Goal: Check status: Check status

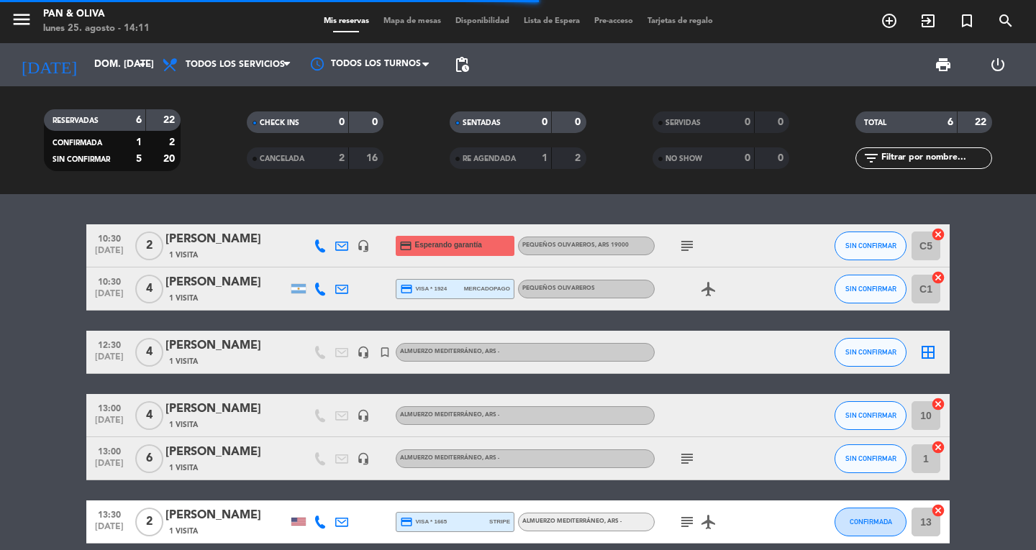
click at [31, 17] on icon "menu" at bounding box center [22, 20] width 22 height 22
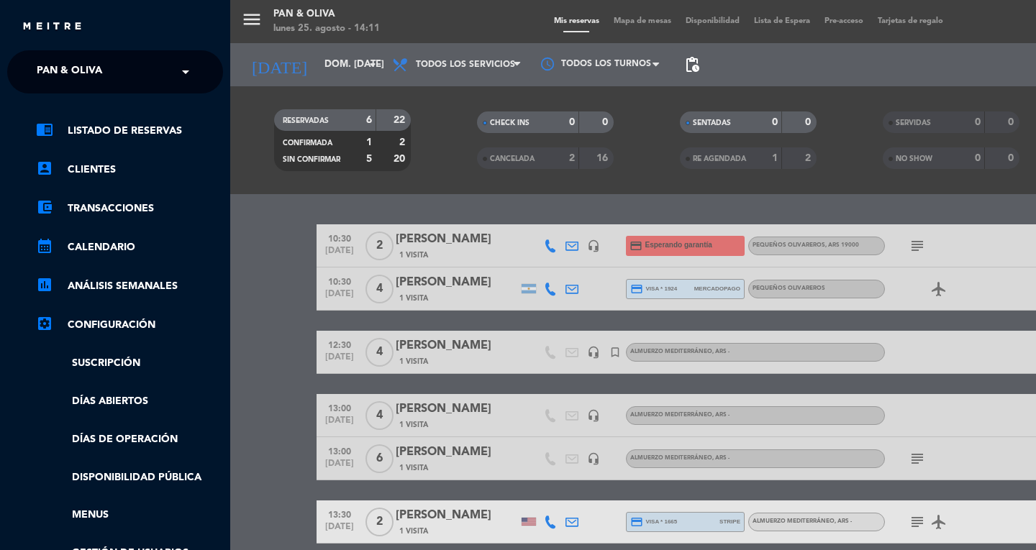
click at [53, 62] on span "Pan & Oliva" at bounding box center [69, 72] width 65 height 30
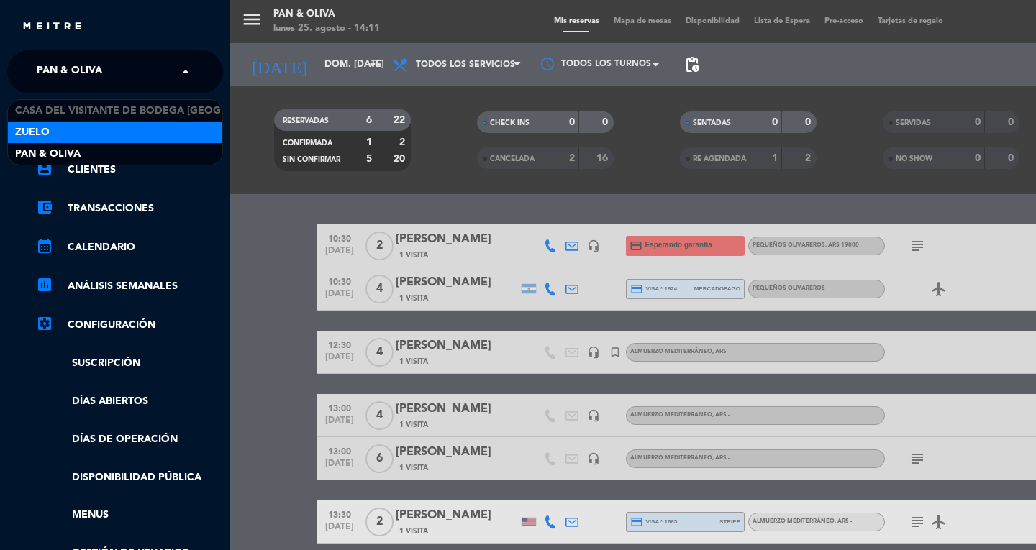
click at [63, 131] on div "Zuelo" at bounding box center [115, 133] width 214 height 22
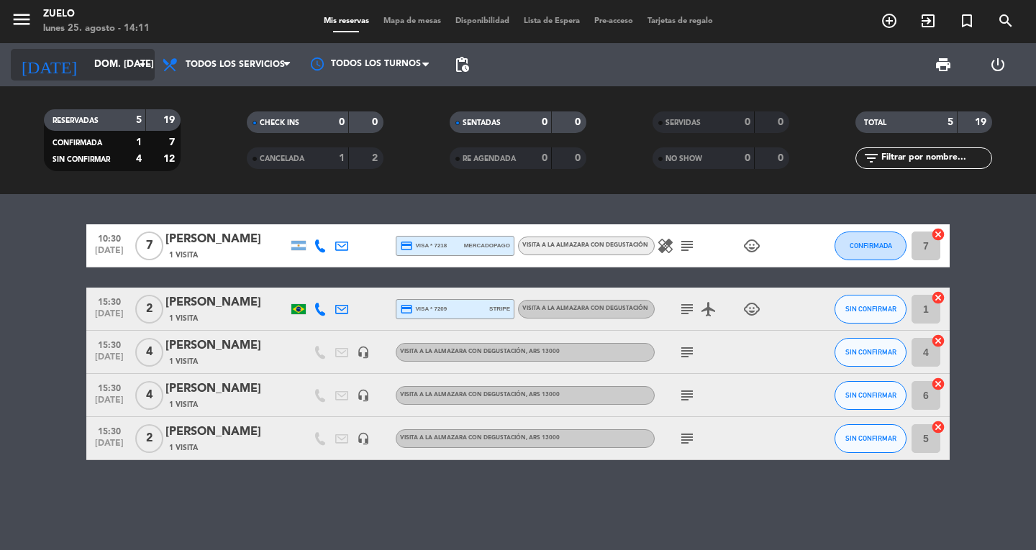
click at [123, 60] on input "dom. [DATE]" at bounding box center [150, 65] width 127 height 26
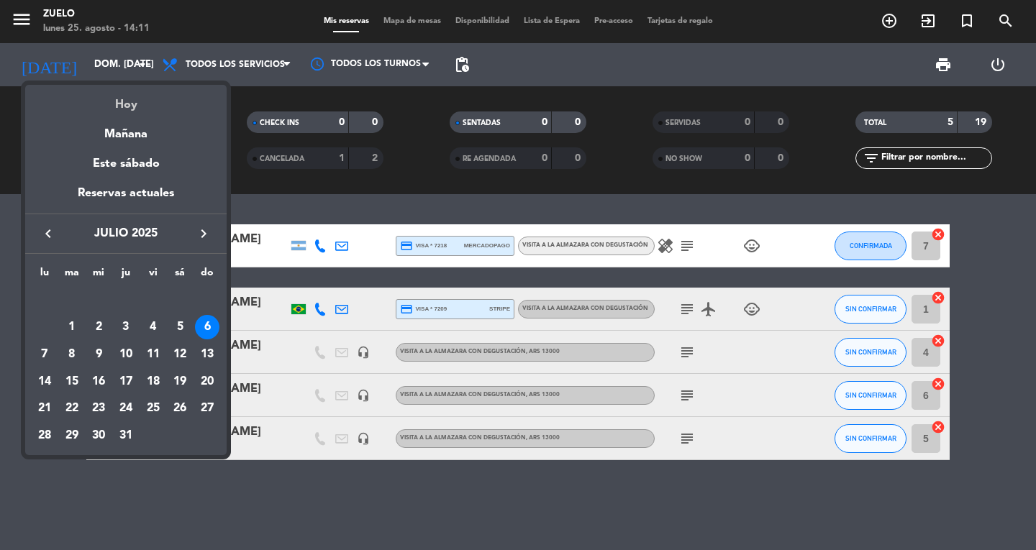
click at [131, 94] on div "Hoy" at bounding box center [125, 99] width 201 height 29
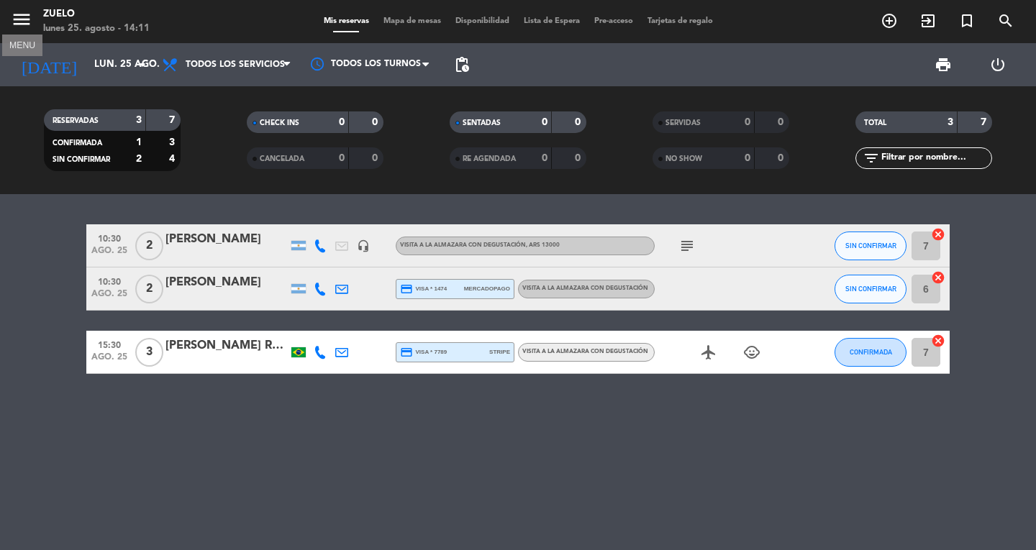
click at [27, 23] on icon "menu" at bounding box center [22, 20] width 22 height 22
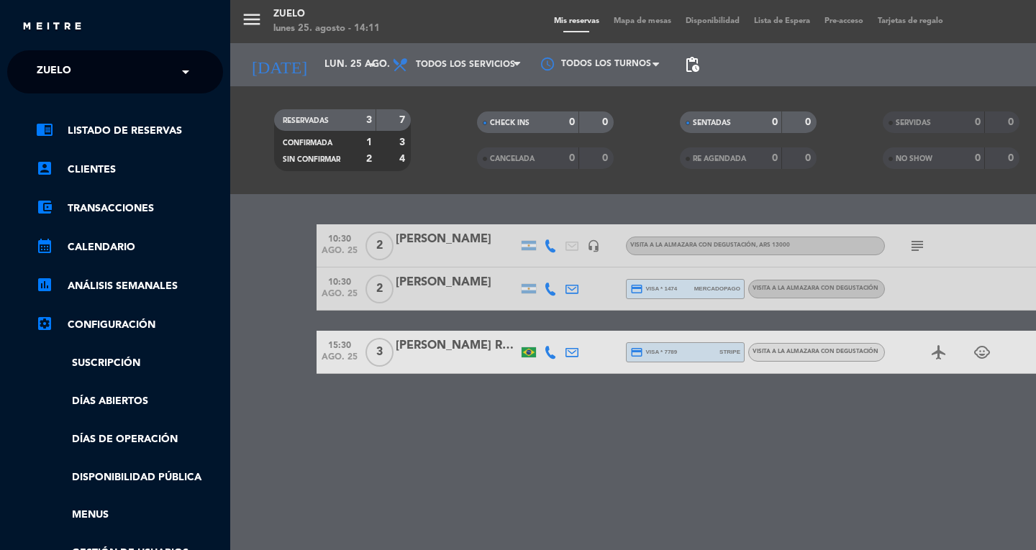
click at [52, 77] on span "Zuelo" at bounding box center [54, 72] width 35 height 30
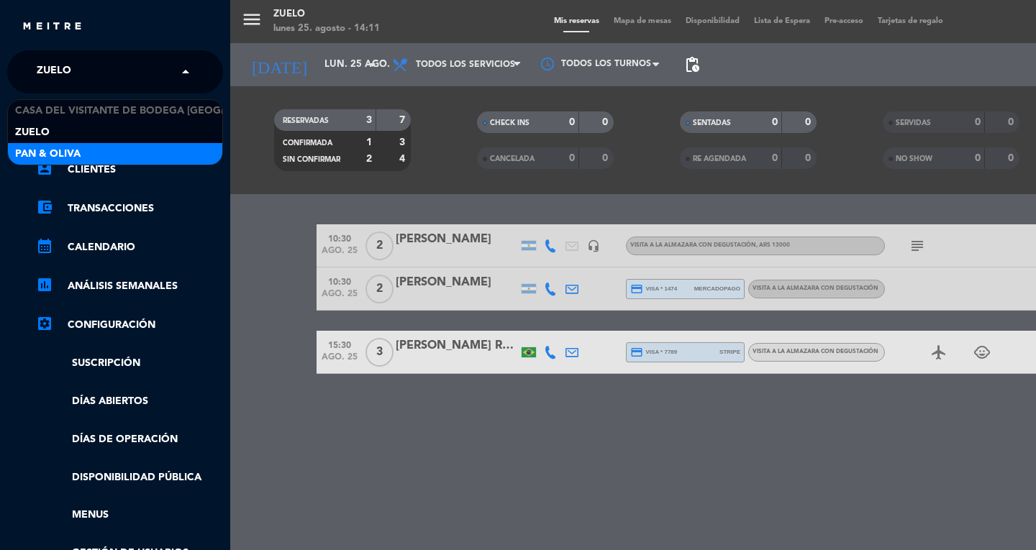
click at [62, 156] on span "Pan & Oliva" at bounding box center [47, 154] width 65 height 17
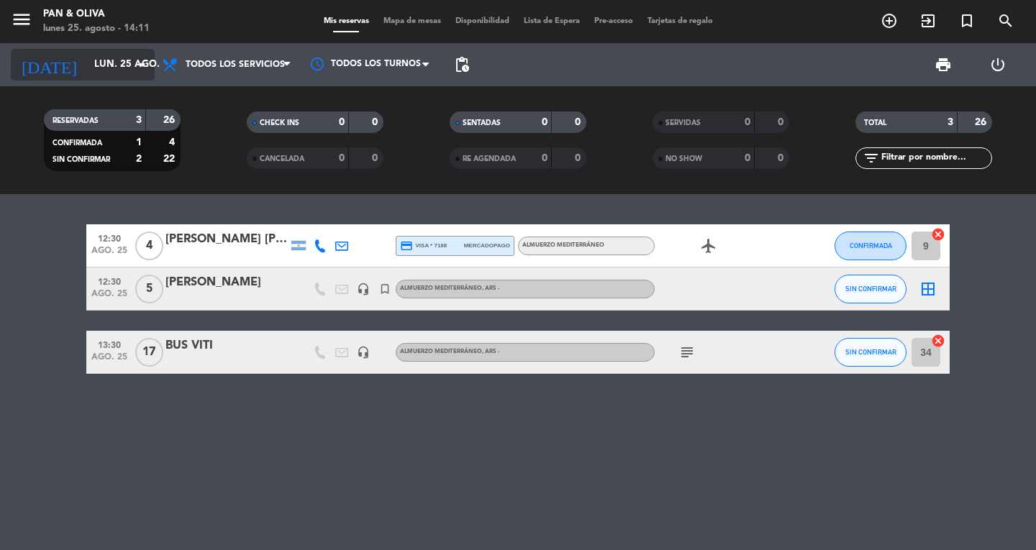
click at [87, 63] on input "lun. 25 ago." at bounding box center [150, 65] width 127 height 26
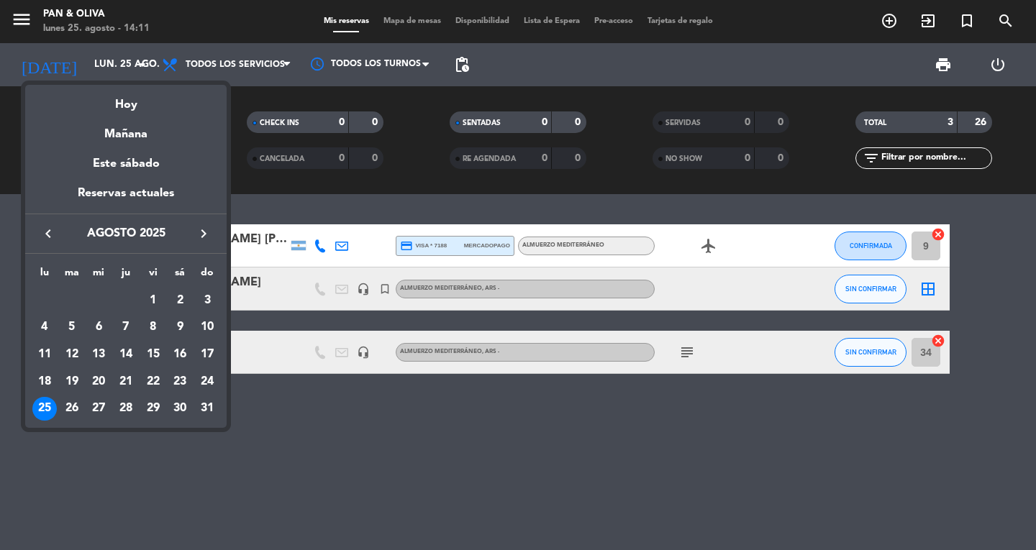
click at [46, 232] on icon "keyboard_arrow_left" at bounding box center [48, 233] width 17 height 17
click at [55, 237] on icon "keyboard_arrow_left" at bounding box center [48, 233] width 17 height 17
click at [89, 350] on div "11" at bounding box center [98, 354] width 24 height 24
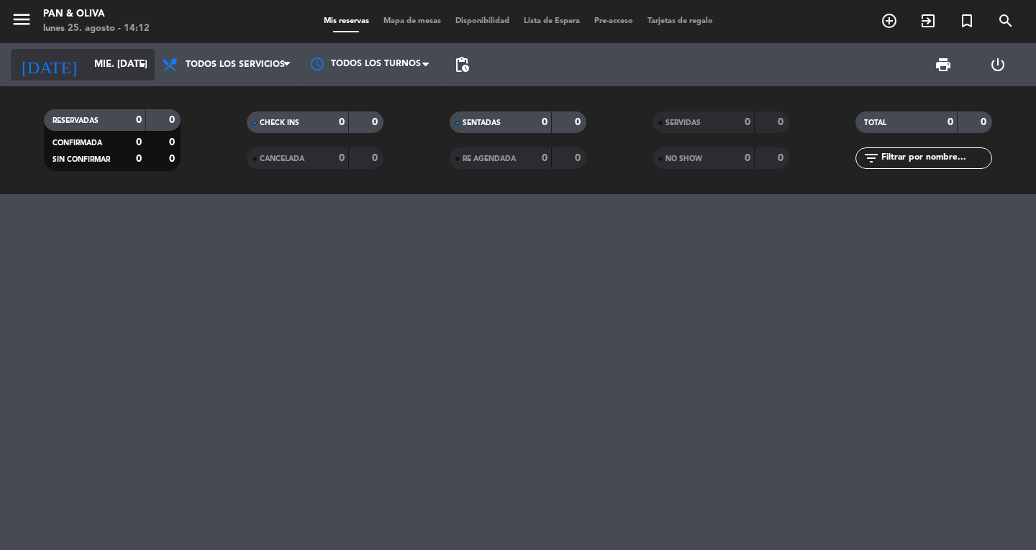
click at [88, 64] on input "mié. [DATE]" at bounding box center [150, 65] width 127 height 26
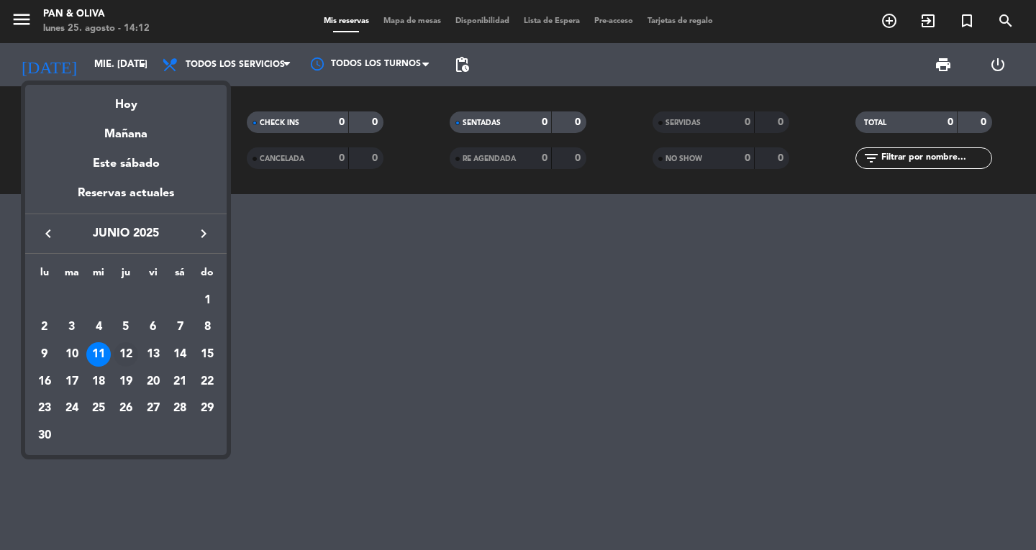
click at [122, 347] on div "12" at bounding box center [126, 354] width 24 height 24
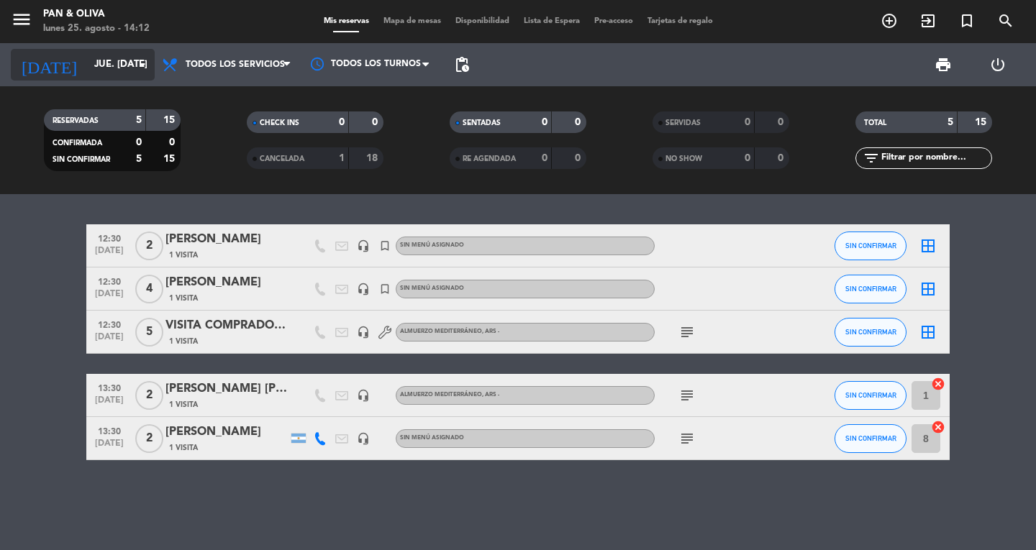
click at [87, 62] on input "jue. [DATE]" at bounding box center [150, 65] width 127 height 26
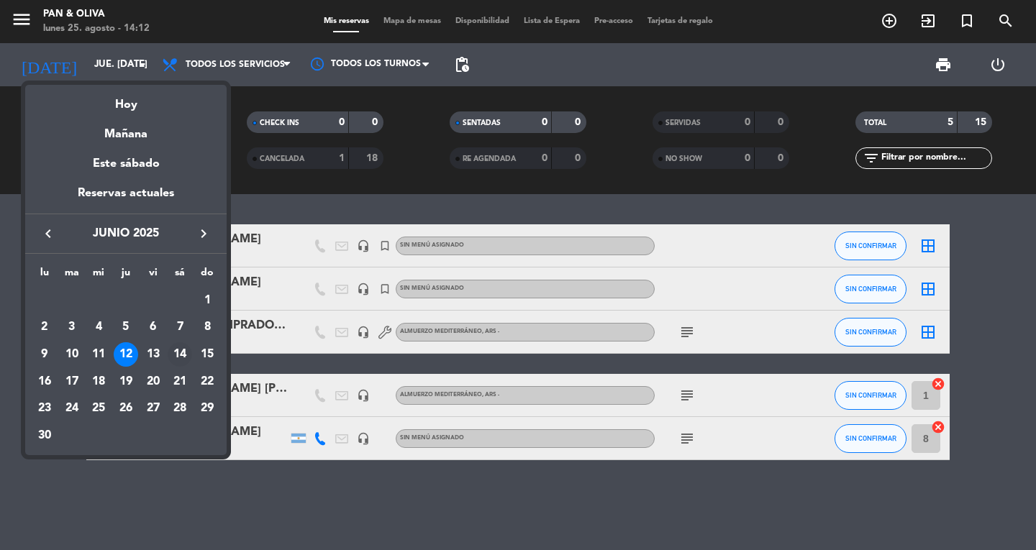
click at [183, 355] on div "14" at bounding box center [180, 354] width 24 height 24
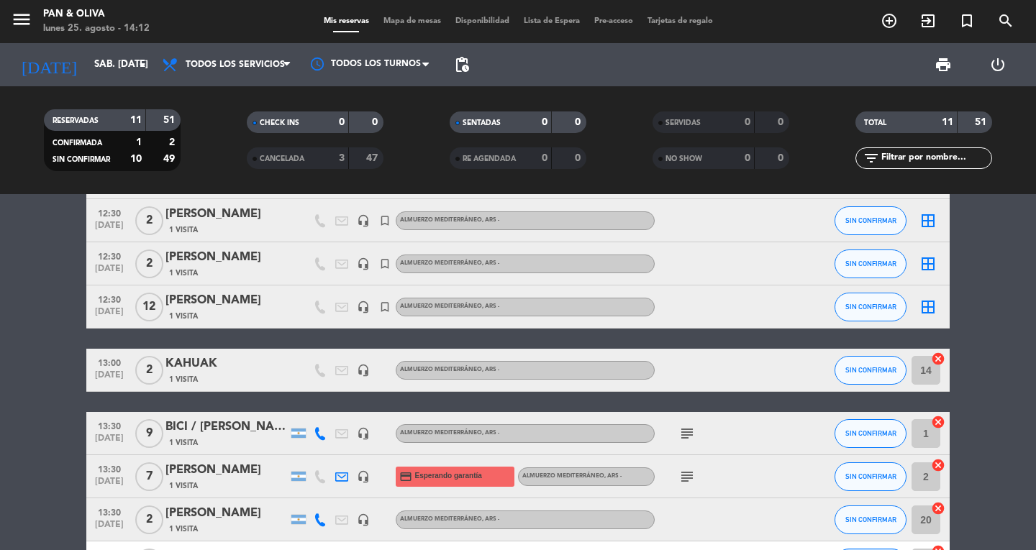
scroll to position [45, 0]
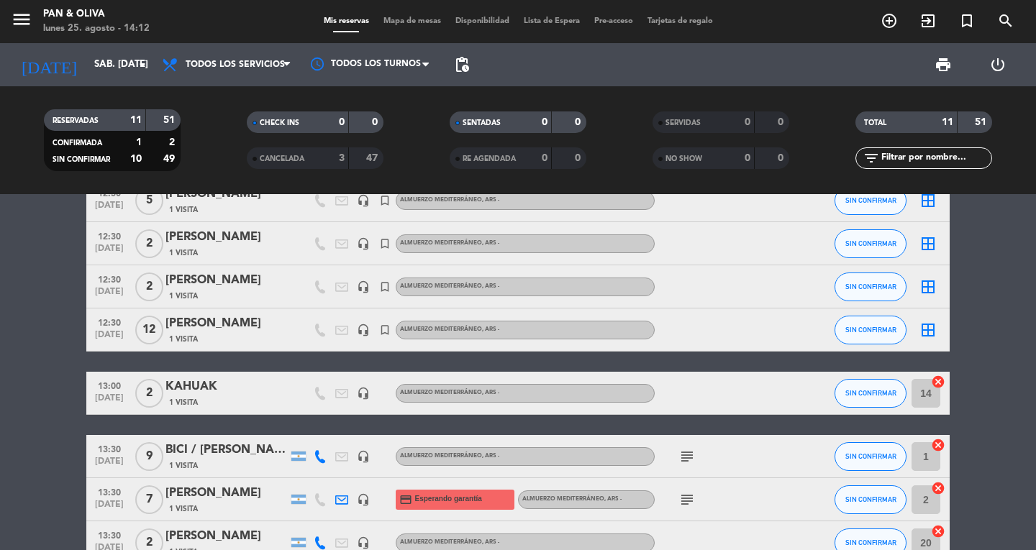
click at [219, 334] on div "1 Visita" at bounding box center [226, 339] width 122 height 12
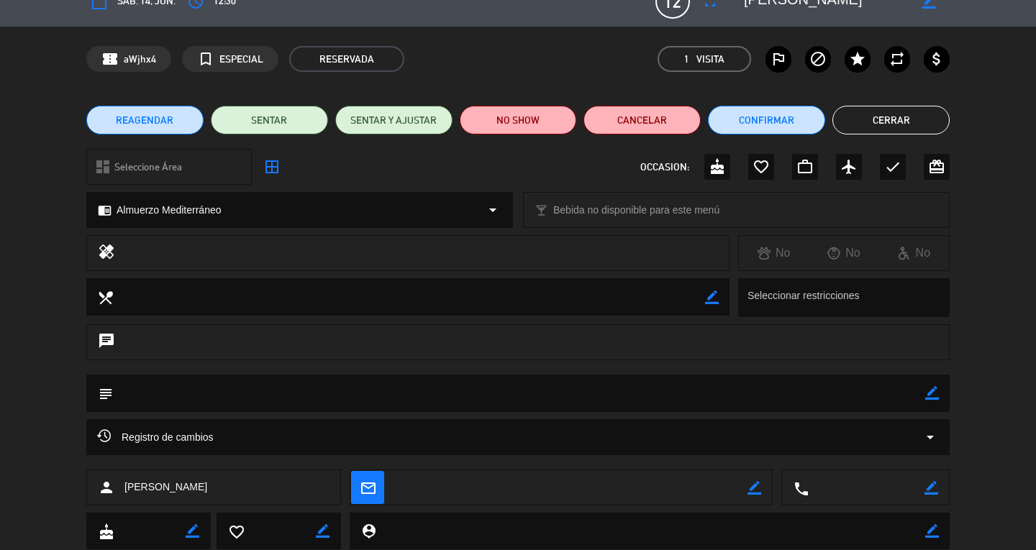
scroll to position [0, 0]
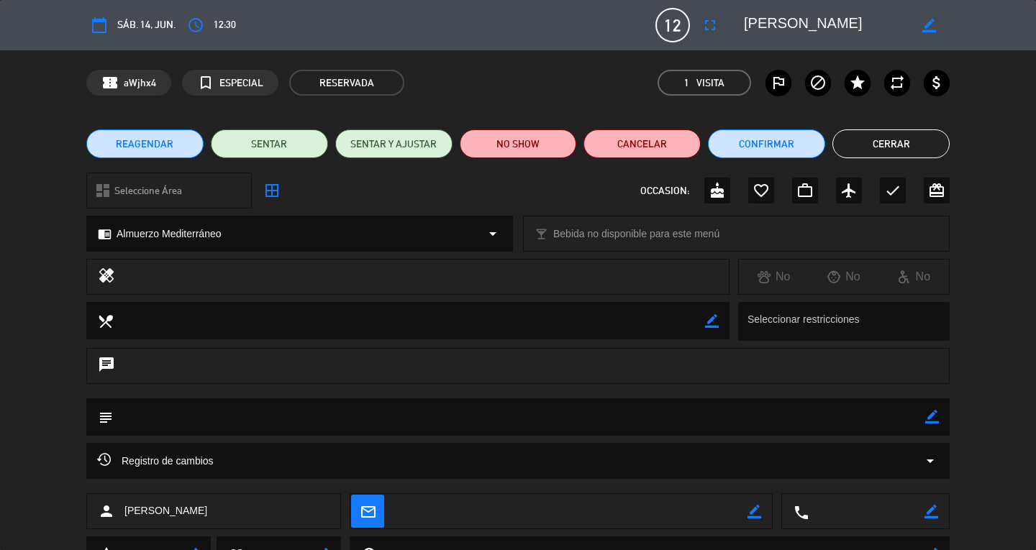
click at [870, 132] on button "Cerrar" at bounding box center [890, 143] width 117 height 29
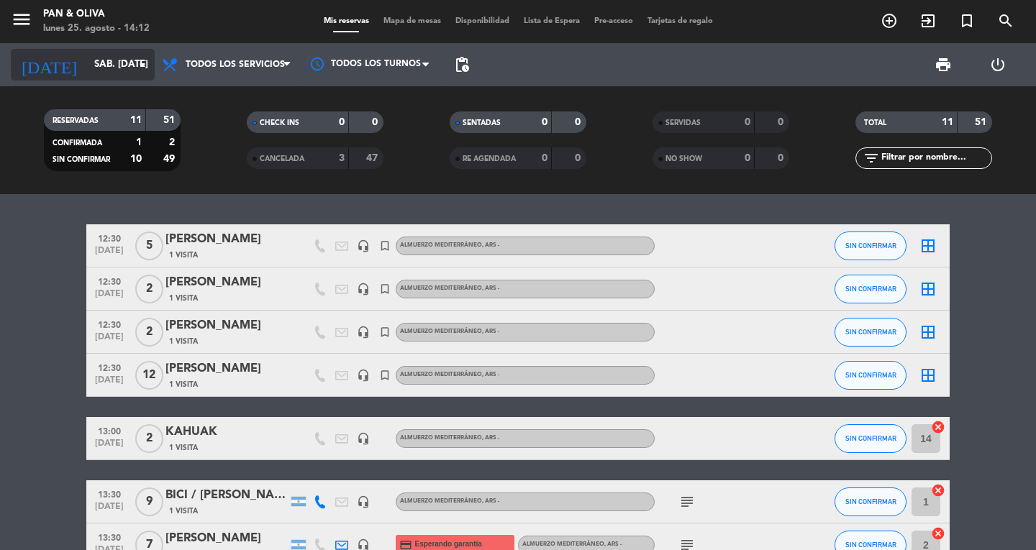
click at [114, 61] on input "sáb. [DATE]" at bounding box center [150, 65] width 127 height 26
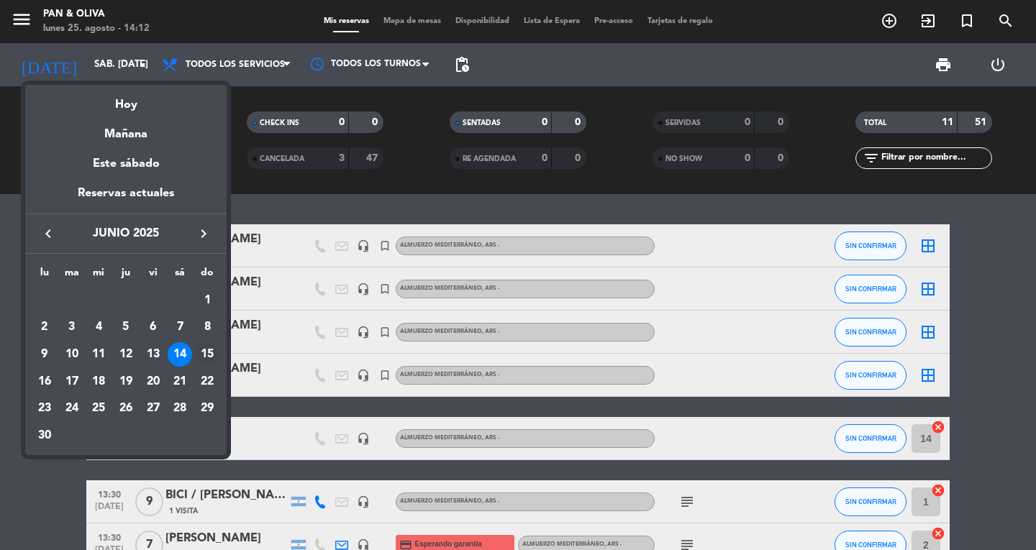
click at [213, 355] on div "15" at bounding box center [207, 354] width 24 height 24
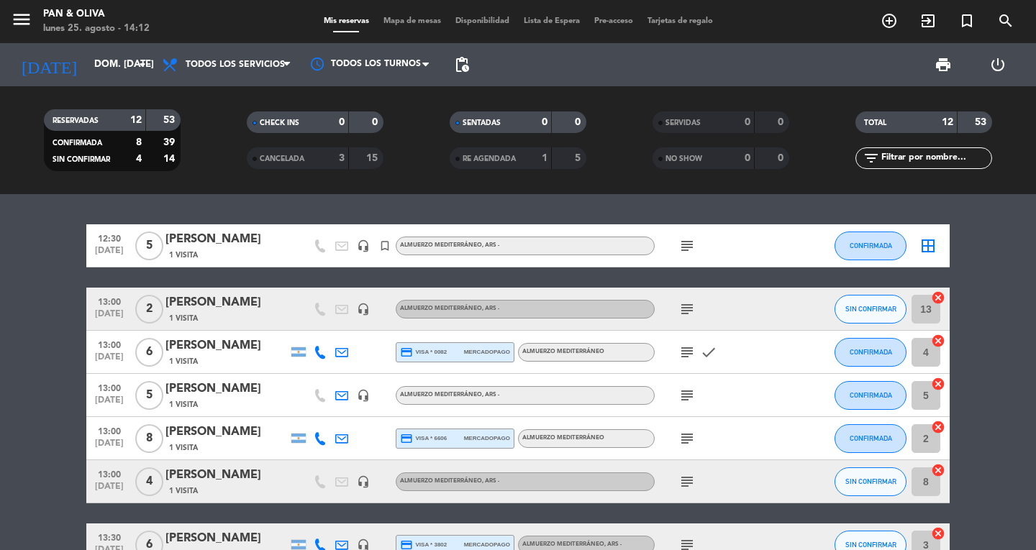
click at [96, 83] on div "[DATE] dom. [DATE] arrow_drop_down" at bounding box center [83, 64] width 144 height 43
click at [94, 73] on input "dom. [DATE]" at bounding box center [150, 65] width 127 height 26
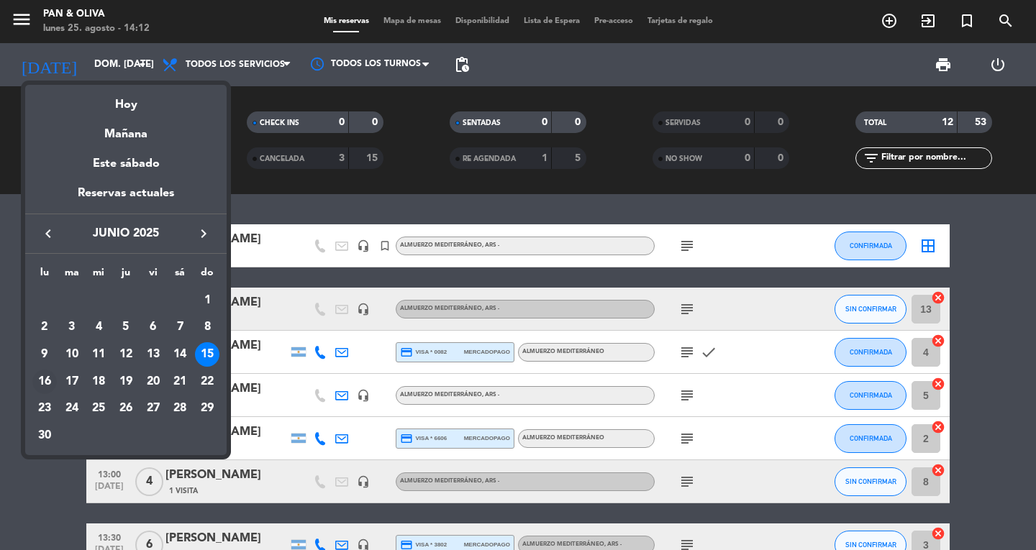
click at [40, 380] on div "16" at bounding box center [44, 382] width 24 height 24
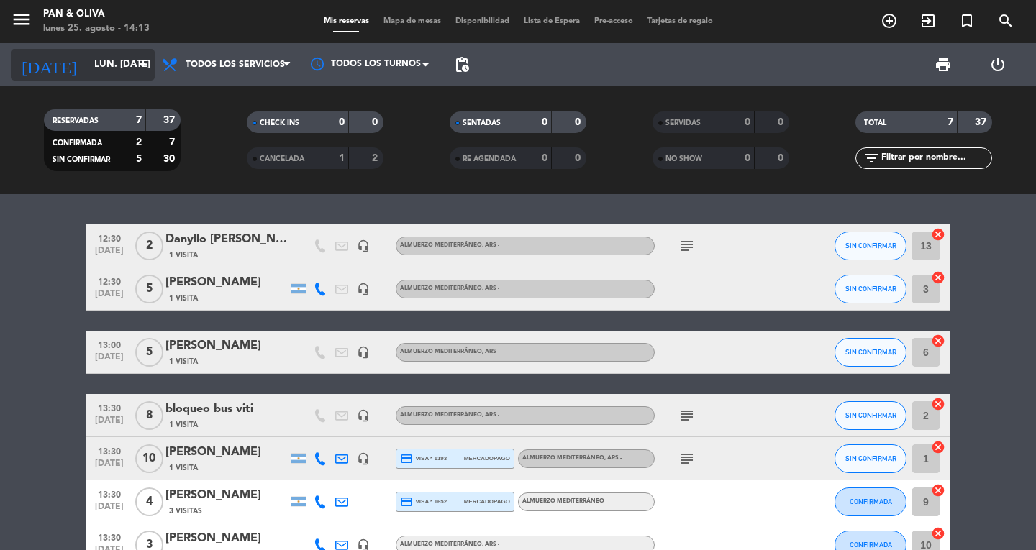
click at [92, 64] on input "lun. [DATE]" at bounding box center [150, 65] width 127 height 26
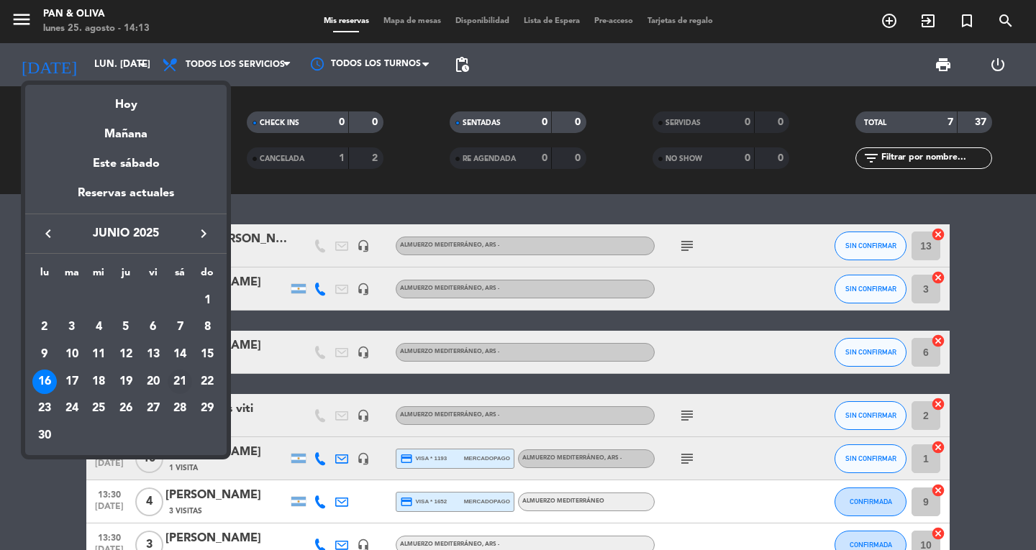
click at [168, 378] on div "21" at bounding box center [180, 382] width 24 height 24
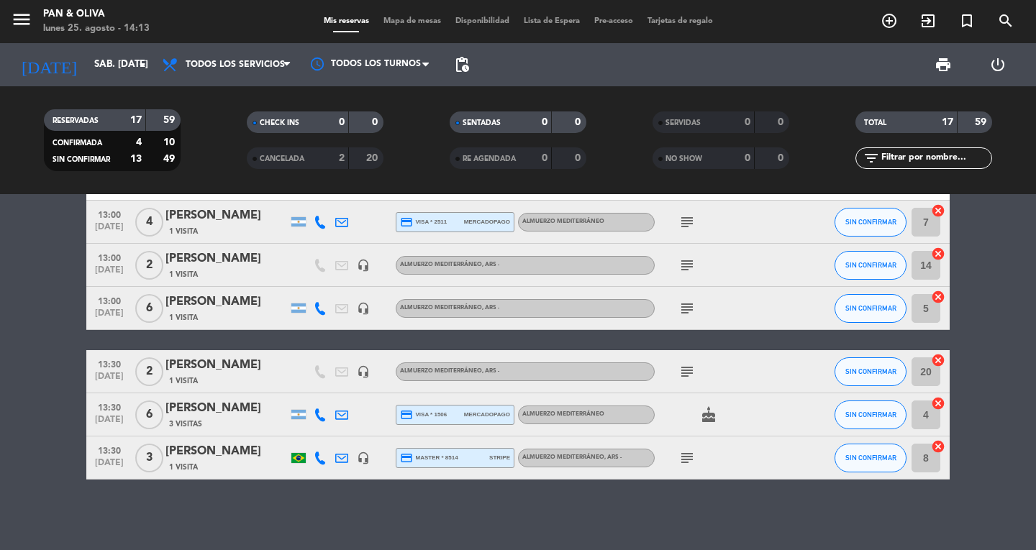
scroll to position [540, 0]
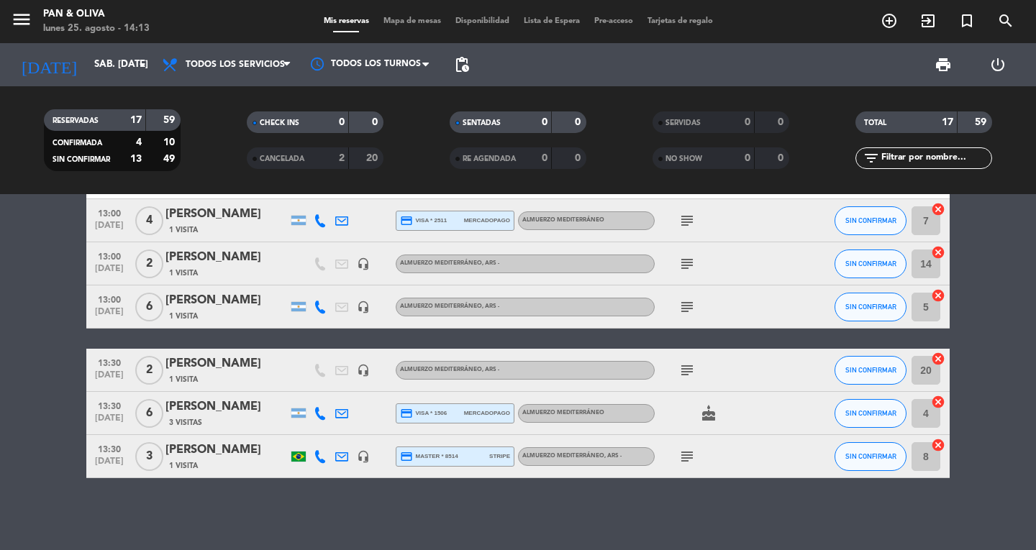
click at [680, 450] on icon "subject" at bounding box center [686, 456] width 17 height 17
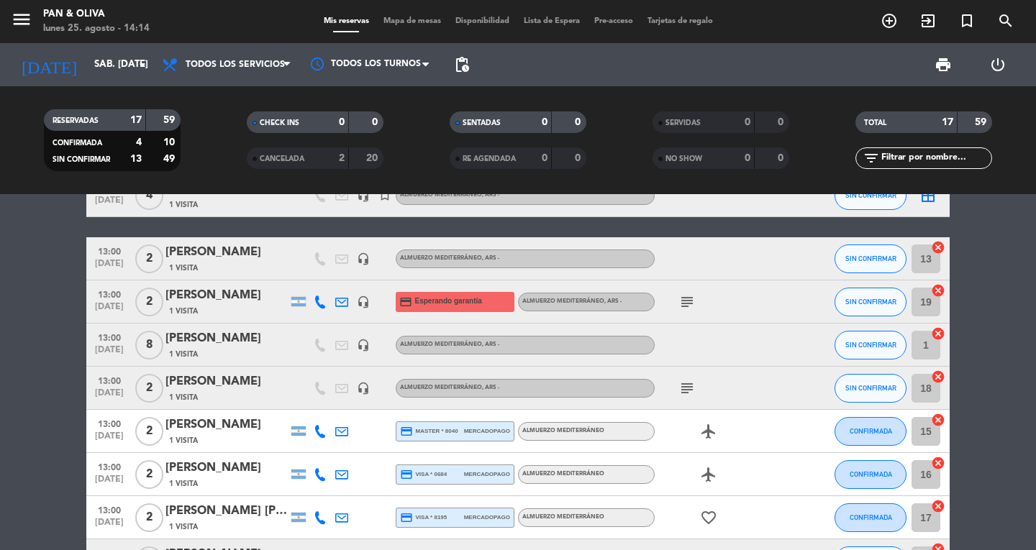
scroll to position [37, 0]
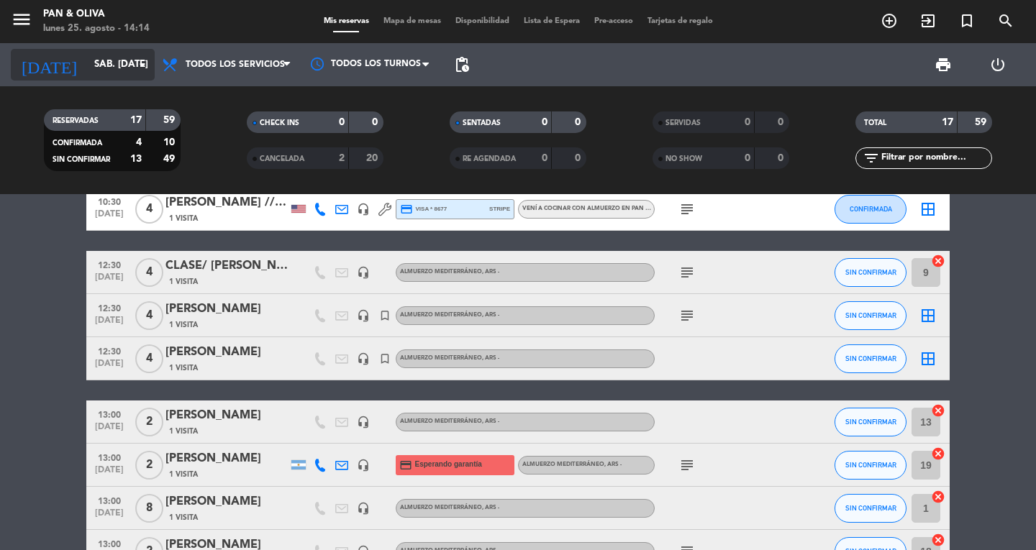
click at [87, 65] on input "sáb. [DATE]" at bounding box center [150, 65] width 127 height 26
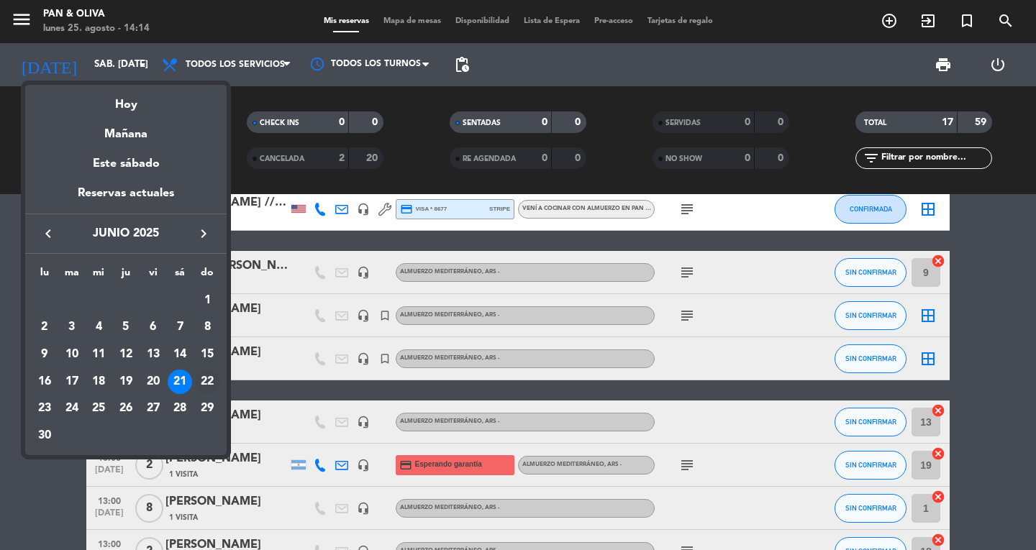
click at [219, 373] on td "22" at bounding box center [206, 381] width 27 height 27
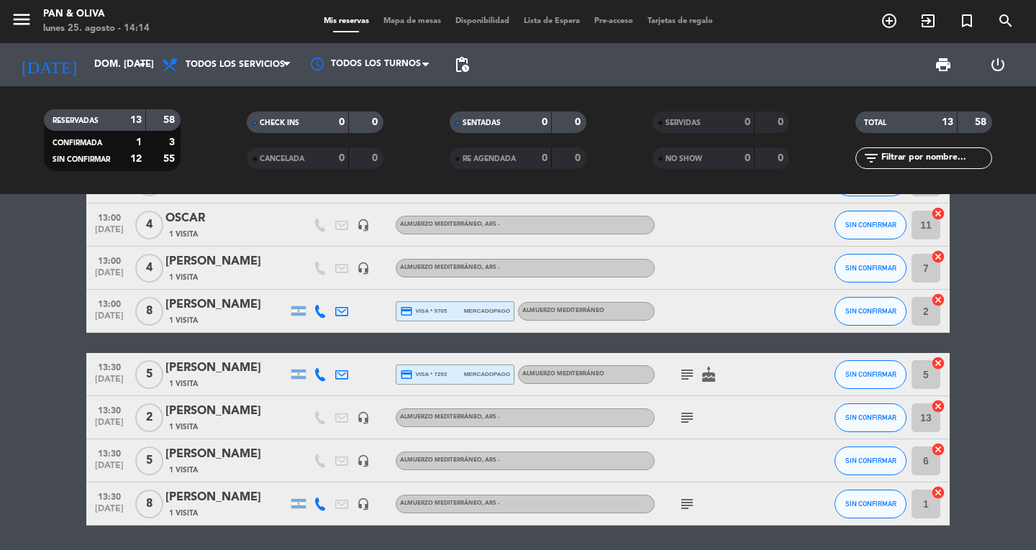
scroll to position [347, 0]
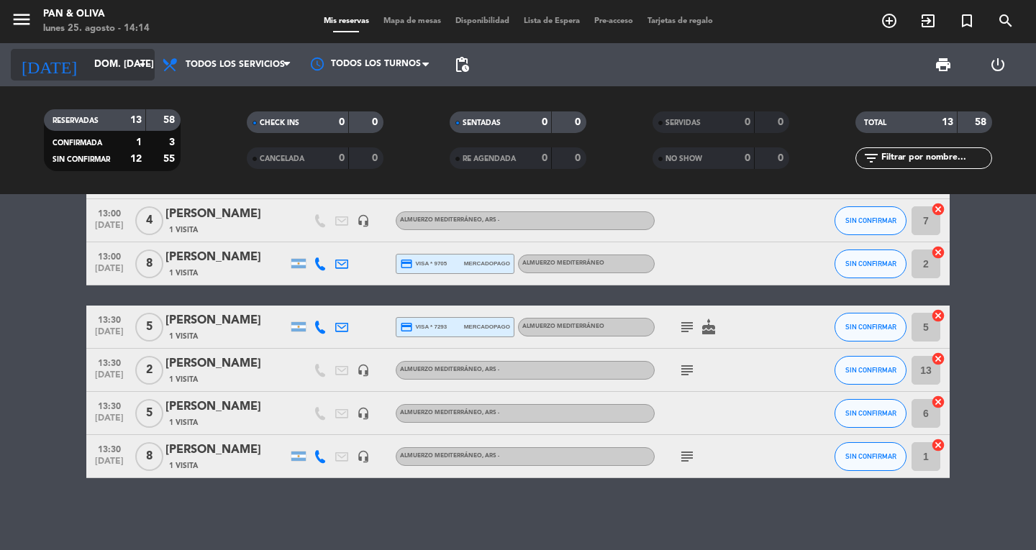
click at [87, 63] on input "dom. [DATE]" at bounding box center [150, 65] width 127 height 26
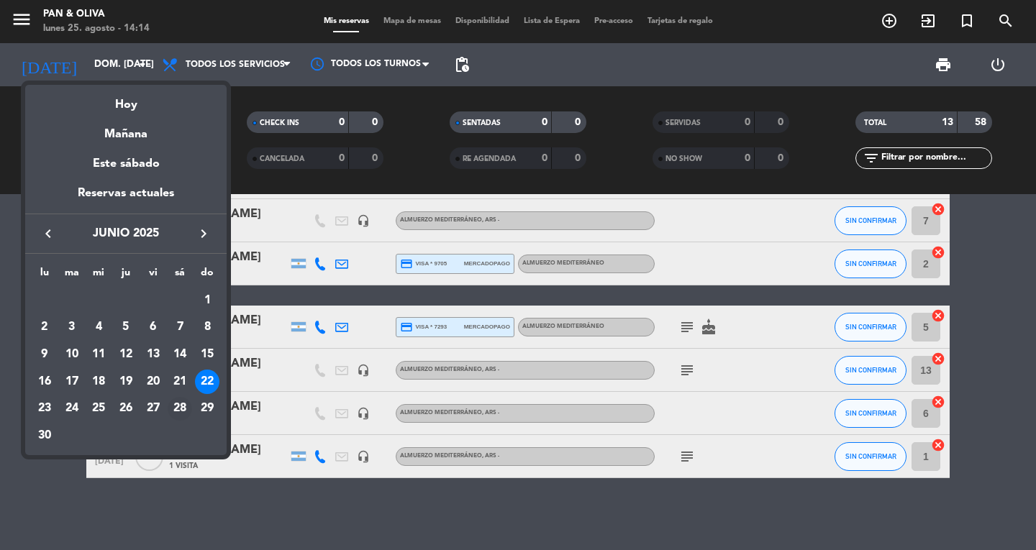
click at [181, 409] on div "28" at bounding box center [180, 409] width 24 height 24
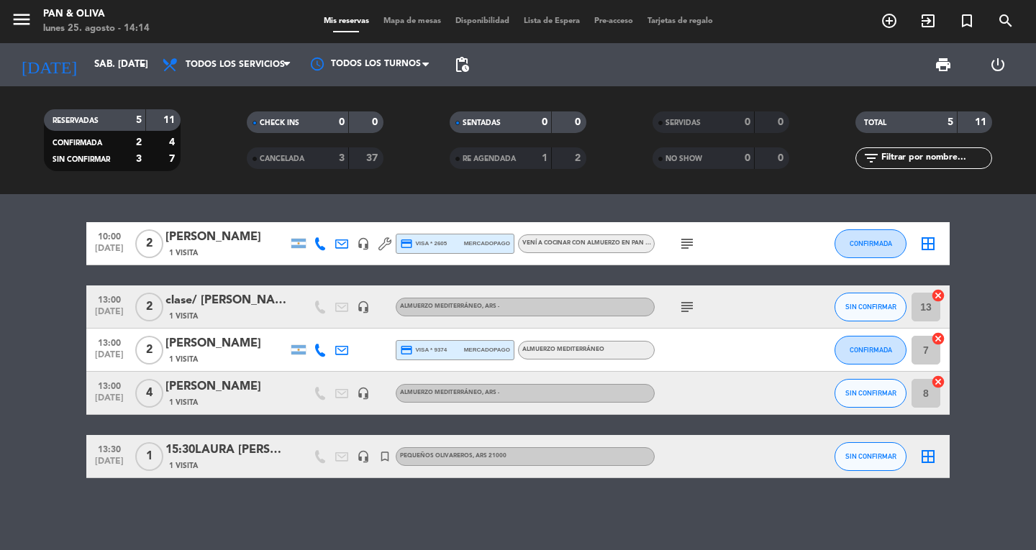
scroll to position [0, 0]
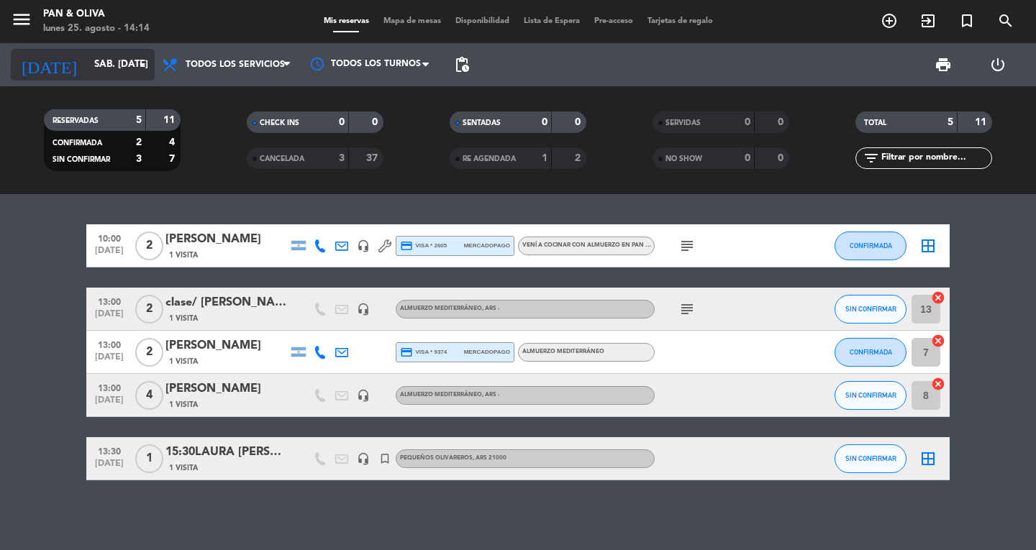
click at [103, 75] on input "sáb. [DATE]" at bounding box center [150, 65] width 127 height 26
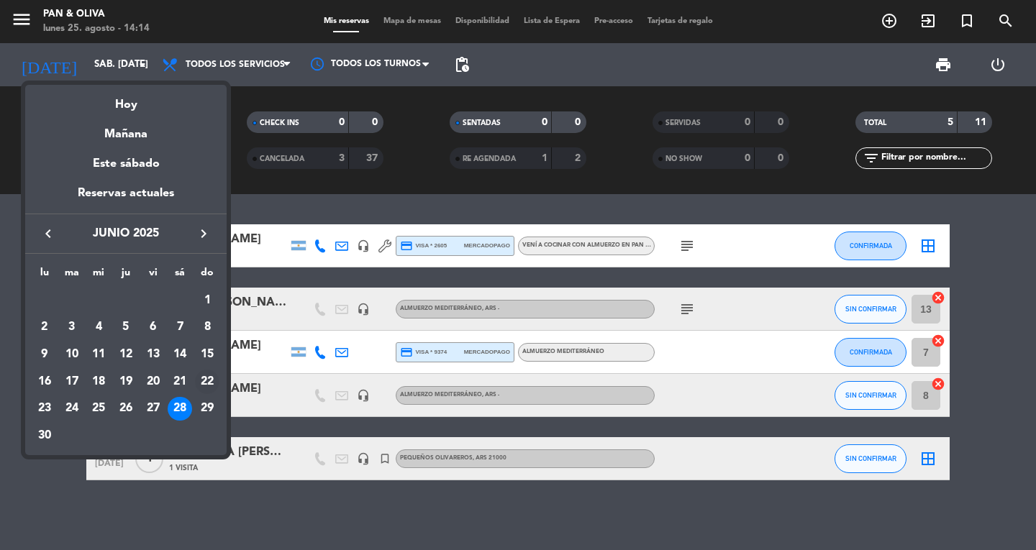
click at [212, 393] on td "22" at bounding box center [206, 381] width 27 height 27
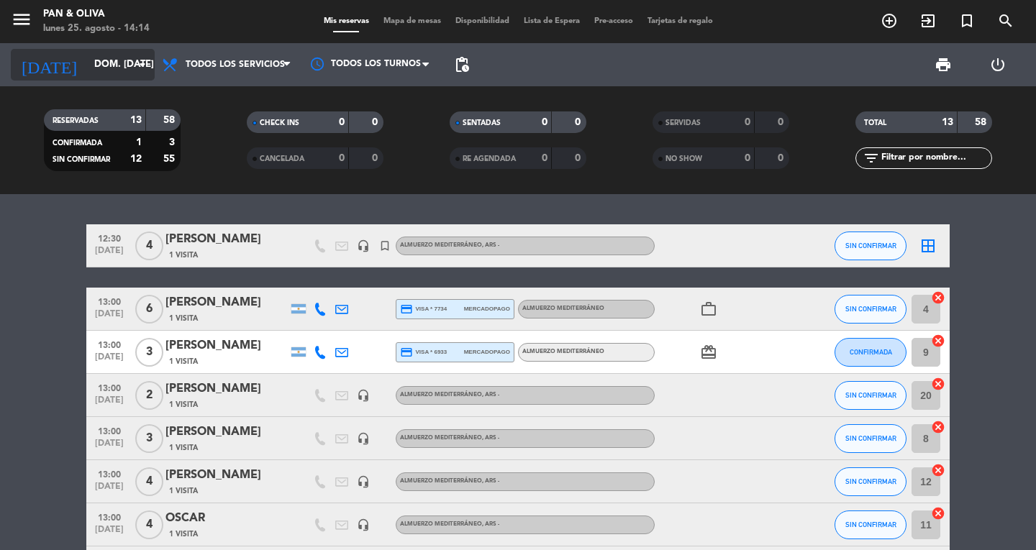
click at [104, 57] on input "dom. [DATE]" at bounding box center [150, 65] width 127 height 26
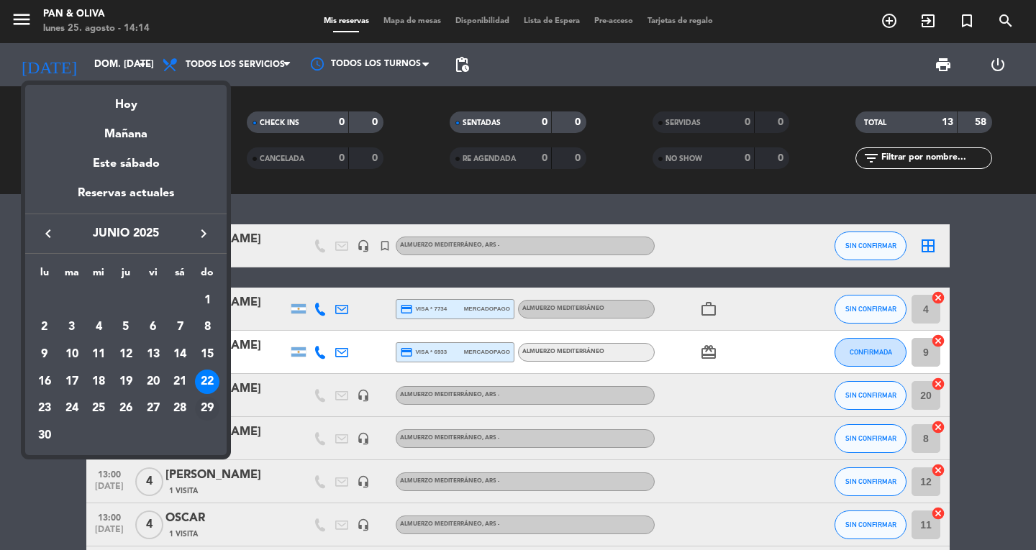
click at [209, 398] on div "29" at bounding box center [207, 409] width 24 height 24
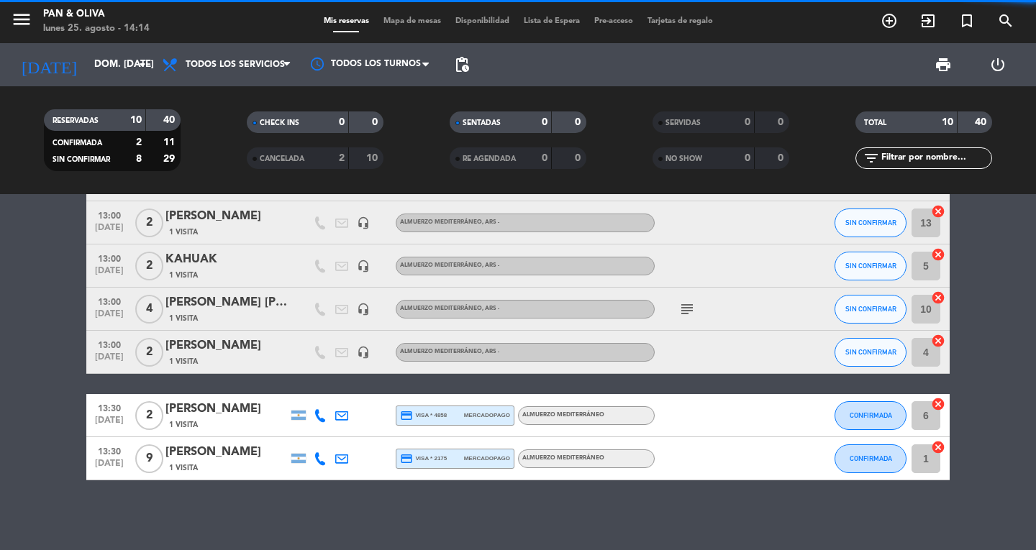
scroll to position [218, 0]
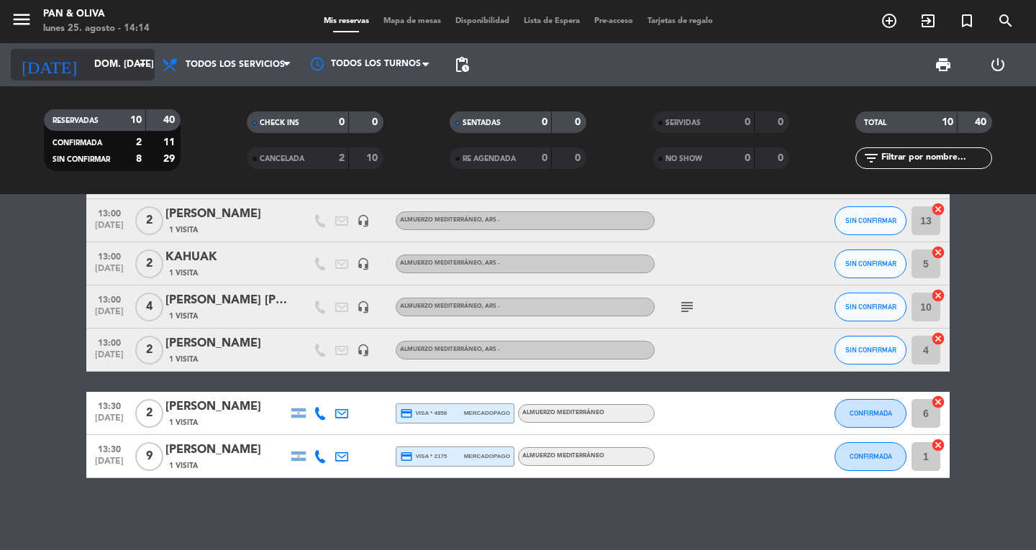
click at [109, 72] on input "dom. [DATE]" at bounding box center [150, 65] width 127 height 26
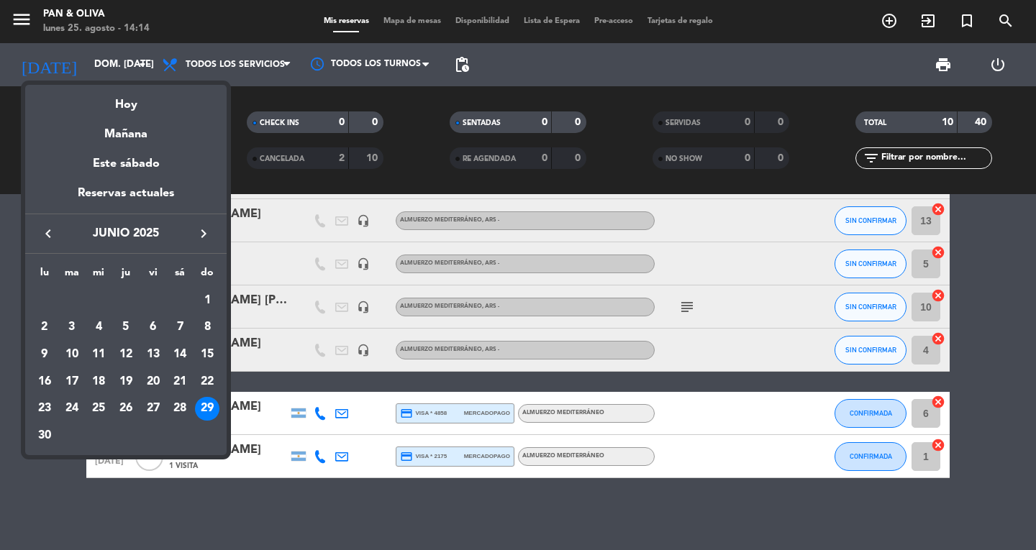
click at [204, 225] on icon "keyboard_arrow_right" at bounding box center [203, 233] width 17 height 17
click at [204, 227] on icon "keyboard_arrow_right" at bounding box center [203, 233] width 17 height 17
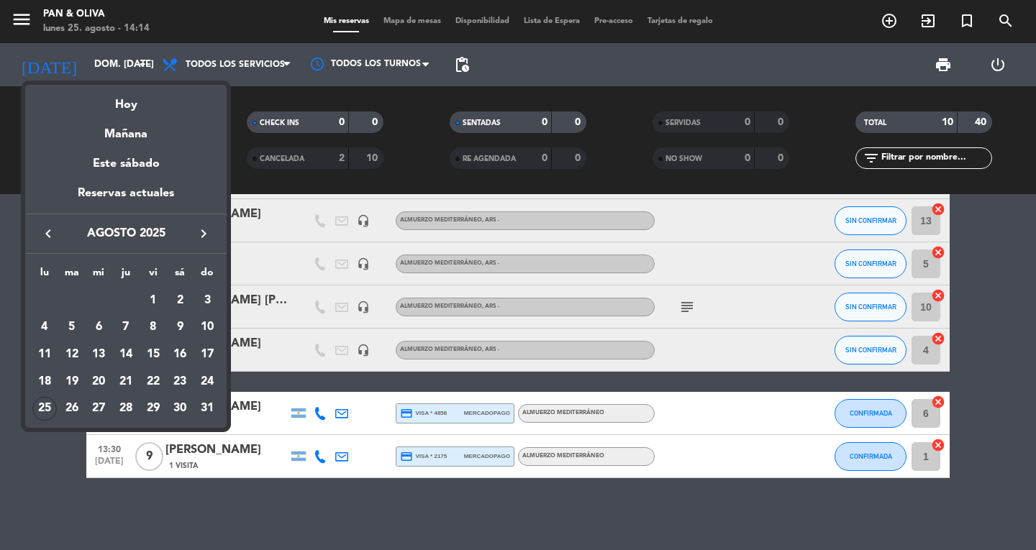
click at [40, 236] on icon "keyboard_arrow_left" at bounding box center [48, 233] width 17 height 17
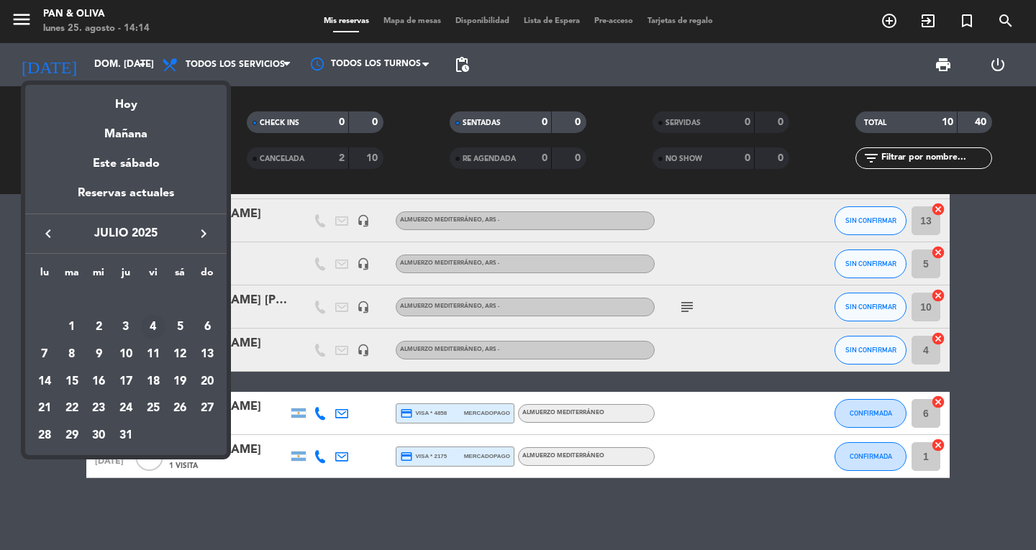
click at [161, 329] on div "4" at bounding box center [153, 327] width 24 height 24
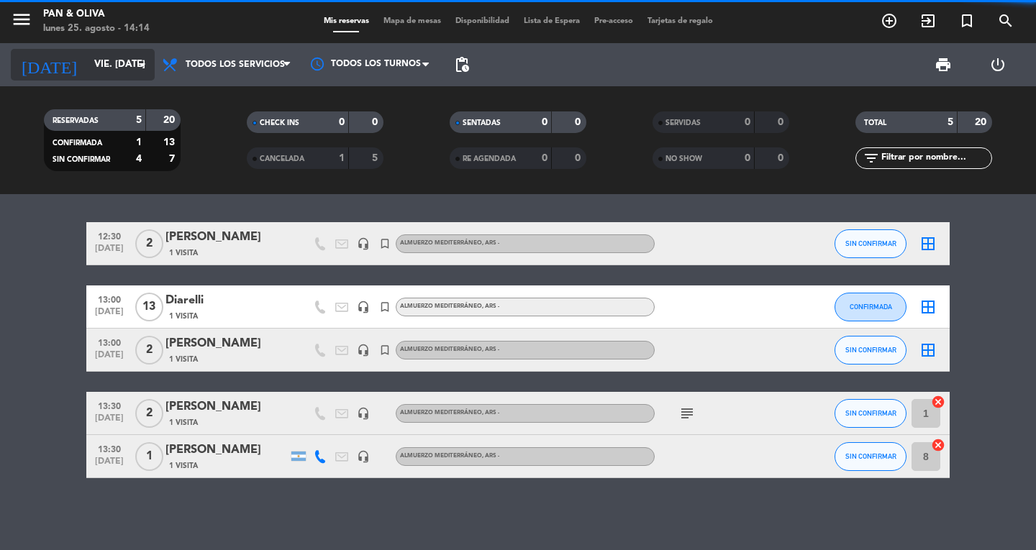
scroll to position [2, 0]
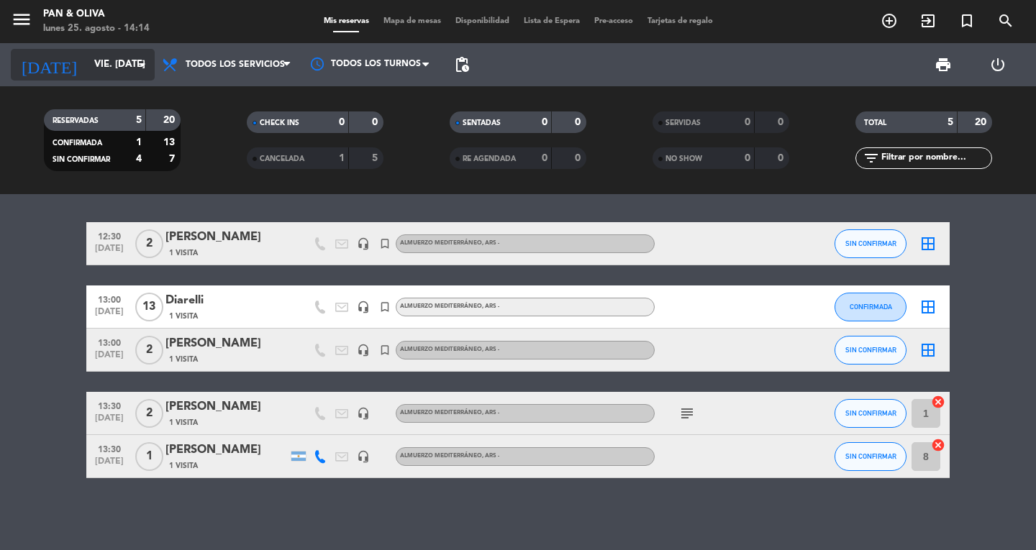
click at [94, 66] on input "vie. [DATE]" at bounding box center [150, 65] width 127 height 26
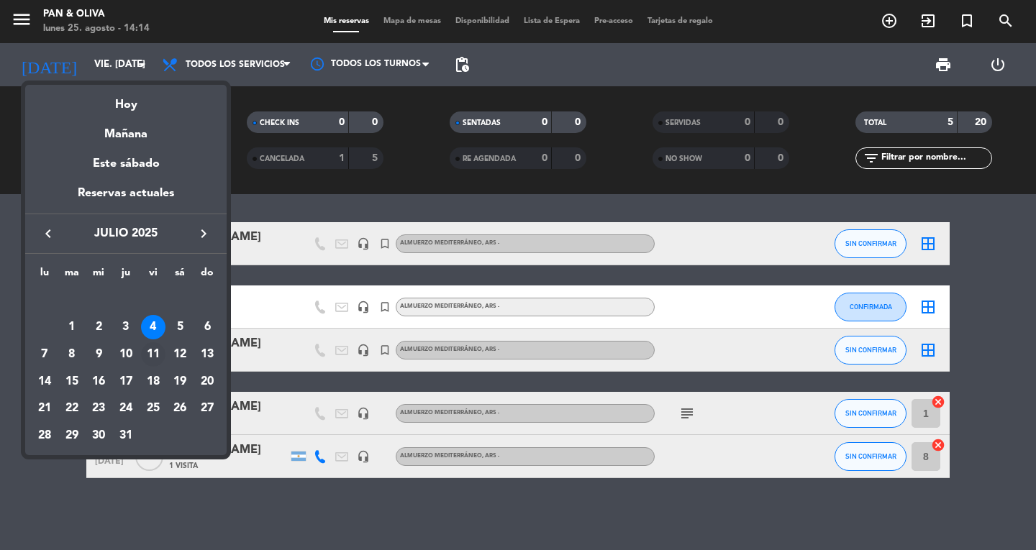
click at [153, 351] on div "11" at bounding box center [153, 354] width 24 height 24
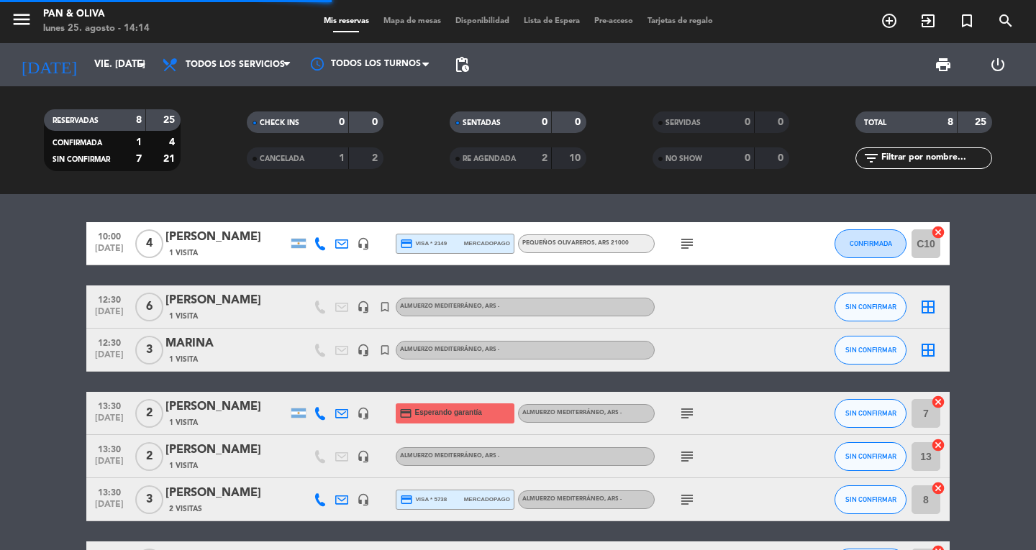
scroll to position [152, 0]
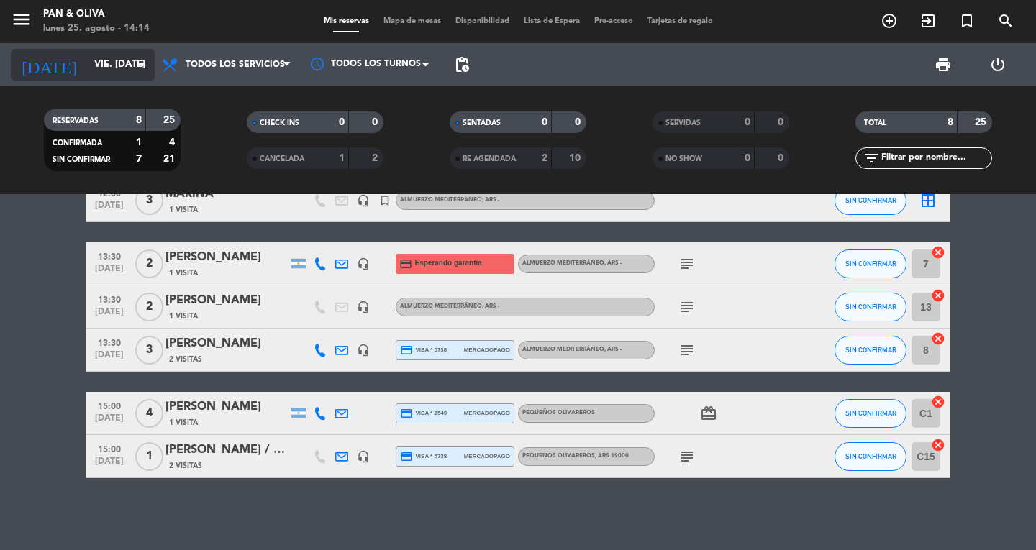
click at [101, 72] on input "vie. [DATE]" at bounding box center [150, 65] width 127 height 26
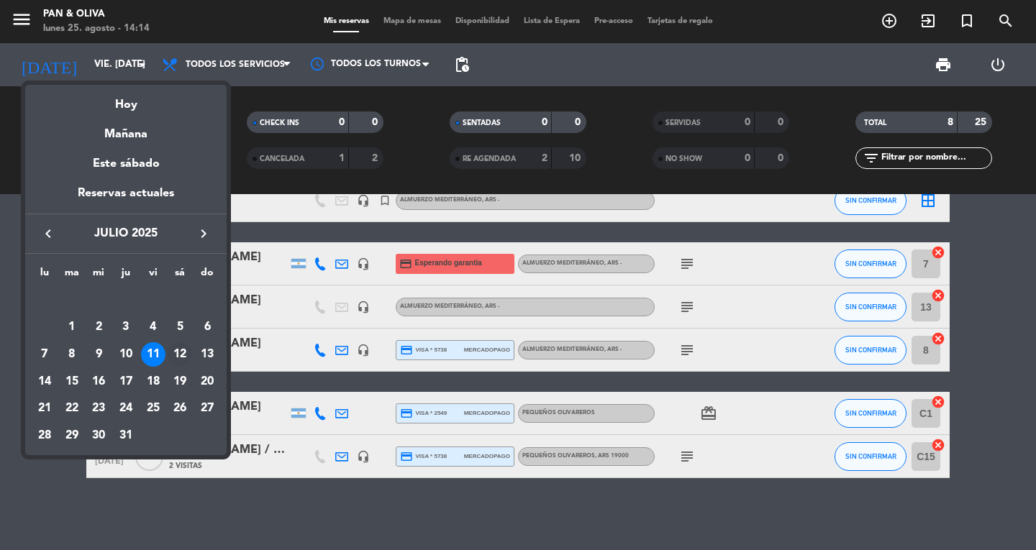
click at [184, 349] on div "12" at bounding box center [180, 354] width 24 height 24
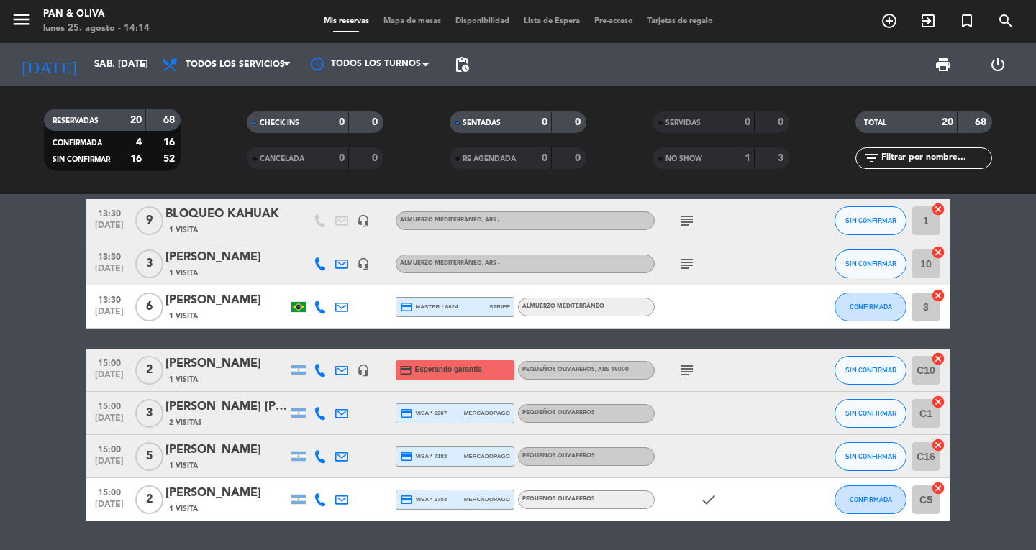
scroll to position [690, 0]
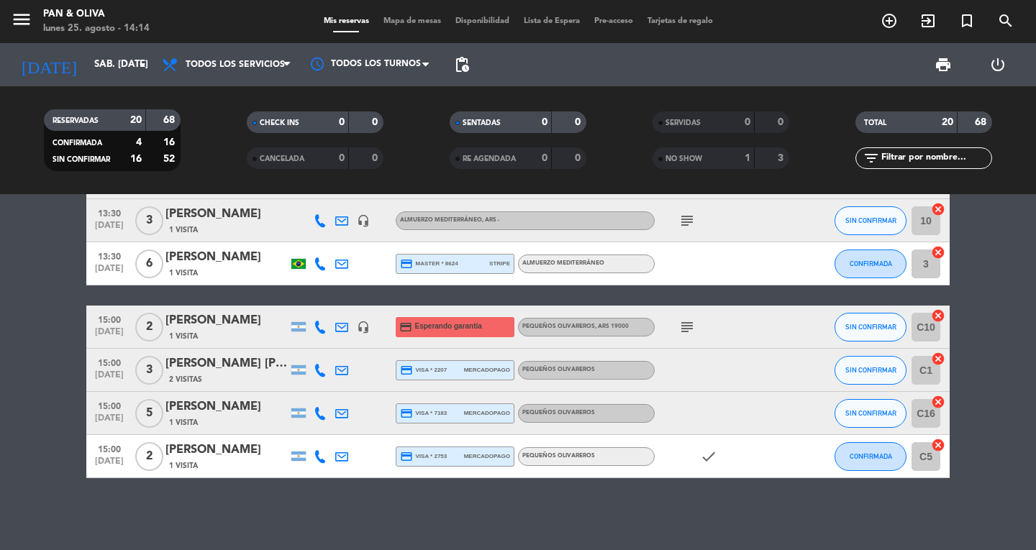
click at [677, 335] on span "subject" at bounding box center [687, 327] width 22 height 17
click at [688, 331] on icon "subject" at bounding box center [686, 327] width 17 height 17
click at [109, 52] on input "sáb. [DATE]" at bounding box center [150, 65] width 127 height 26
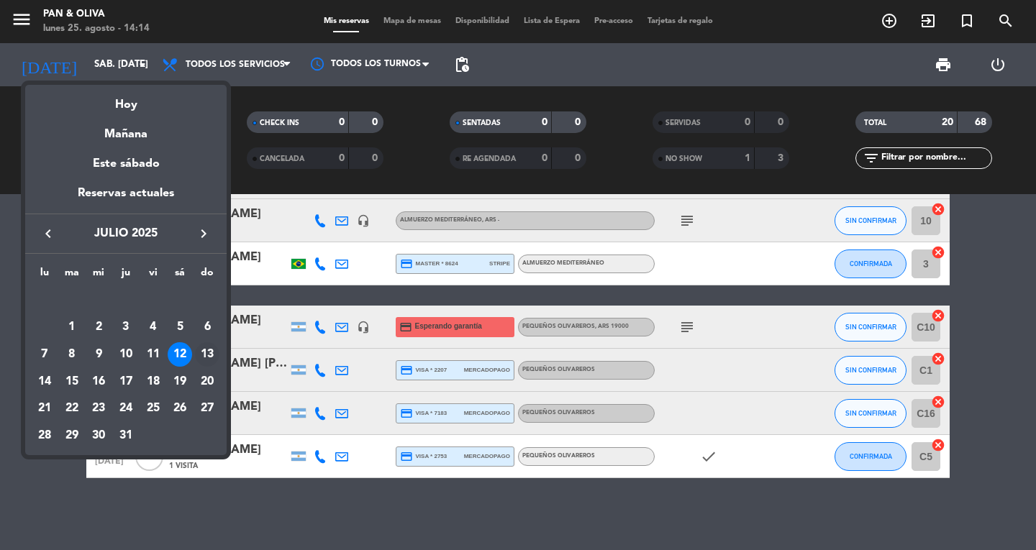
click at [209, 347] on div "13" at bounding box center [207, 354] width 24 height 24
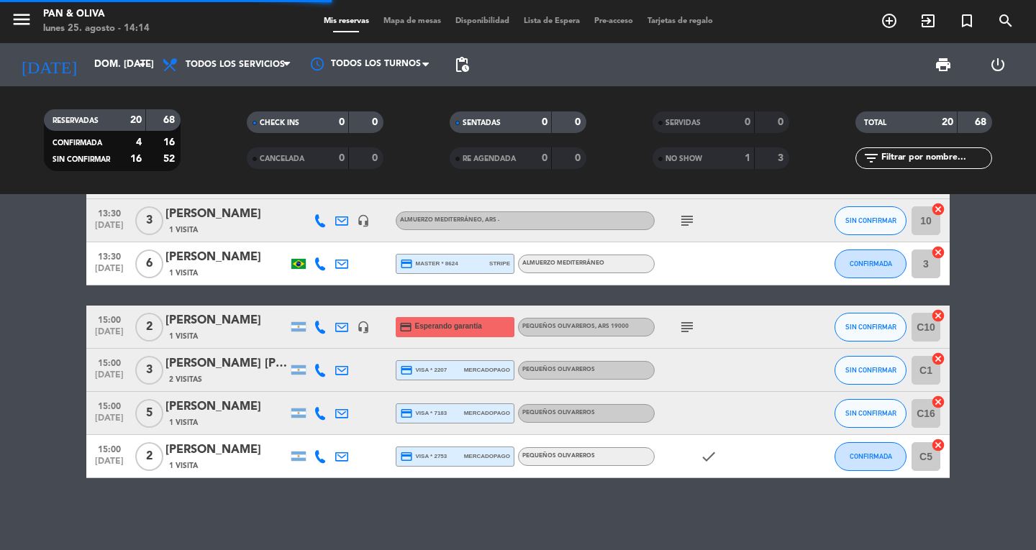
scroll to position [454, 0]
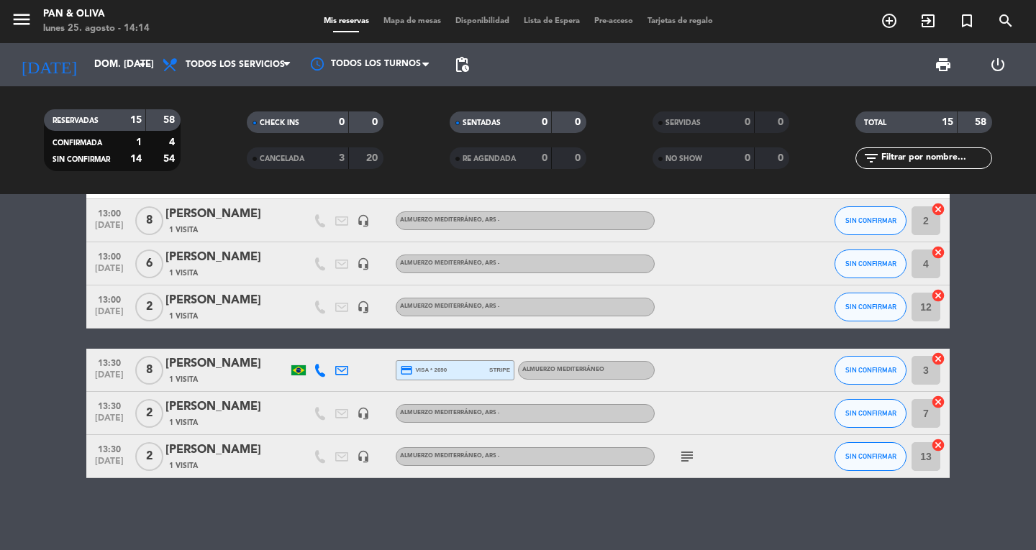
click at [683, 457] on icon "subject" at bounding box center [686, 456] width 17 height 17
click at [87, 63] on input "dom. [DATE]" at bounding box center [150, 65] width 127 height 26
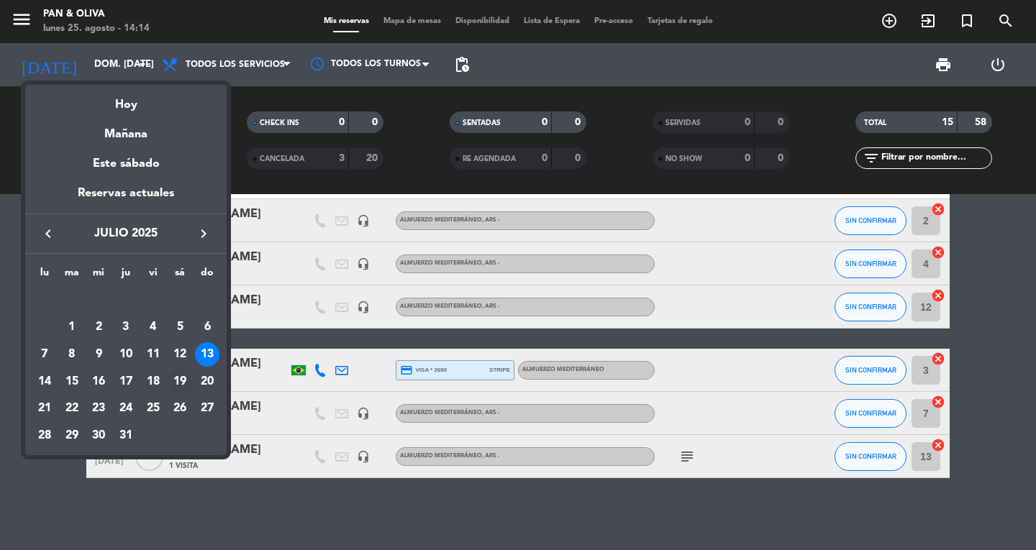
click at [180, 375] on div "19" at bounding box center [180, 382] width 24 height 24
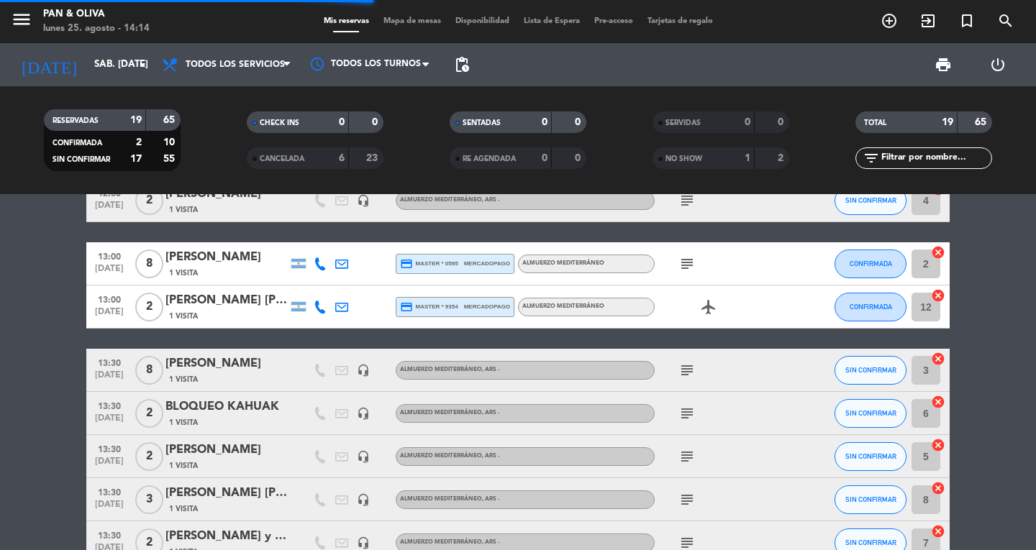
scroll to position [647, 0]
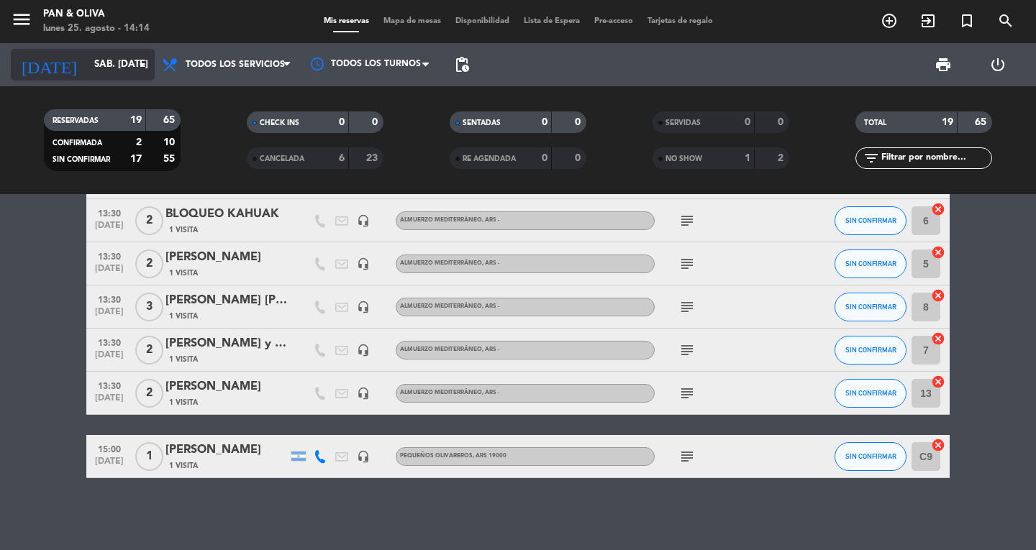
click at [88, 66] on input "sáb. [DATE]" at bounding box center [150, 65] width 127 height 26
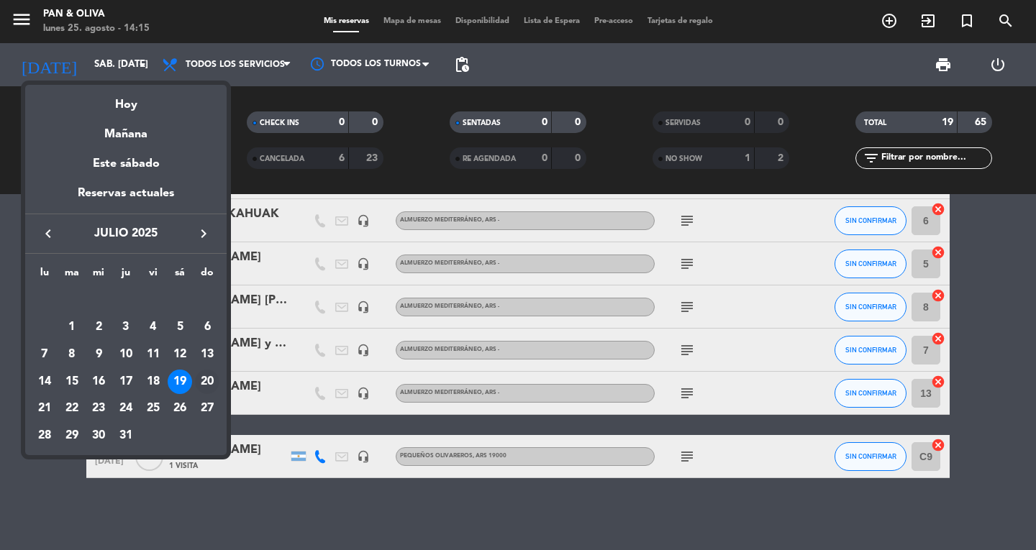
click at [211, 375] on div "20" at bounding box center [207, 382] width 24 height 24
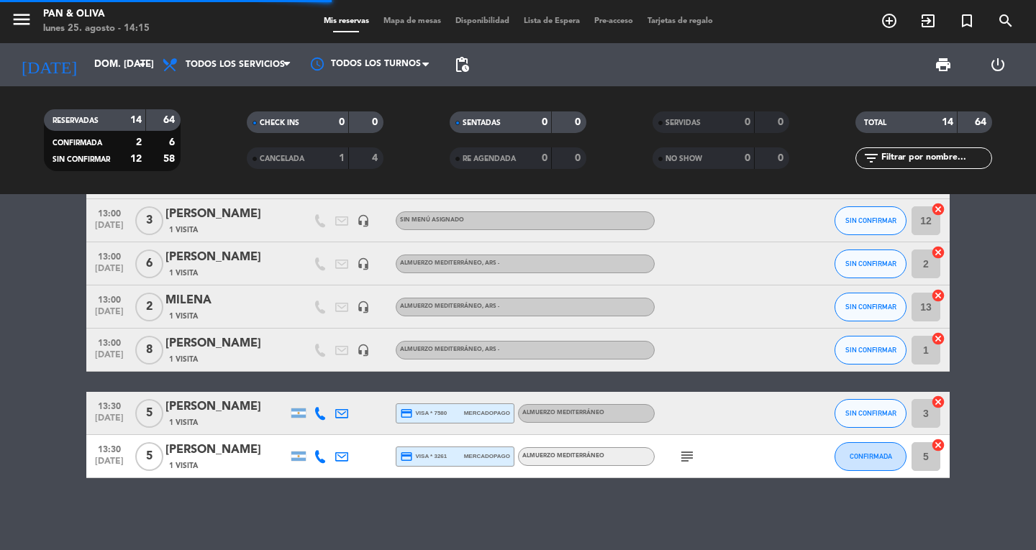
scroll to position [411, 0]
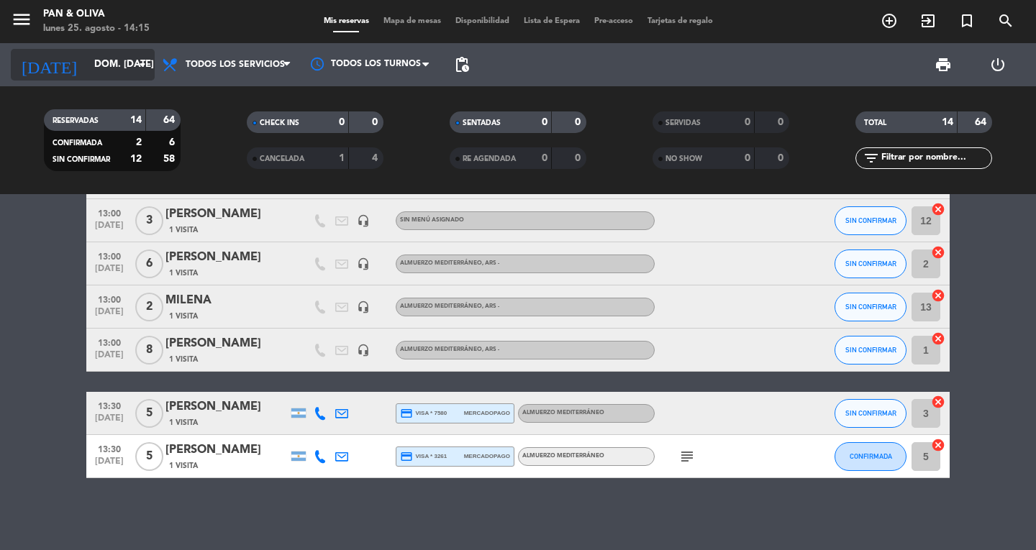
click at [87, 70] on input "dom. [DATE]" at bounding box center [150, 65] width 127 height 26
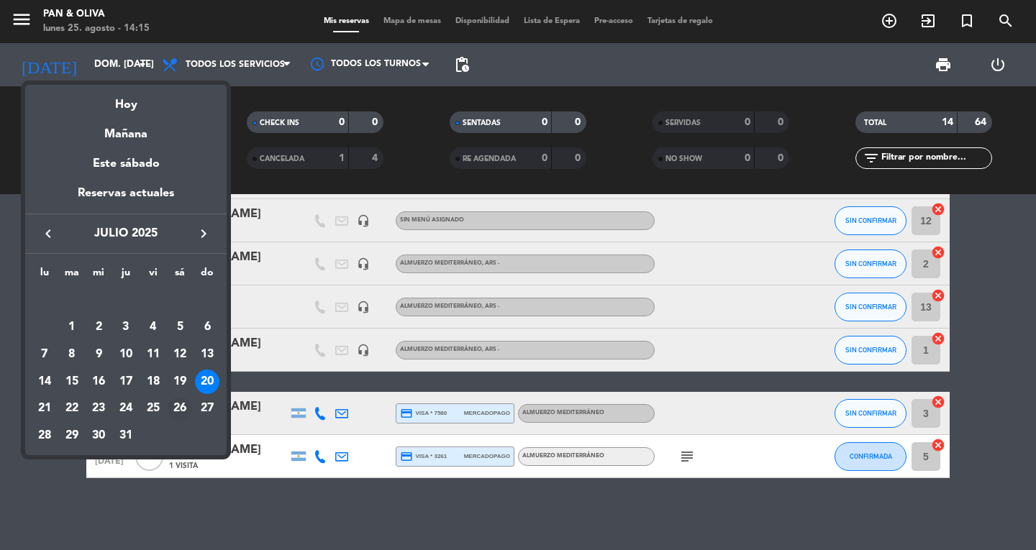
click at [172, 405] on div "26" at bounding box center [180, 409] width 24 height 24
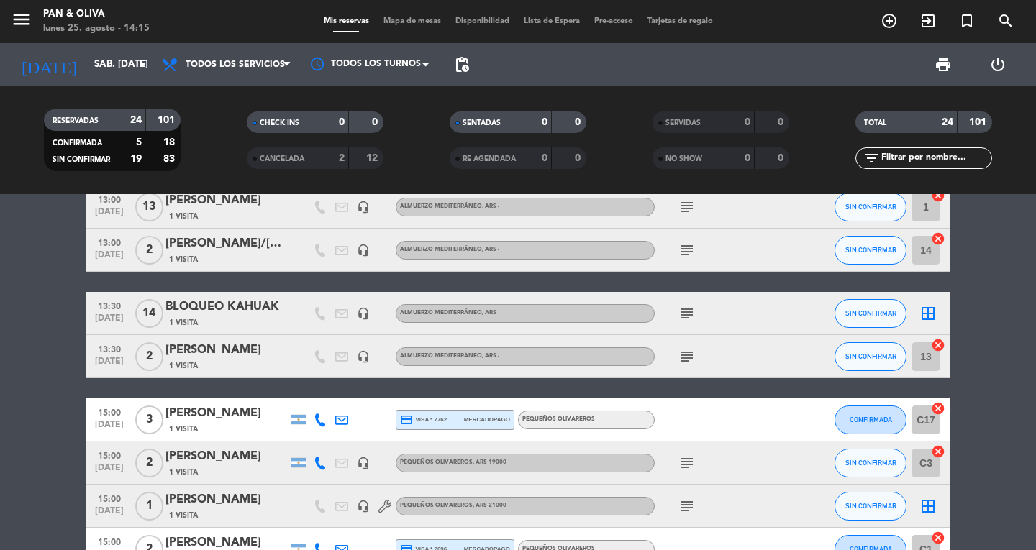
scroll to position [883, 0]
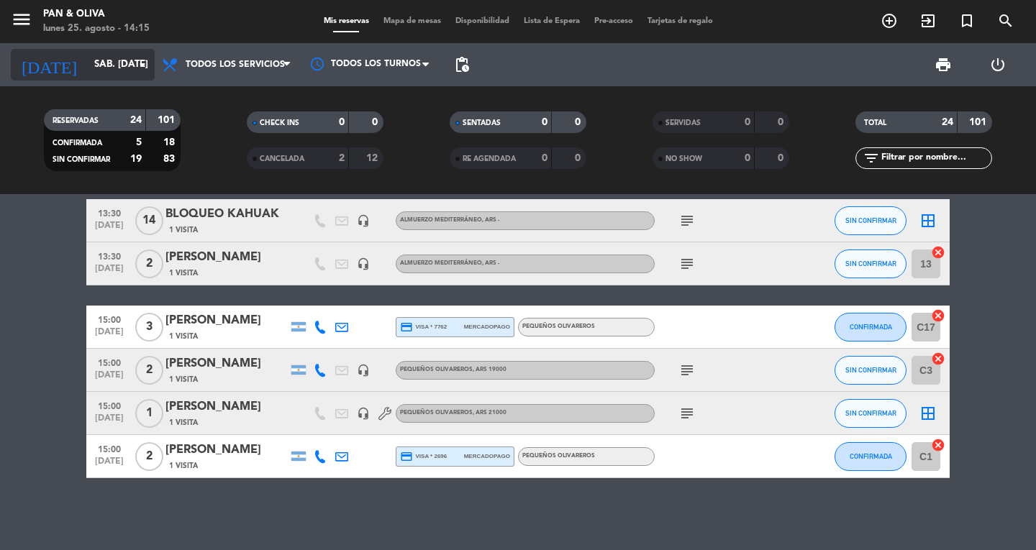
drag, startPoint x: 67, startPoint y: 42, endPoint x: 75, endPoint y: 70, distance: 29.1
click at [68, 42] on div "menu Pan & [PERSON_NAME] lunes 25. agosto - 14:15 Mis reservas Mapa de mesas Di…" at bounding box center [518, 21] width 1036 height 43
click at [87, 76] on input "sáb. [DATE]" at bounding box center [150, 65] width 127 height 26
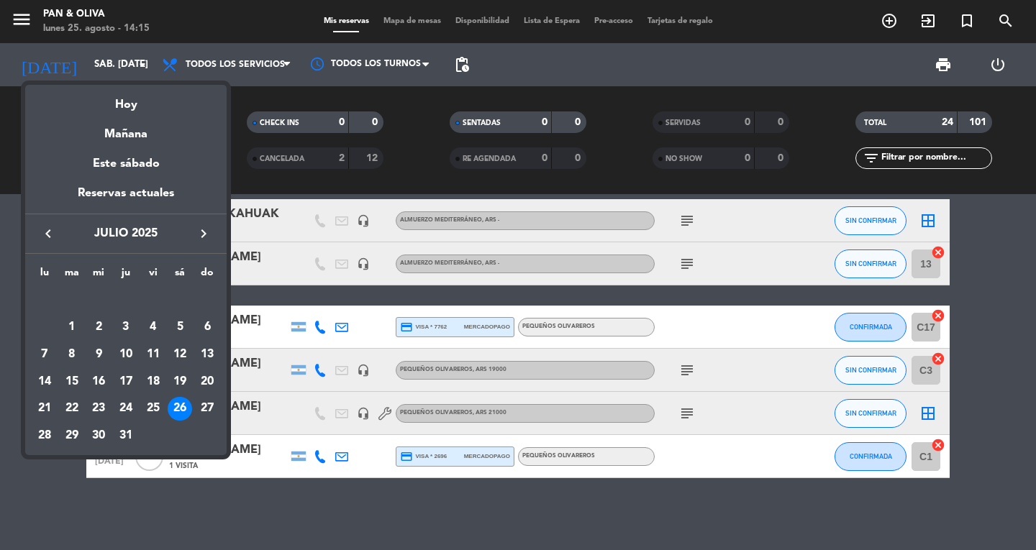
click at [48, 426] on div "28" at bounding box center [44, 436] width 24 height 24
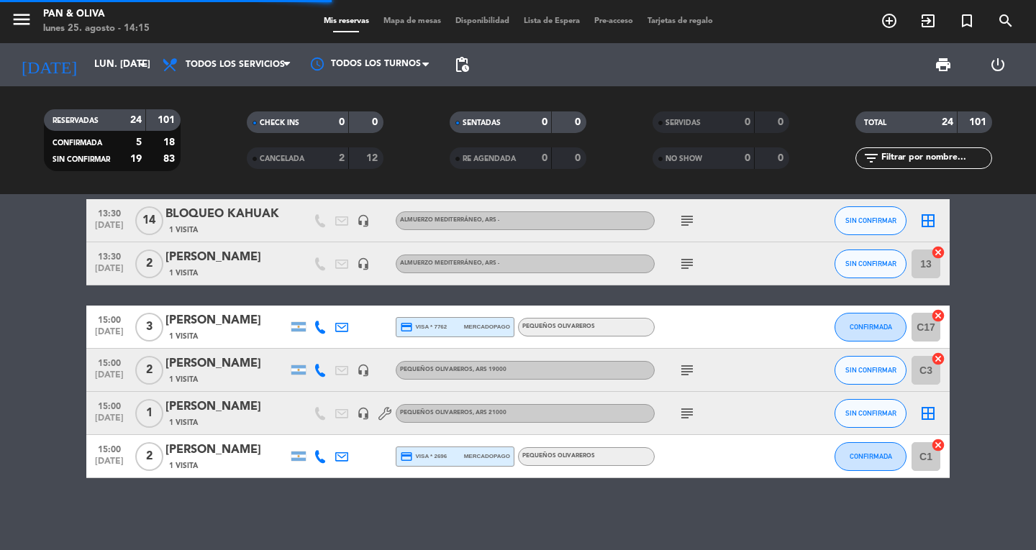
scroll to position [238, 0]
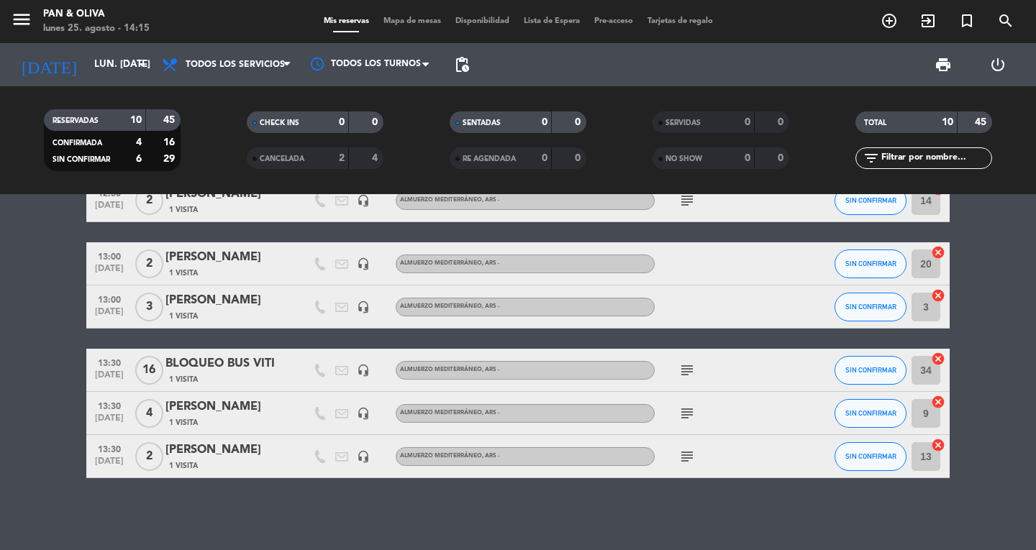
click at [87, 41] on div "menu Pan & [PERSON_NAME] lunes 25. agosto - 14:15 Mis reservas Mapa de mesas Di…" at bounding box center [518, 21] width 1036 height 43
click at [88, 60] on input "lun. [DATE]" at bounding box center [150, 65] width 127 height 26
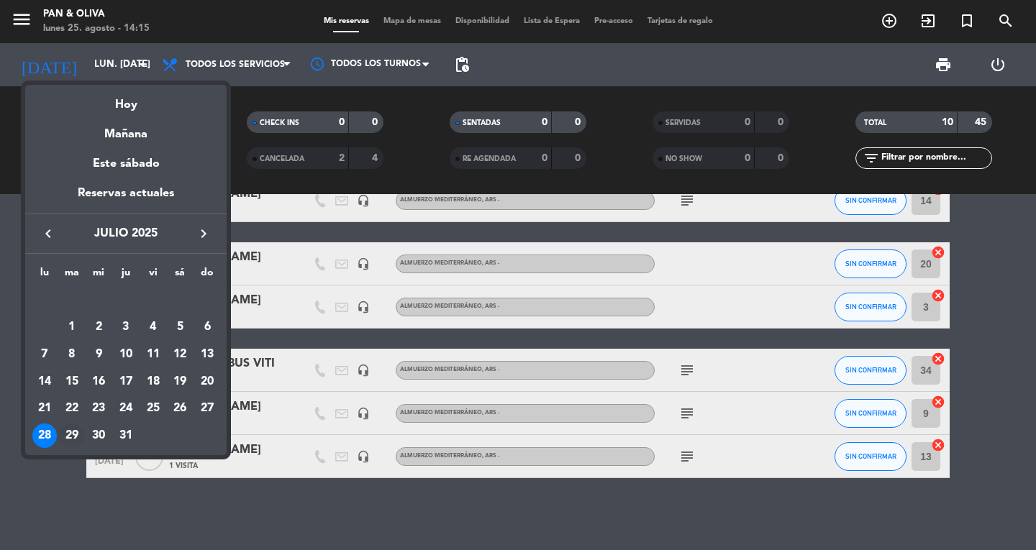
click at [75, 435] on div "29" at bounding box center [72, 436] width 24 height 24
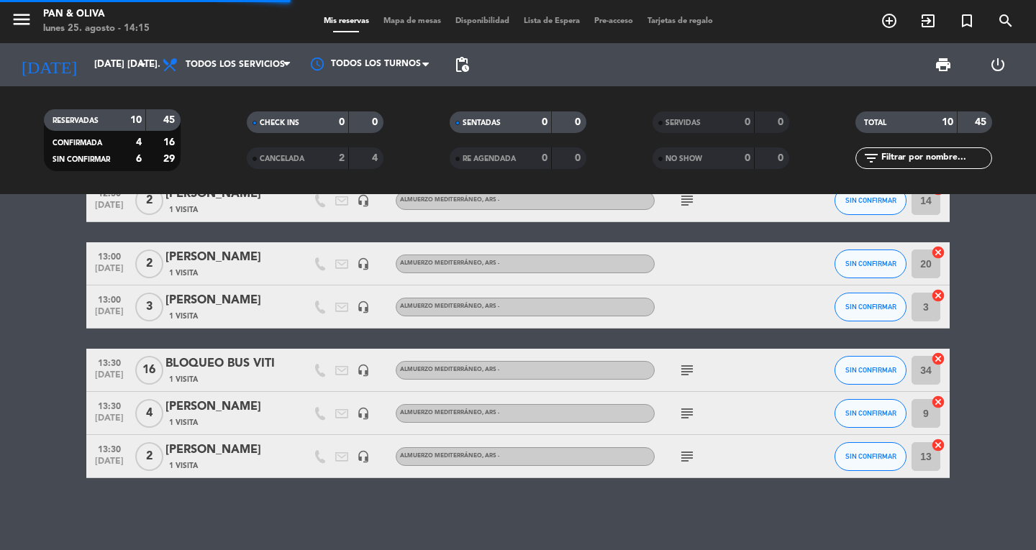
scroll to position [431, 0]
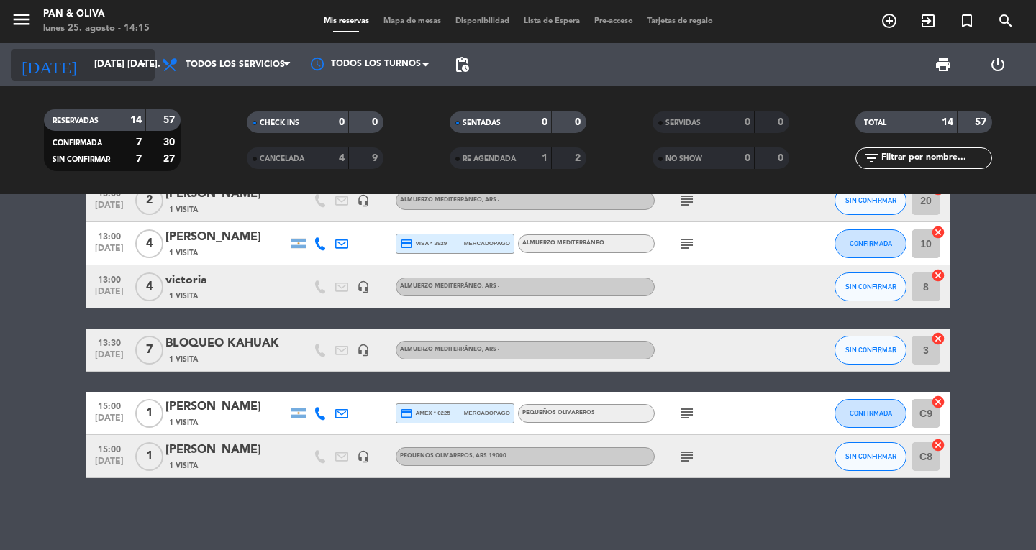
click at [92, 63] on input "[DATE] [DATE]." at bounding box center [150, 65] width 127 height 26
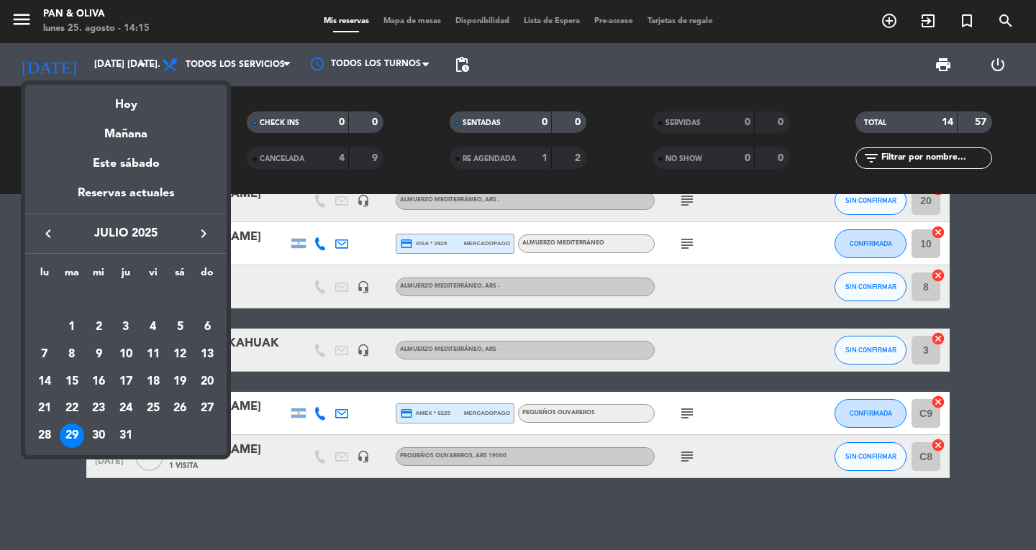
click at [47, 236] on icon "keyboard_arrow_left" at bounding box center [48, 233] width 17 height 17
click at [201, 300] on div "1" at bounding box center [207, 300] width 24 height 24
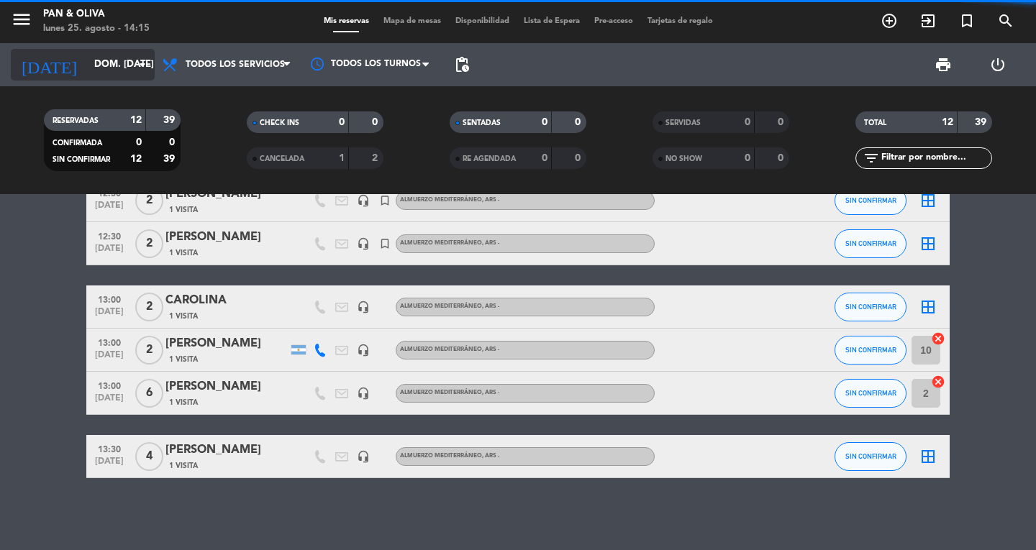
scroll to position [304, 0]
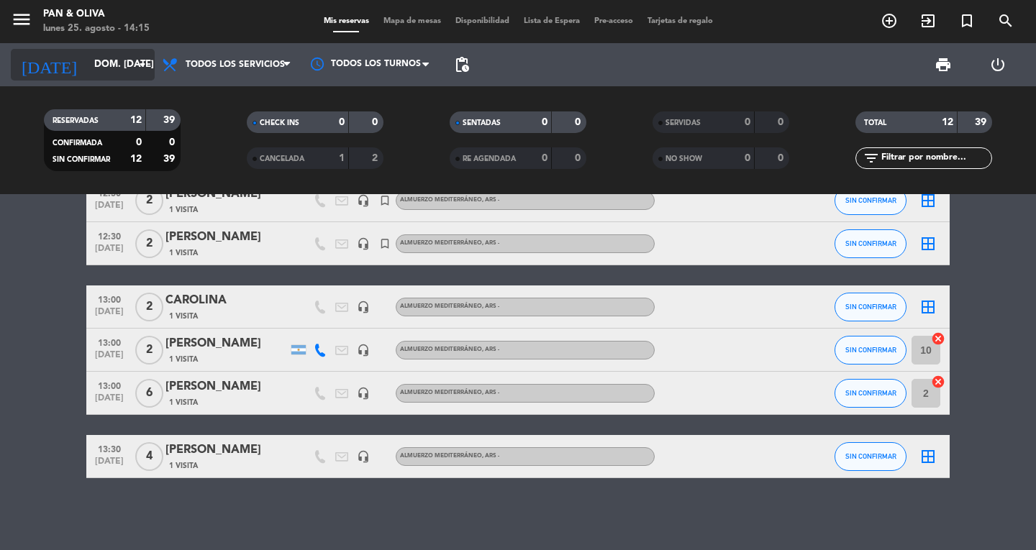
click at [94, 71] on input "dom. [DATE]" at bounding box center [150, 65] width 127 height 26
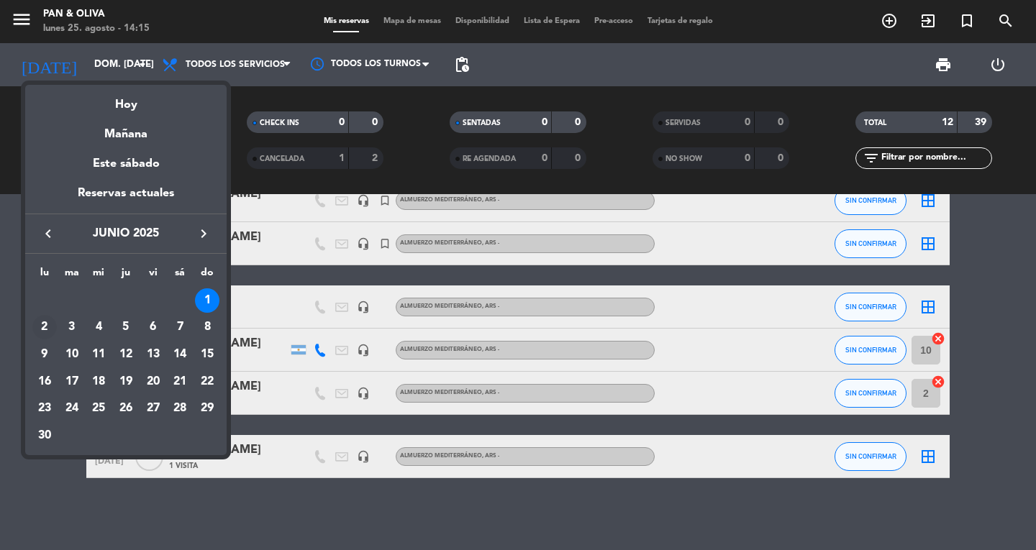
click at [44, 322] on div "2" at bounding box center [44, 327] width 24 height 24
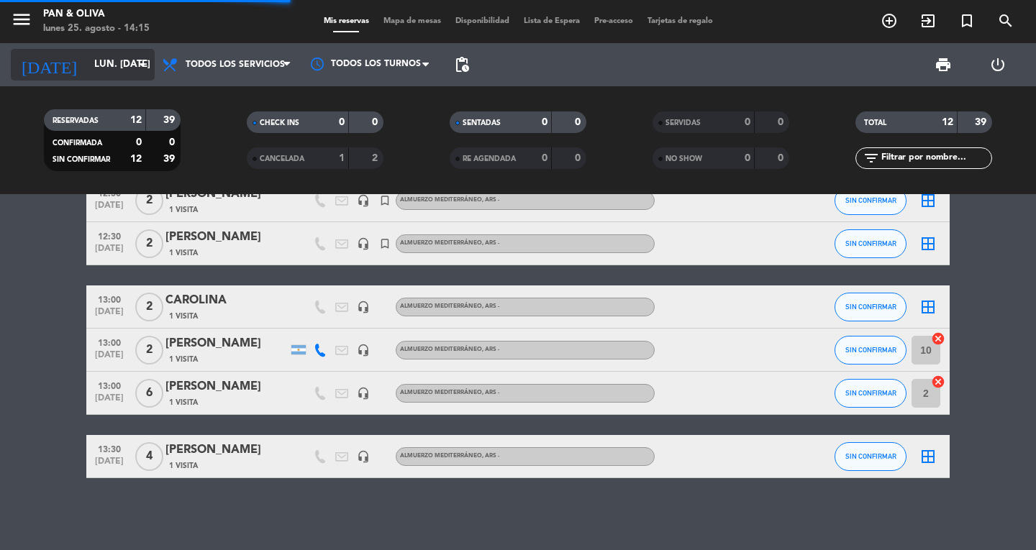
scroll to position [0, 0]
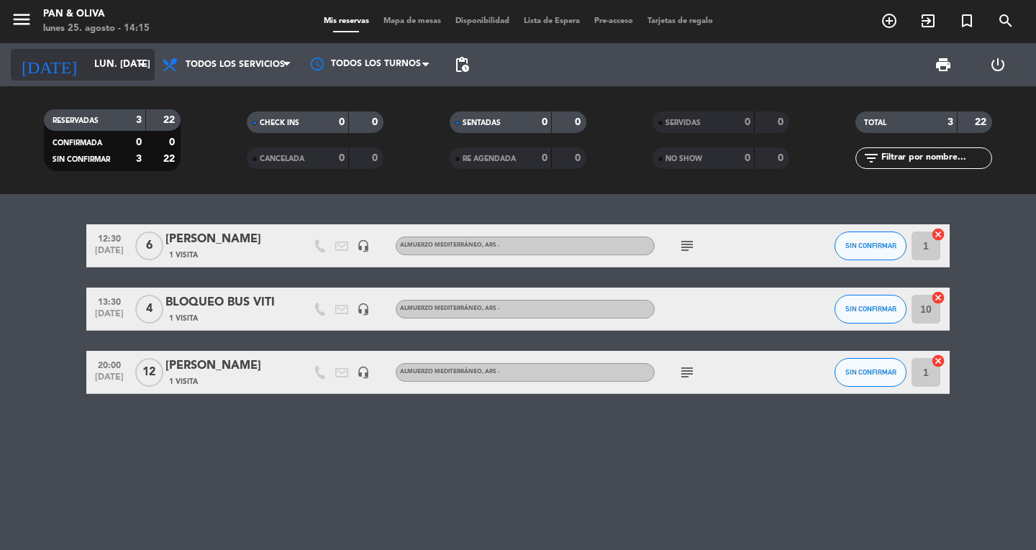
click at [87, 63] on input "lun. [DATE]" at bounding box center [150, 65] width 127 height 26
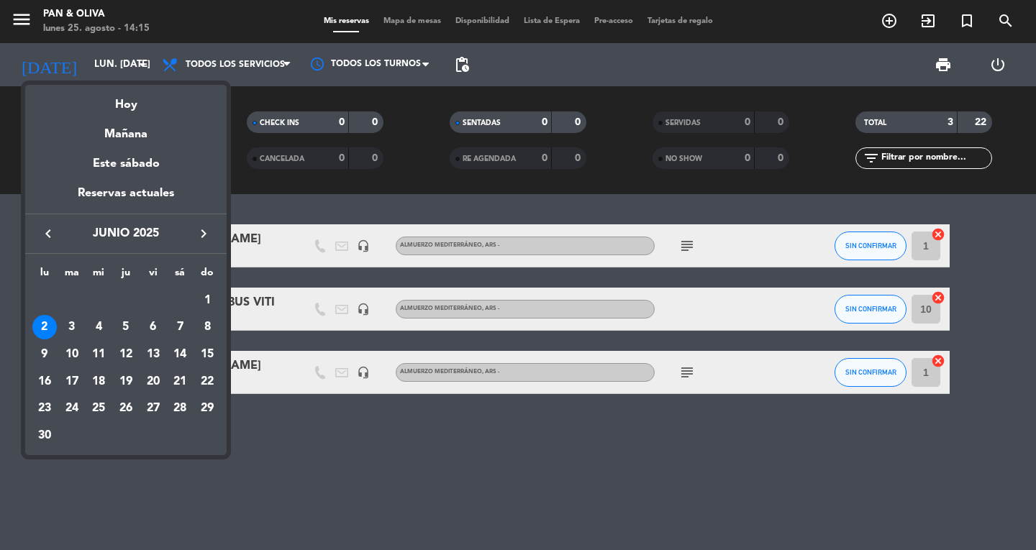
click at [695, 373] on div at bounding box center [518, 275] width 1036 height 550
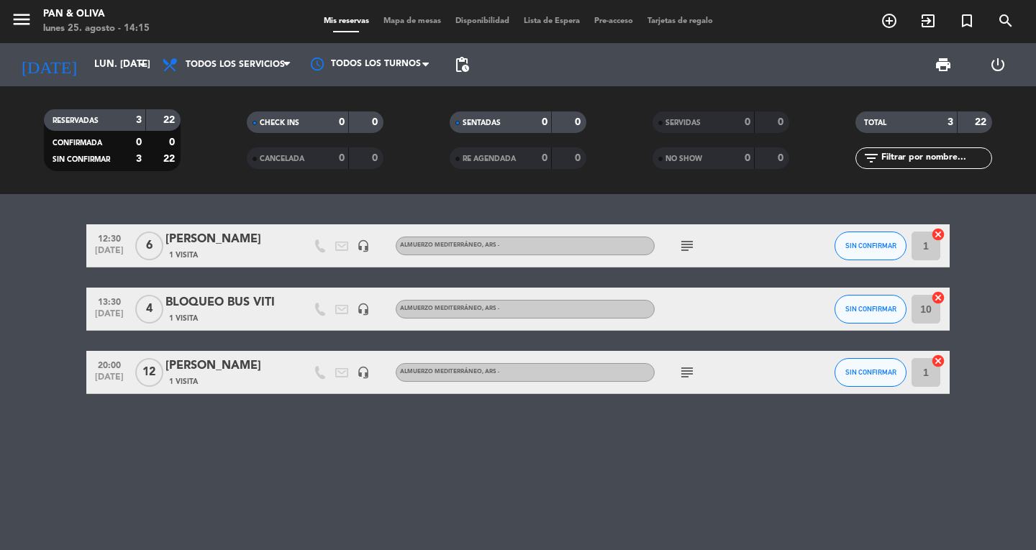
click at [695, 373] on icon "subject" at bounding box center [686, 372] width 17 height 17
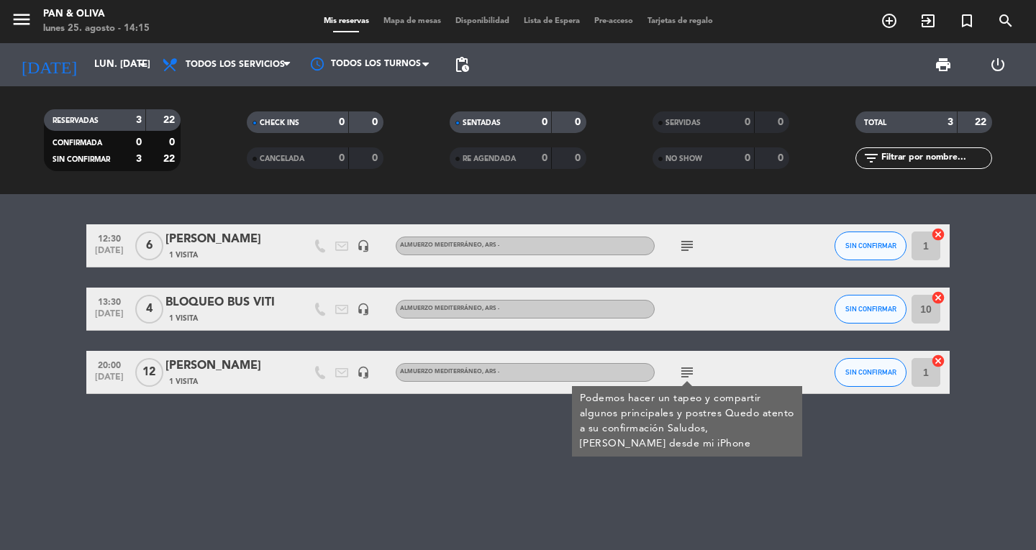
click at [695, 373] on icon "subject" at bounding box center [686, 372] width 17 height 17
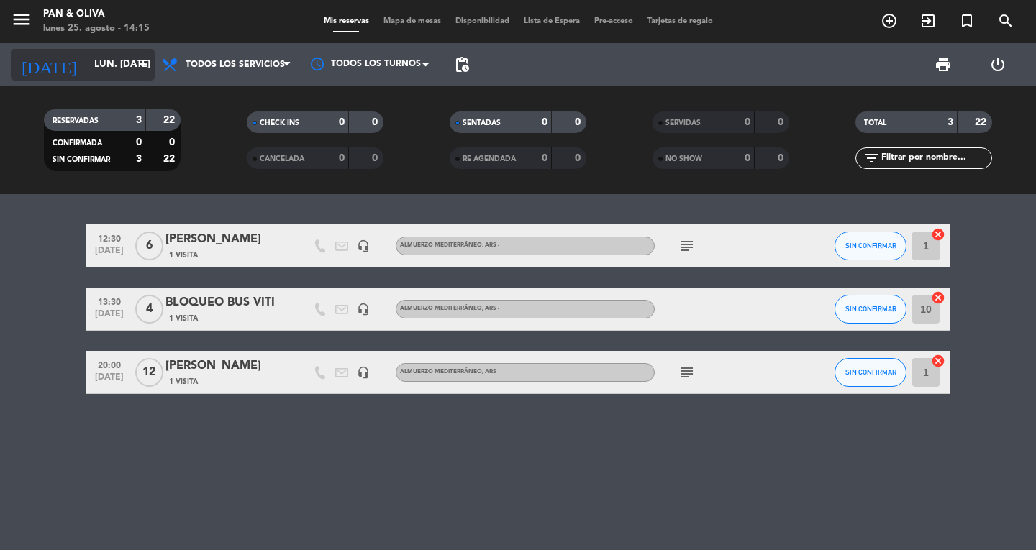
click at [98, 64] on input "lun. [DATE]" at bounding box center [150, 65] width 127 height 26
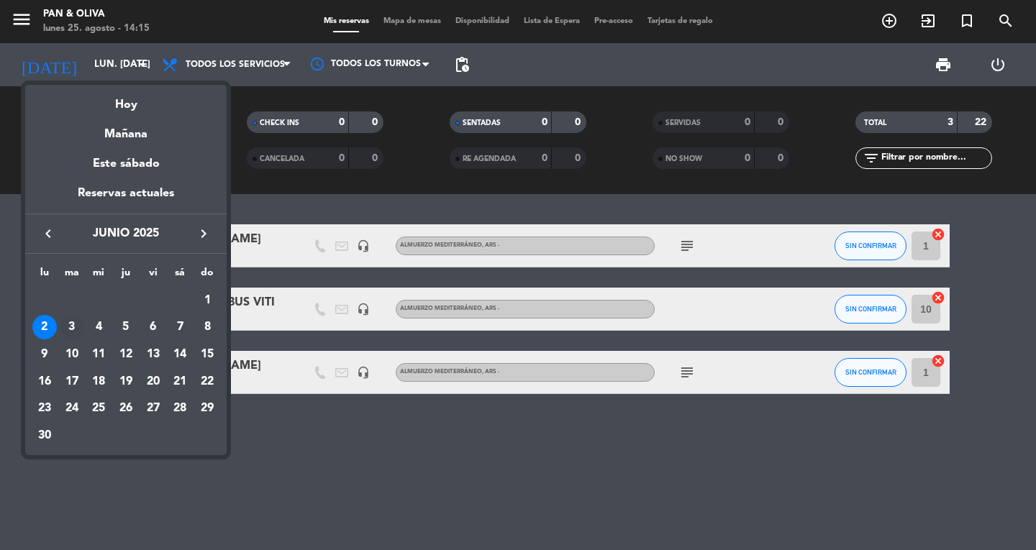
click at [60, 327] on div "3" at bounding box center [72, 327] width 24 height 24
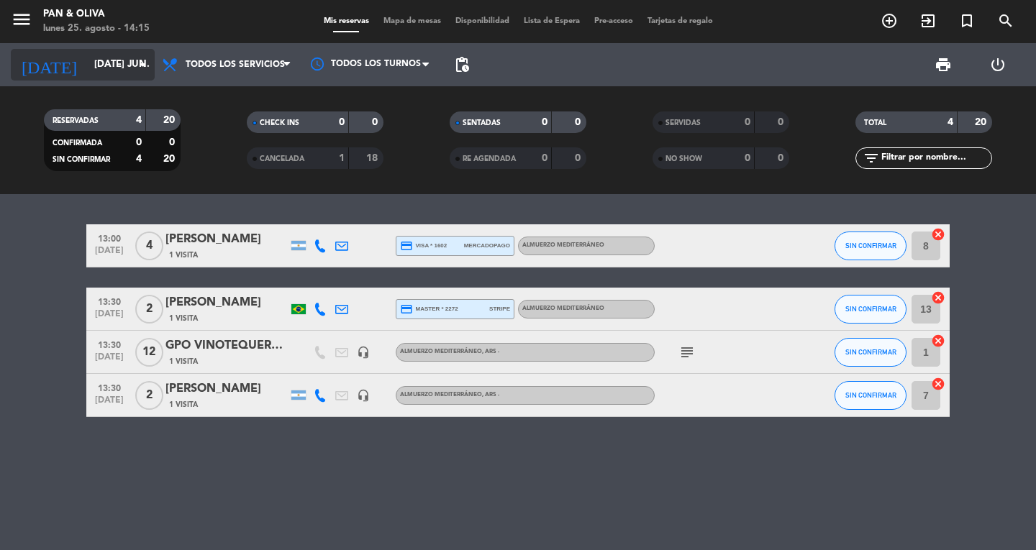
click at [87, 57] on input "[DATE] jun." at bounding box center [150, 65] width 127 height 26
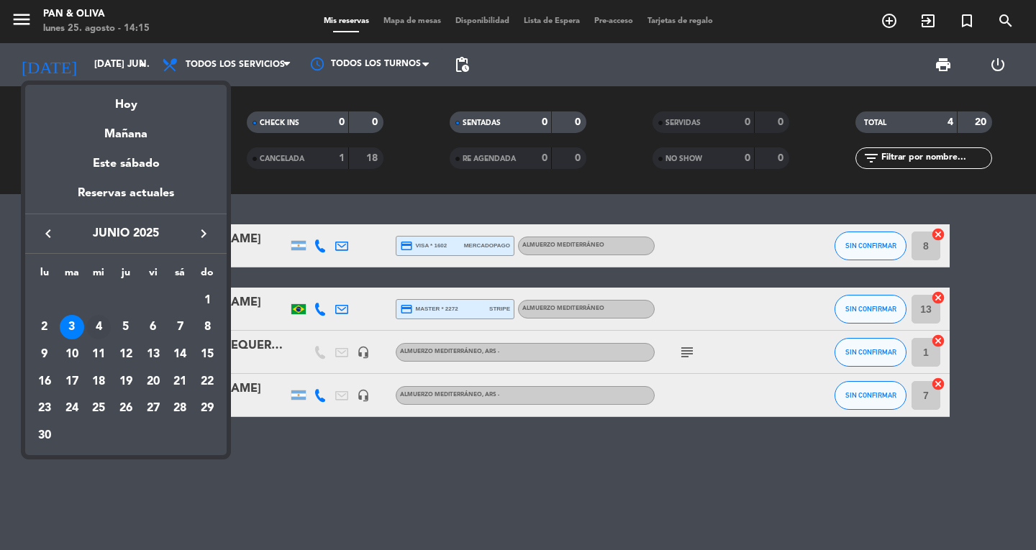
click at [99, 324] on div "4" at bounding box center [98, 327] width 24 height 24
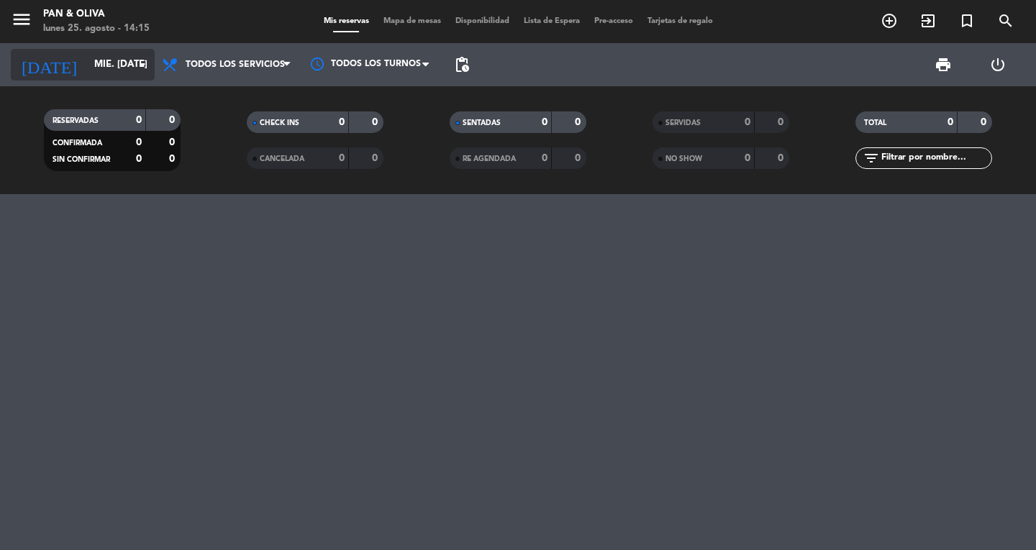
click at [87, 60] on input "mié. [DATE]" at bounding box center [150, 65] width 127 height 26
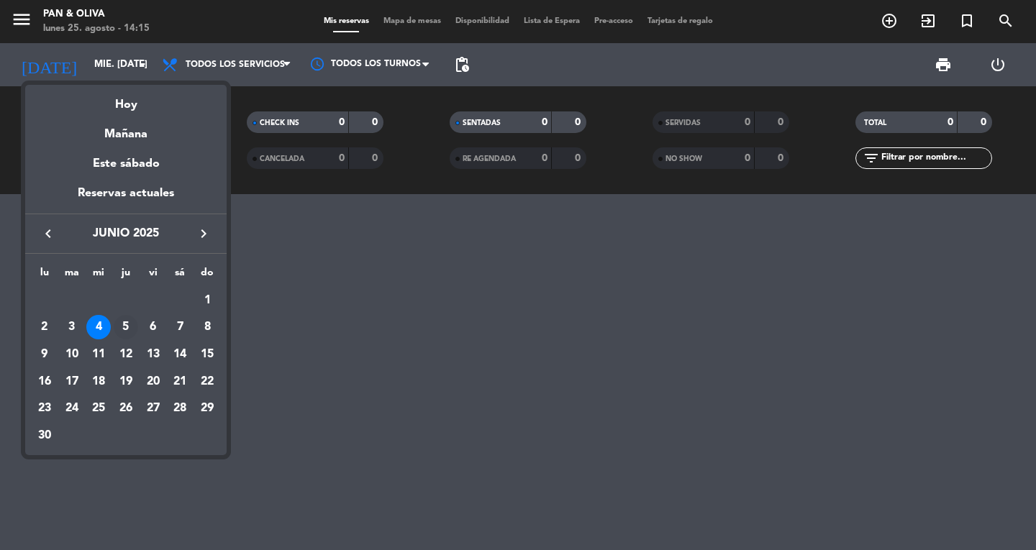
click at [123, 332] on div "5" at bounding box center [126, 327] width 24 height 24
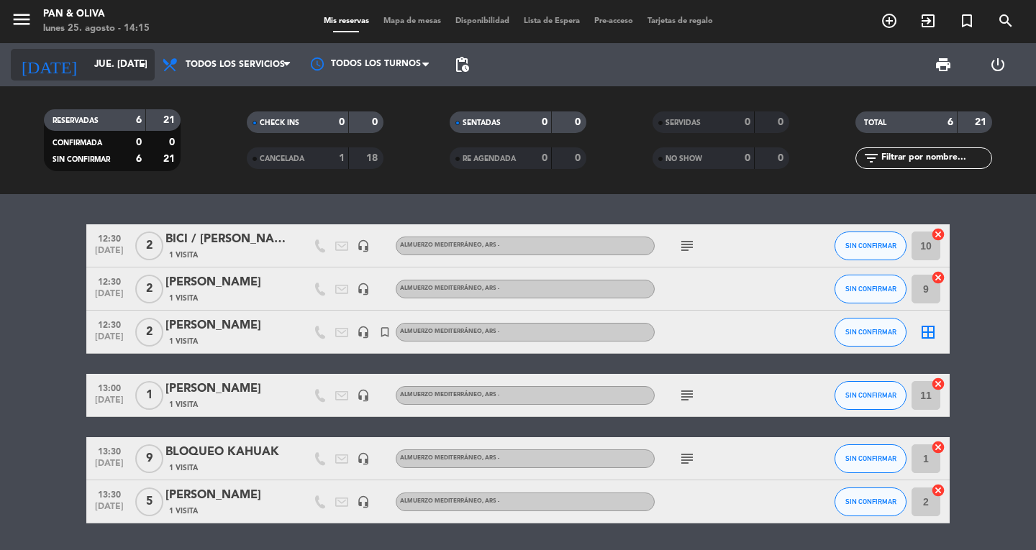
click at [97, 58] on input "jue. [DATE]" at bounding box center [150, 65] width 127 height 26
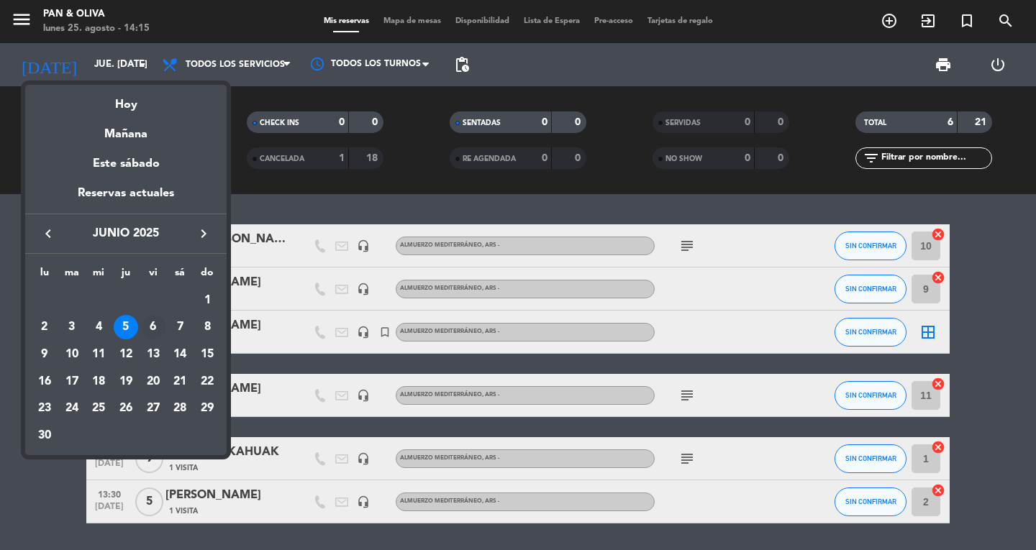
click at [158, 329] on div "6" at bounding box center [153, 327] width 24 height 24
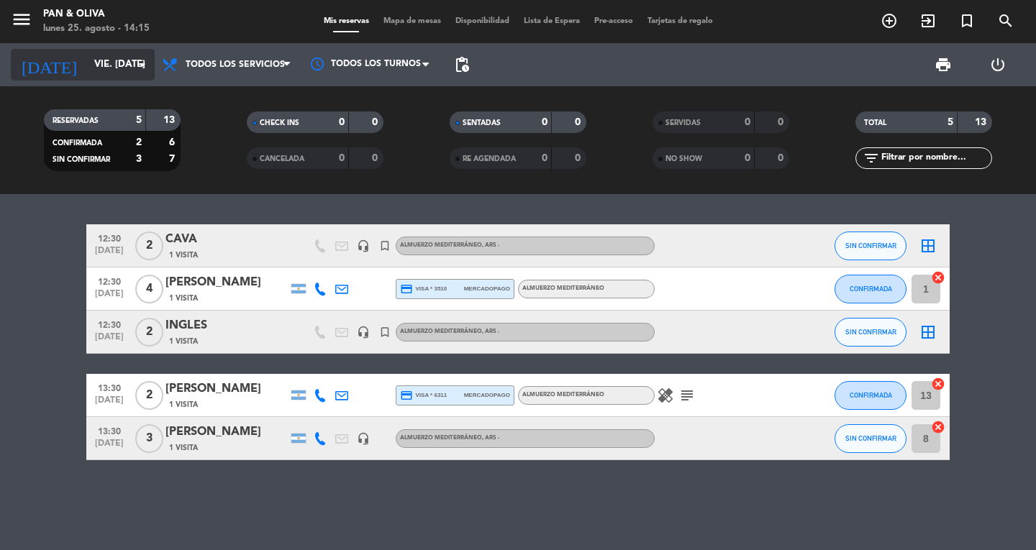
click at [93, 76] on input "vie. [DATE]" at bounding box center [150, 65] width 127 height 26
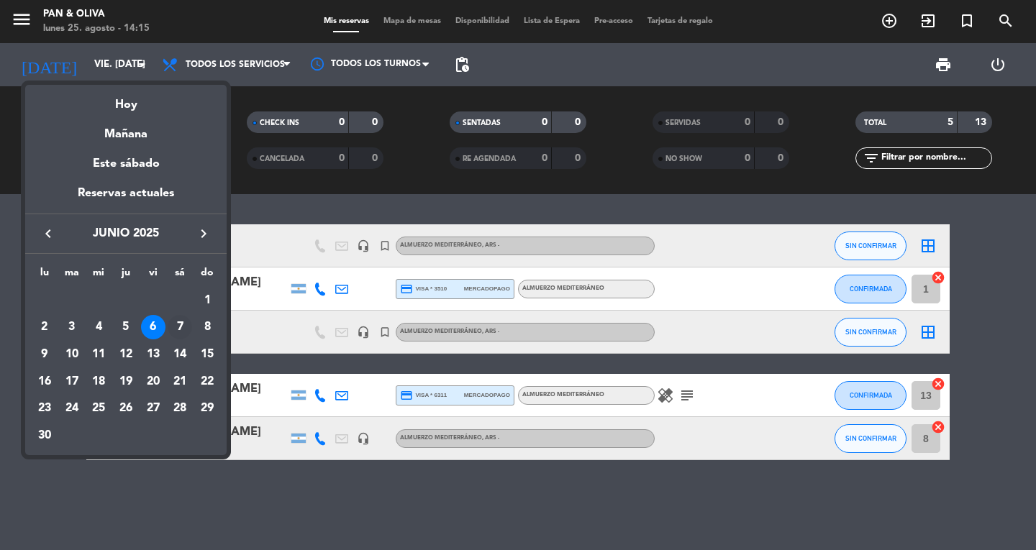
click at [191, 326] on div "7" at bounding box center [180, 327] width 24 height 24
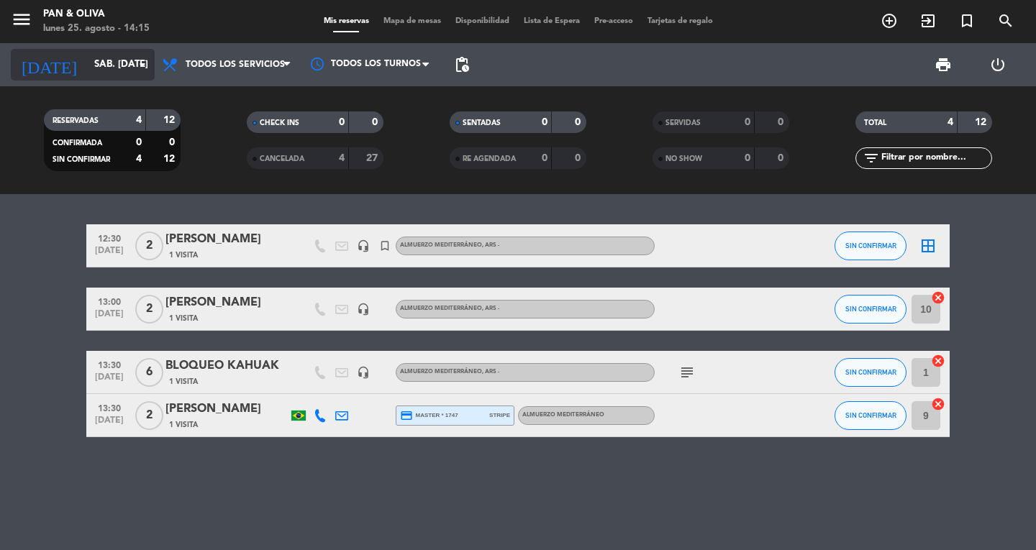
click at [89, 66] on input "sáb. [DATE]" at bounding box center [150, 65] width 127 height 26
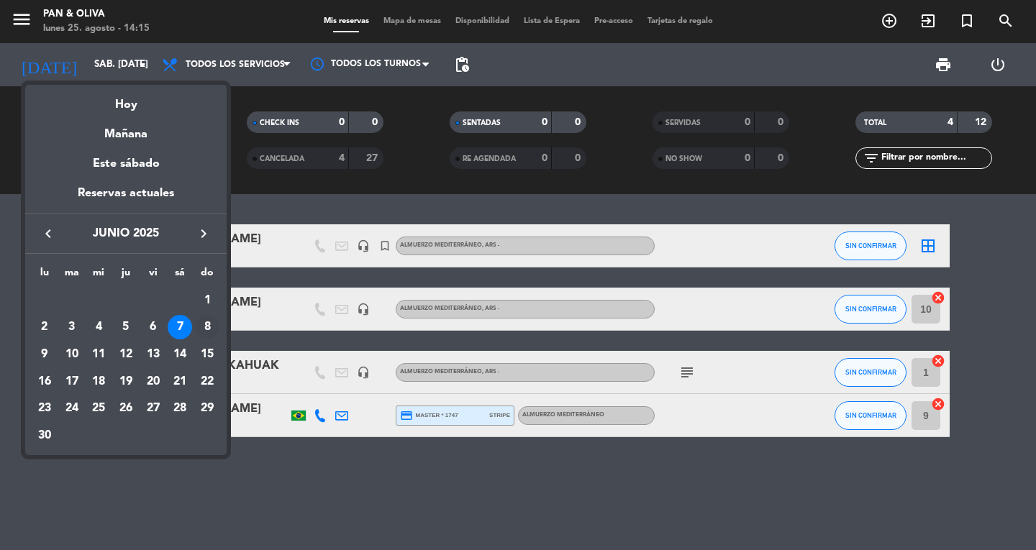
click at [217, 325] on div "8" at bounding box center [207, 327] width 24 height 24
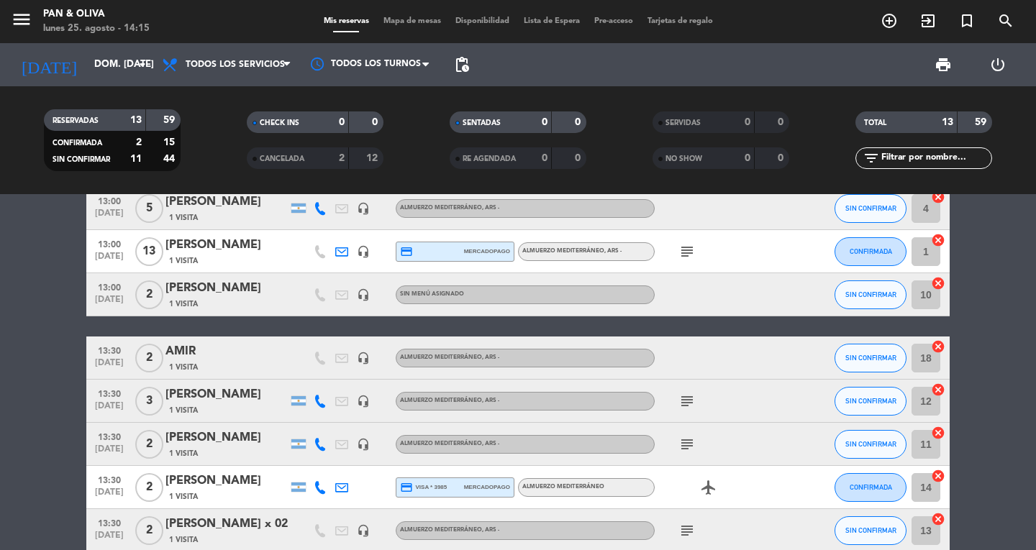
scroll to position [60, 0]
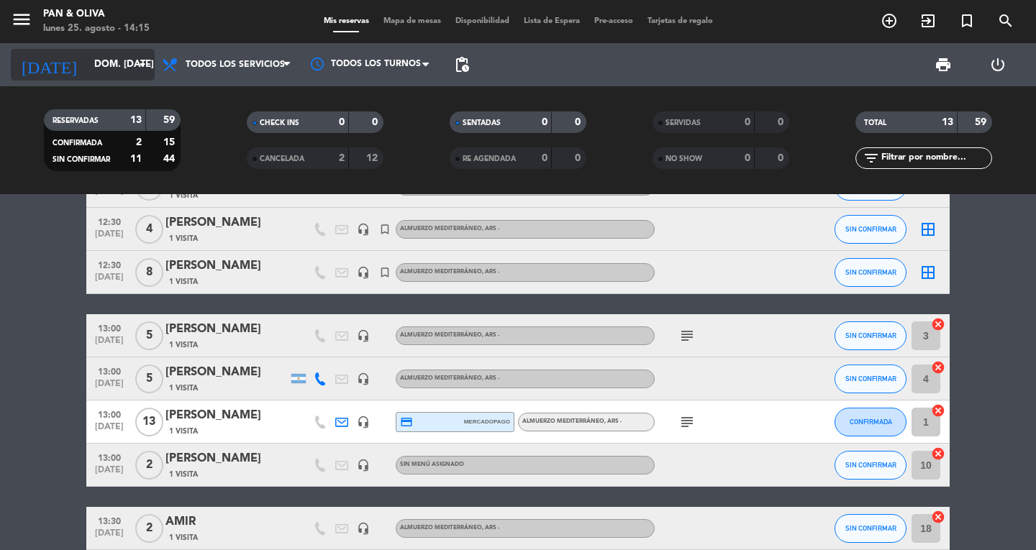
click at [87, 62] on input "dom. [DATE]" at bounding box center [150, 65] width 127 height 26
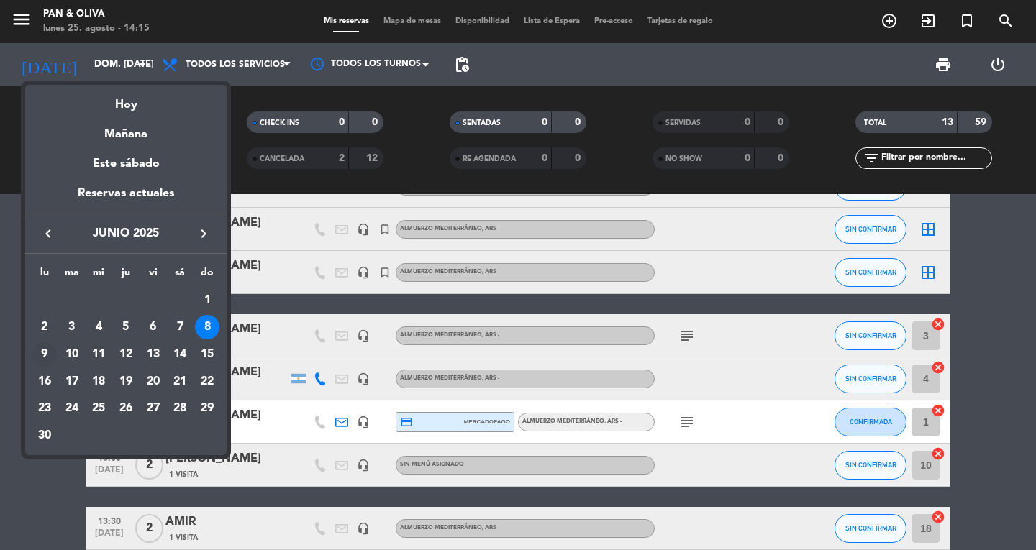
click at [36, 354] on div "9" at bounding box center [44, 354] width 24 height 24
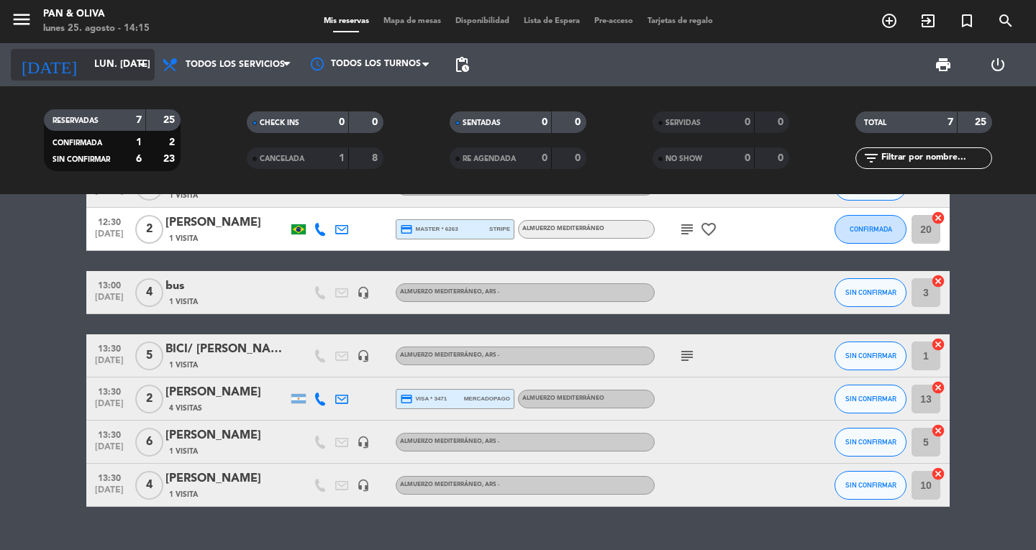
click at [104, 69] on input "lun. [DATE]" at bounding box center [150, 65] width 127 height 26
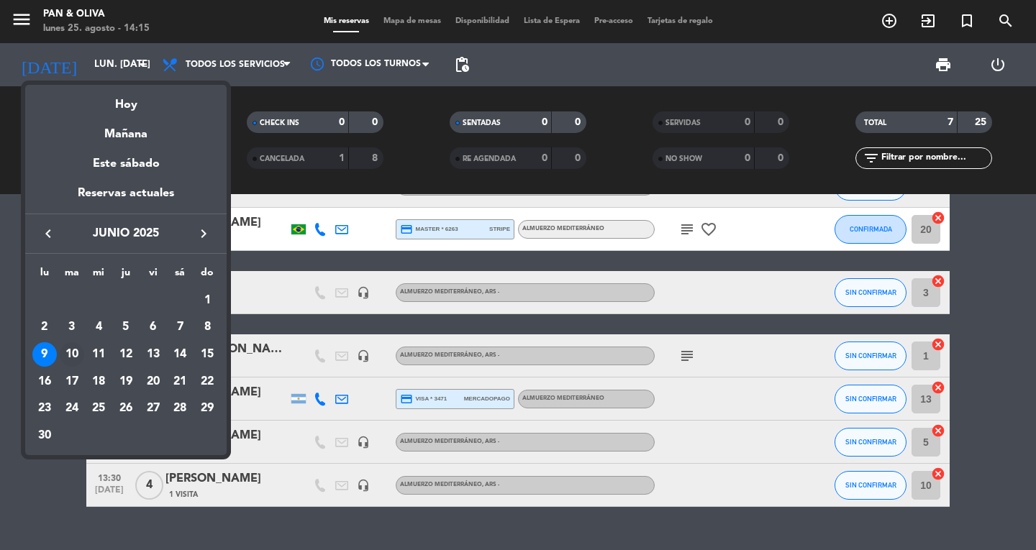
click at [81, 347] on div "10" at bounding box center [72, 354] width 24 height 24
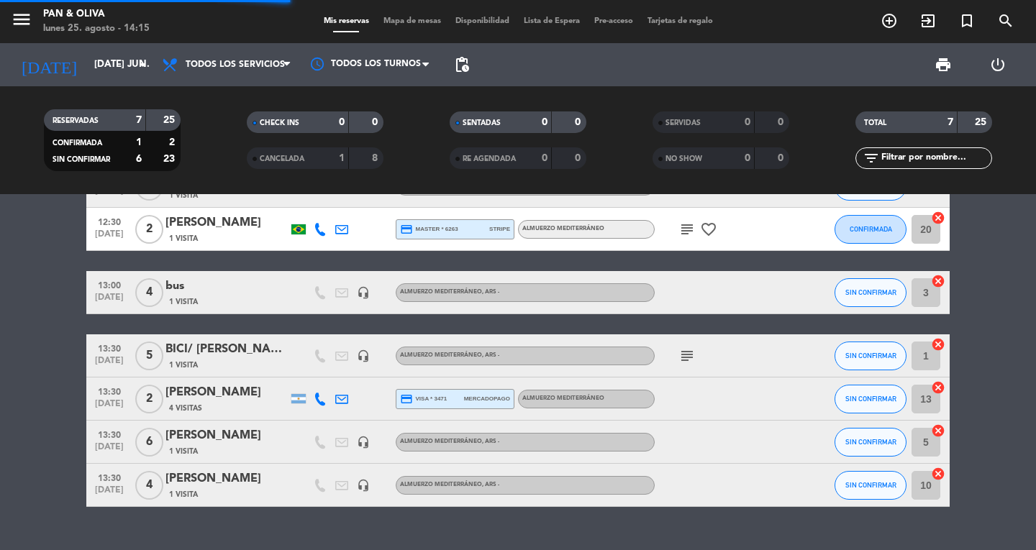
scroll to position [0, 0]
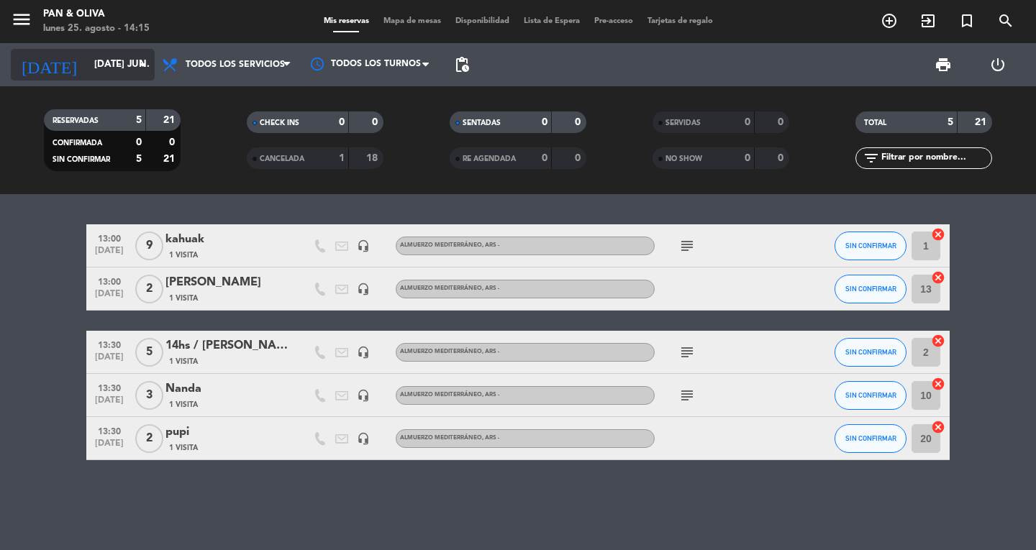
click at [92, 74] on input "[DATE] jun." at bounding box center [150, 65] width 127 height 26
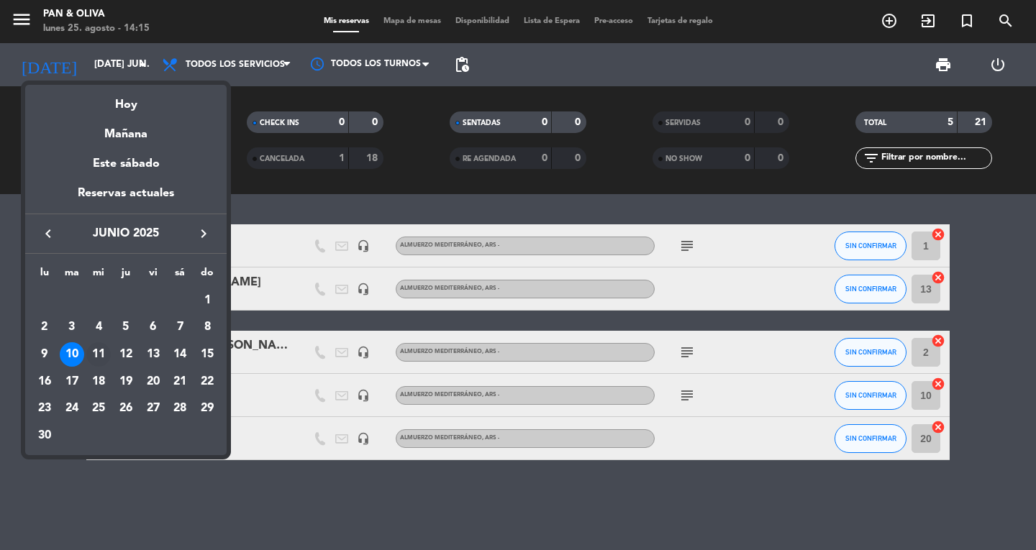
click at [101, 360] on div "11" at bounding box center [98, 354] width 24 height 24
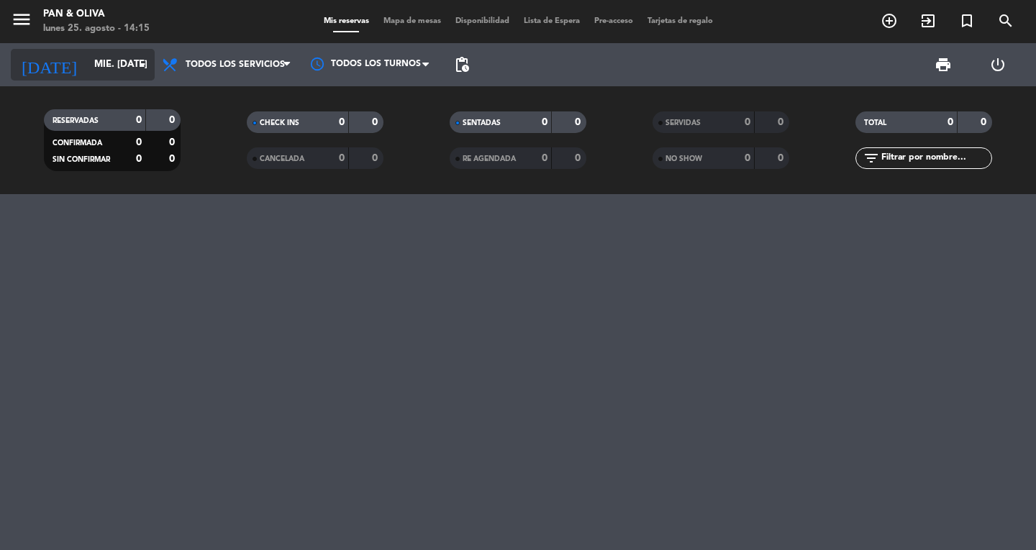
click at [89, 76] on input "mié. [DATE]" at bounding box center [150, 65] width 127 height 26
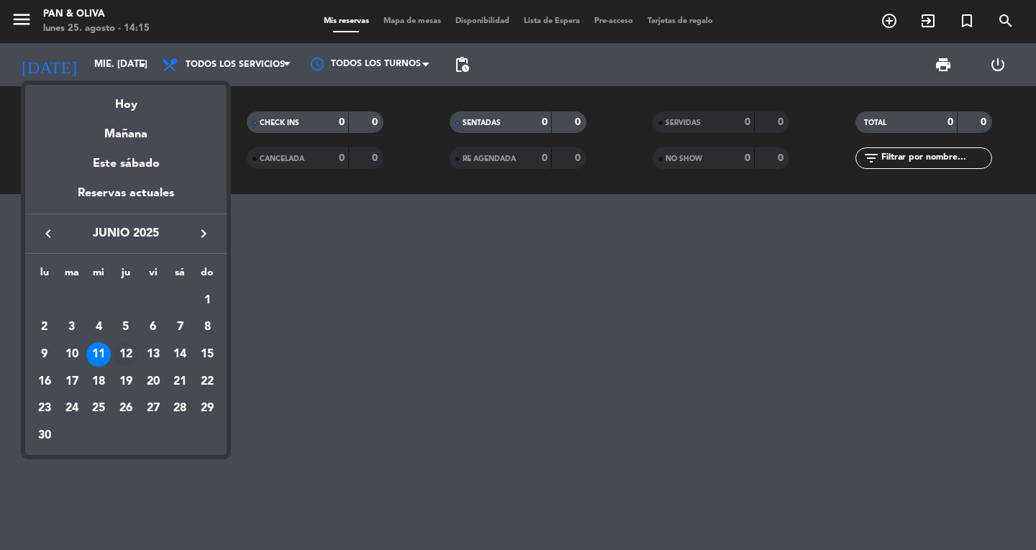
click at [115, 358] on div "12" at bounding box center [126, 354] width 24 height 24
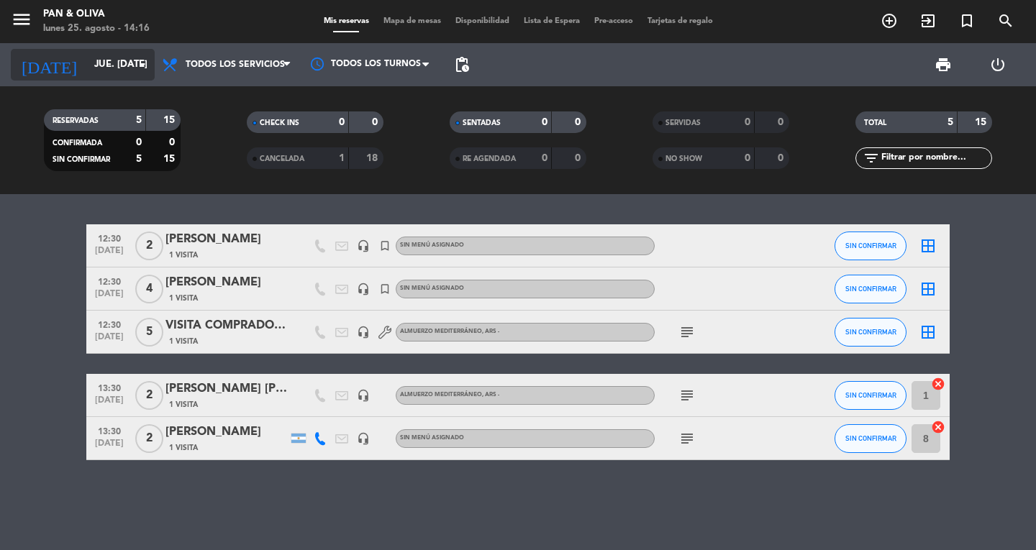
click at [87, 56] on input "jue. [DATE]" at bounding box center [150, 65] width 127 height 26
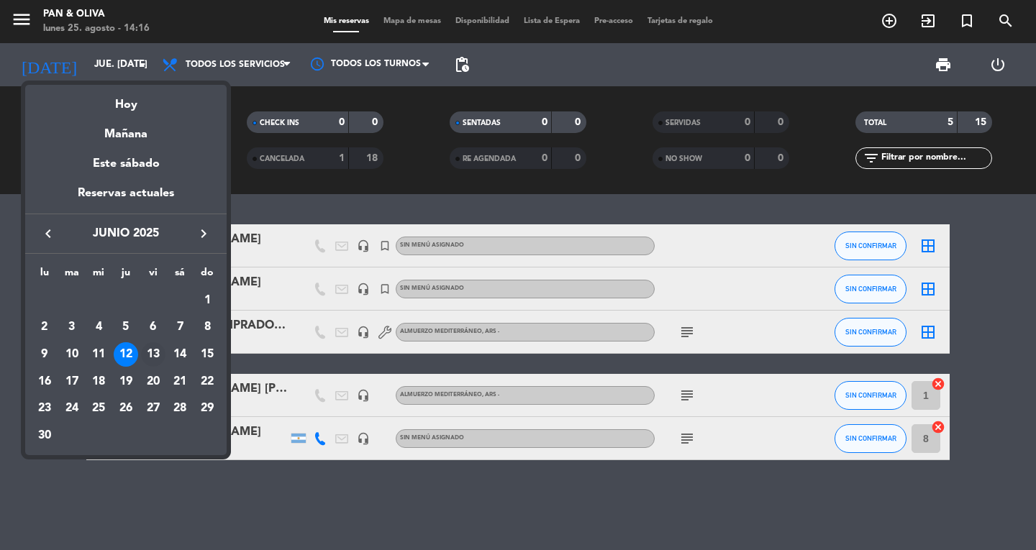
click at [154, 355] on div "13" at bounding box center [153, 354] width 24 height 24
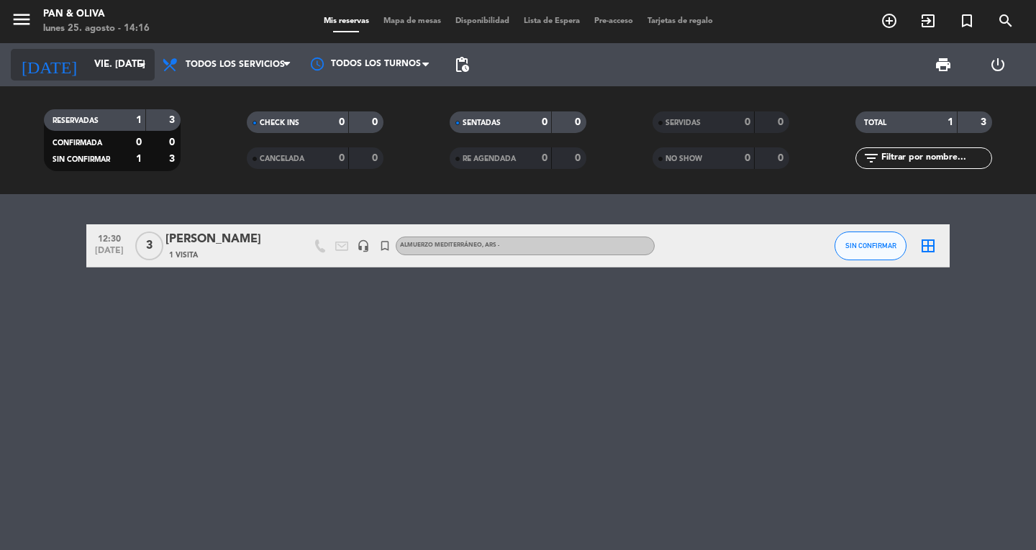
click at [94, 60] on input "vie. [DATE]" at bounding box center [150, 65] width 127 height 26
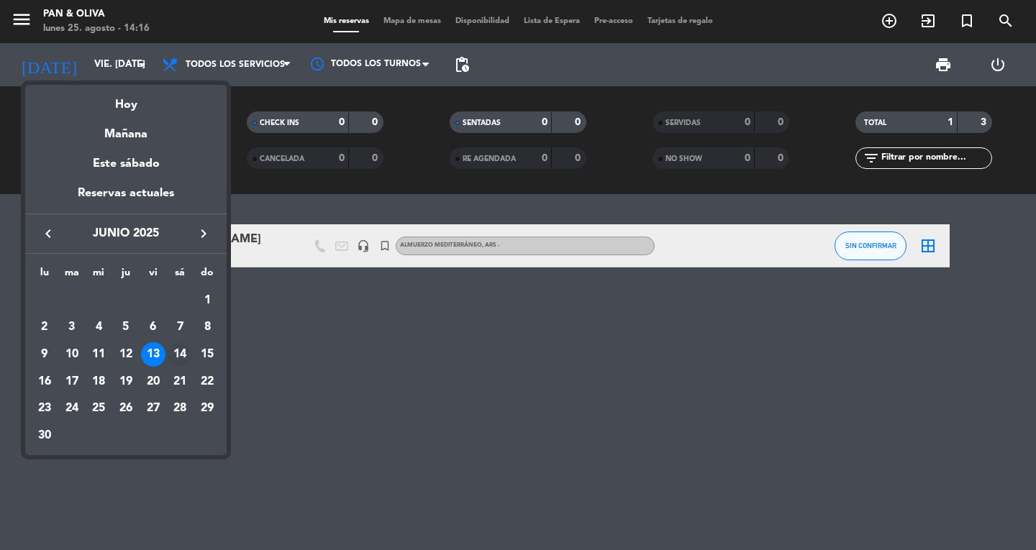
click at [175, 350] on div "14" at bounding box center [180, 354] width 24 height 24
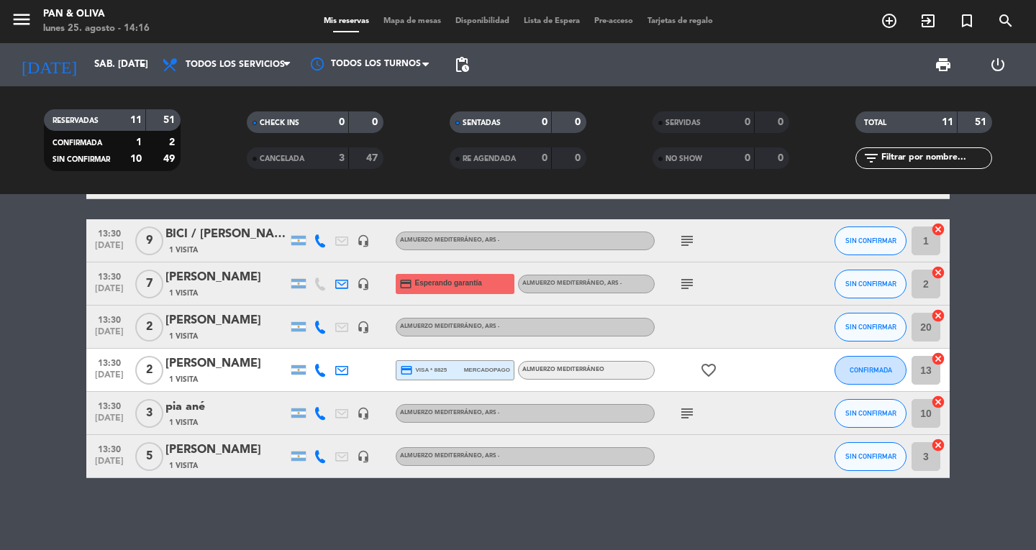
scroll to position [189, 0]
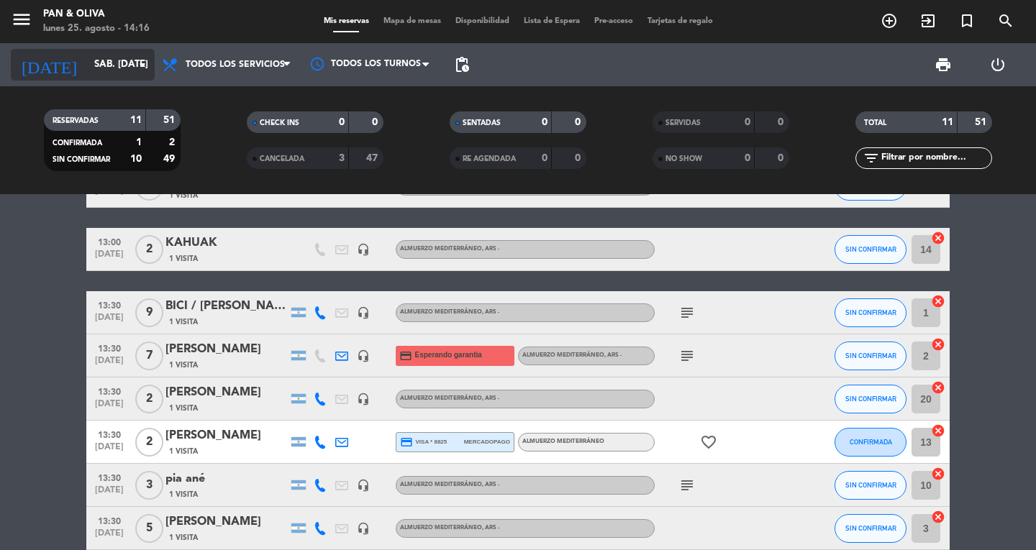
click at [92, 65] on input "sáb. [DATE]" at bounding box center [150, 65] width 127 height 26
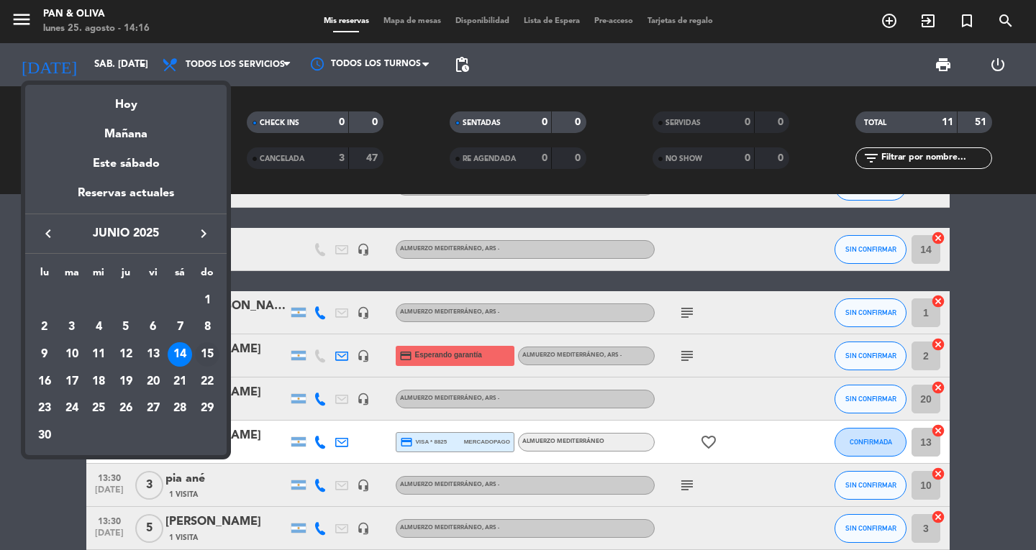
click at [209, 348] on div "15" at bounding box center [207, 354] width 24 height 24
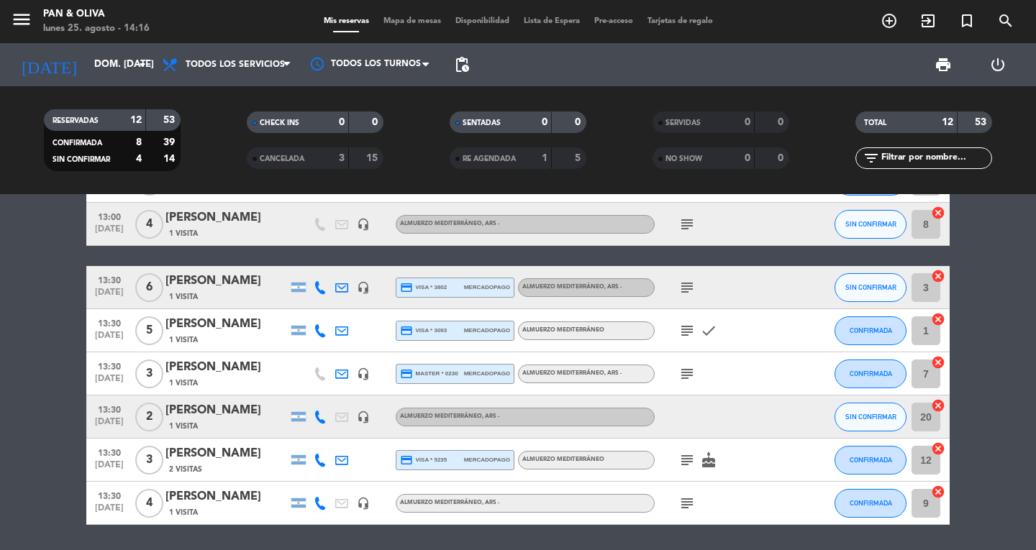
scroll to position [232, 0]
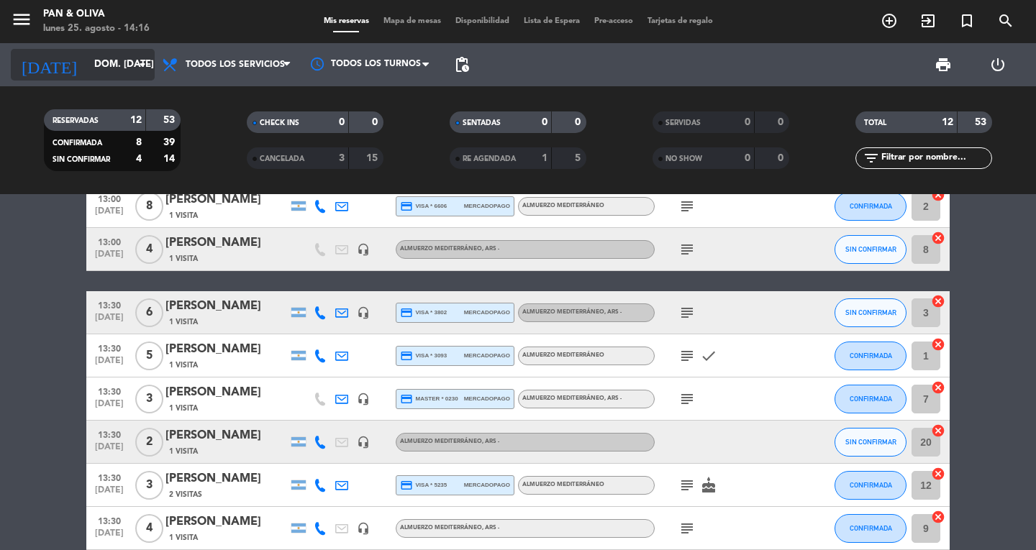
click at [109, 68] on input "dom. [DATE]" at bounding box center [150, 65] width 127 height 26
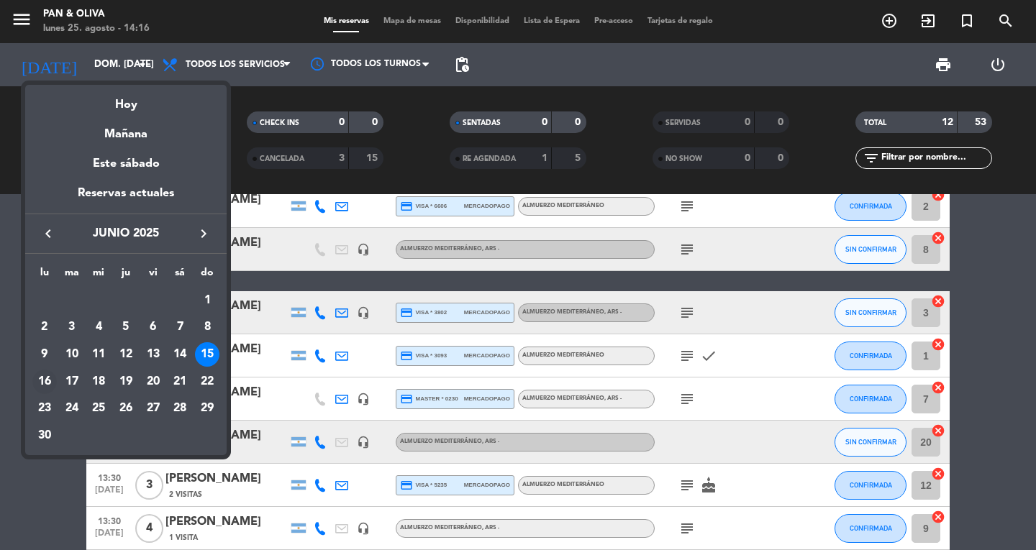
click at [43, 387] on div "16" at bounding box center [44, 382] width 24 height 24
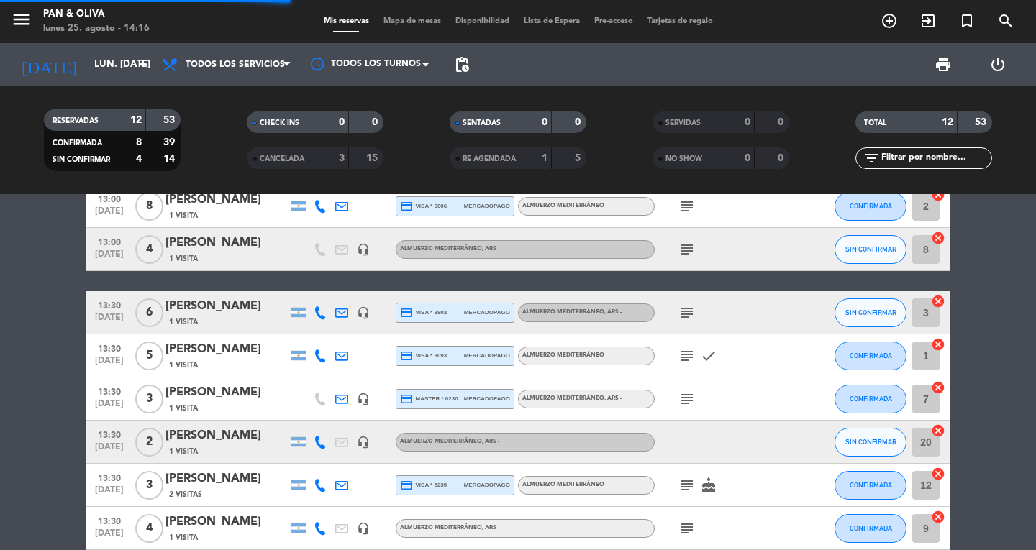
scroll to position [88, 0]
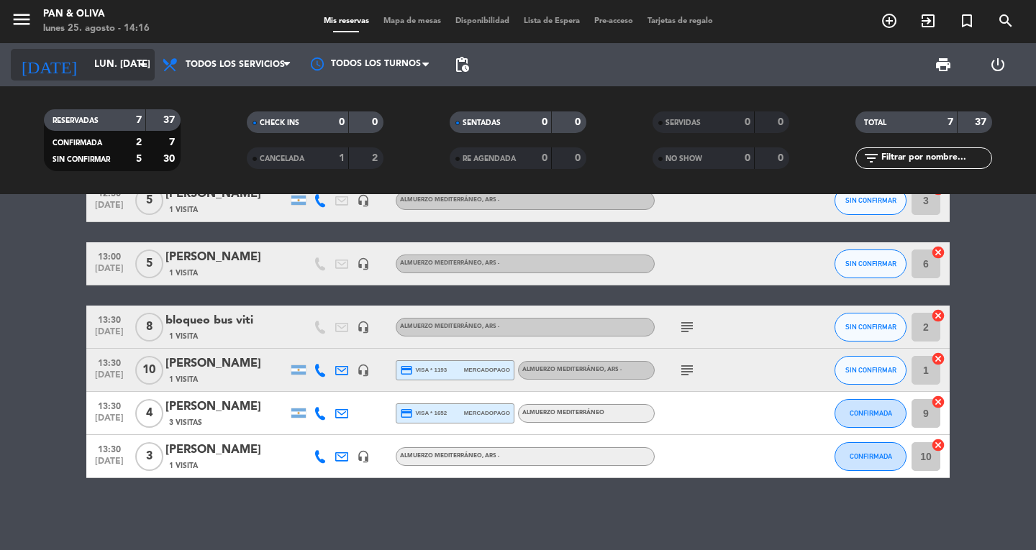
click at [87, 65] on input "lun. [DATE]" at bounding box center [150, 65] width 127 height 26
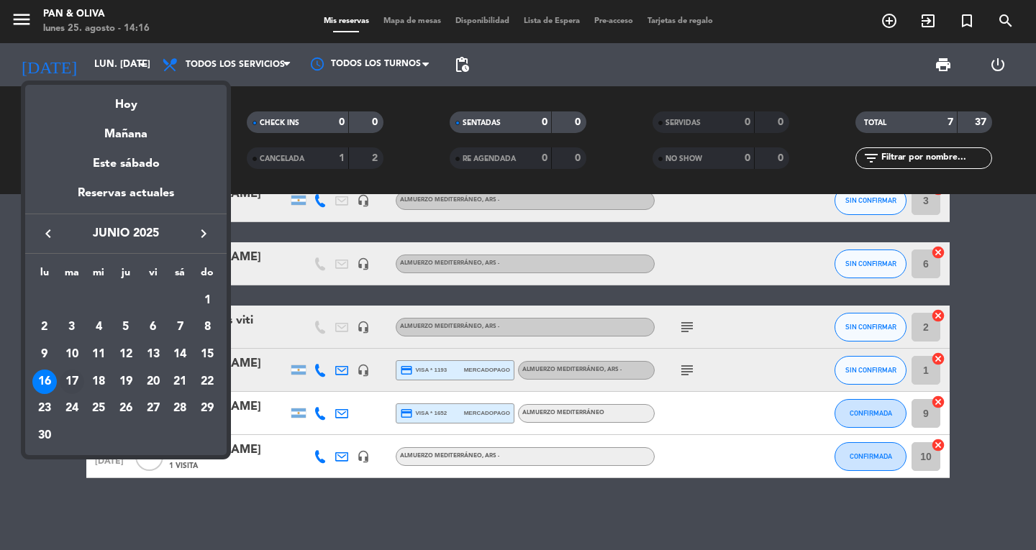
click at [70, 375] on div "17" at bounding box center [72, 382] width 24 height 24
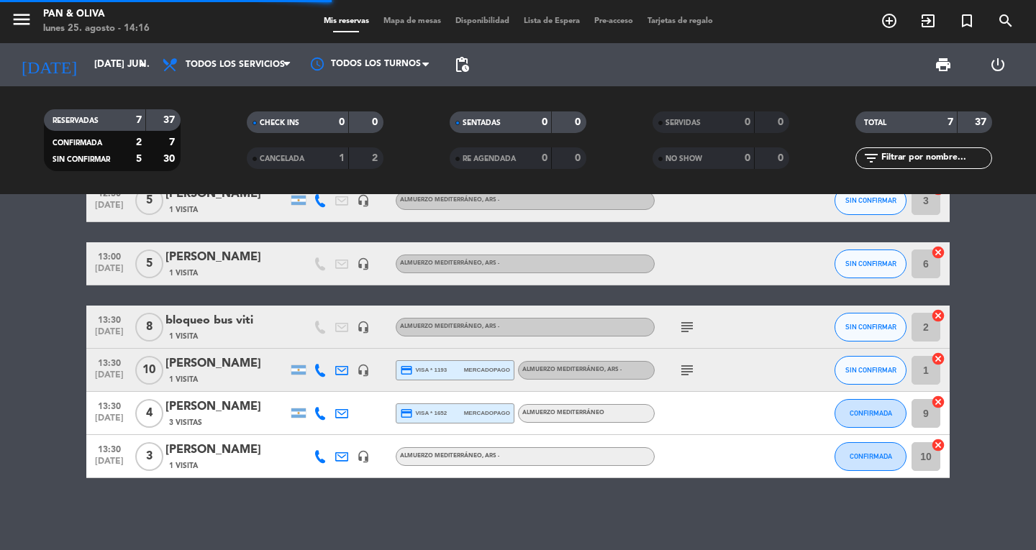
scroll to position [45, 0]
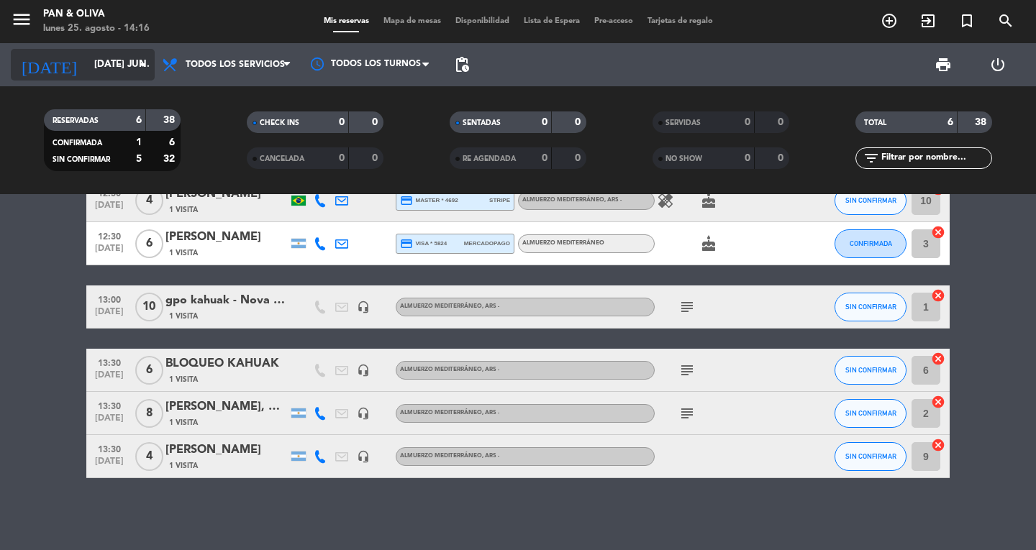
click at [93, 68] on input "[DATE] jun." at bounding box center [150, 65] width 127 height 26
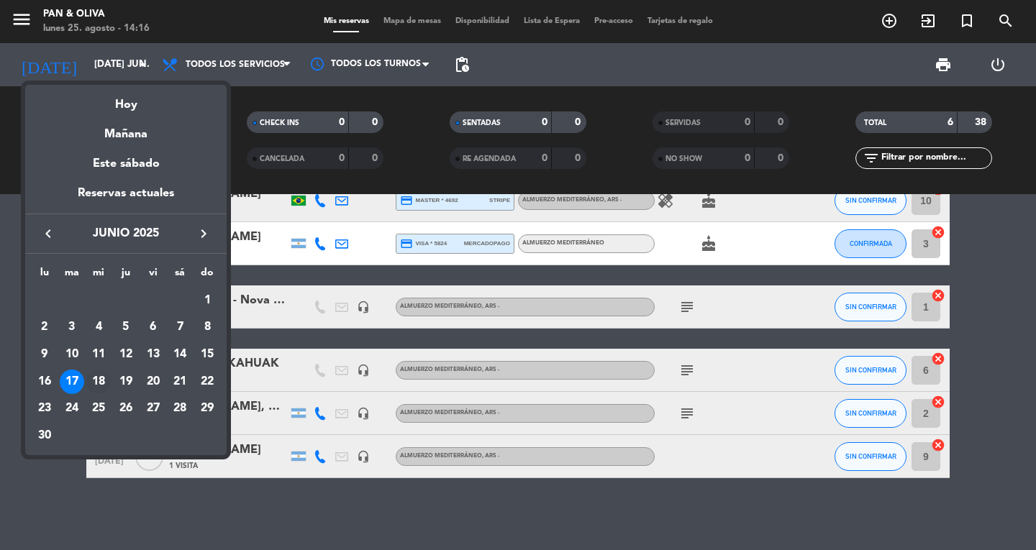
click at [109, 383] on div "18" at bounding box center [98, 382] width 24 height 24
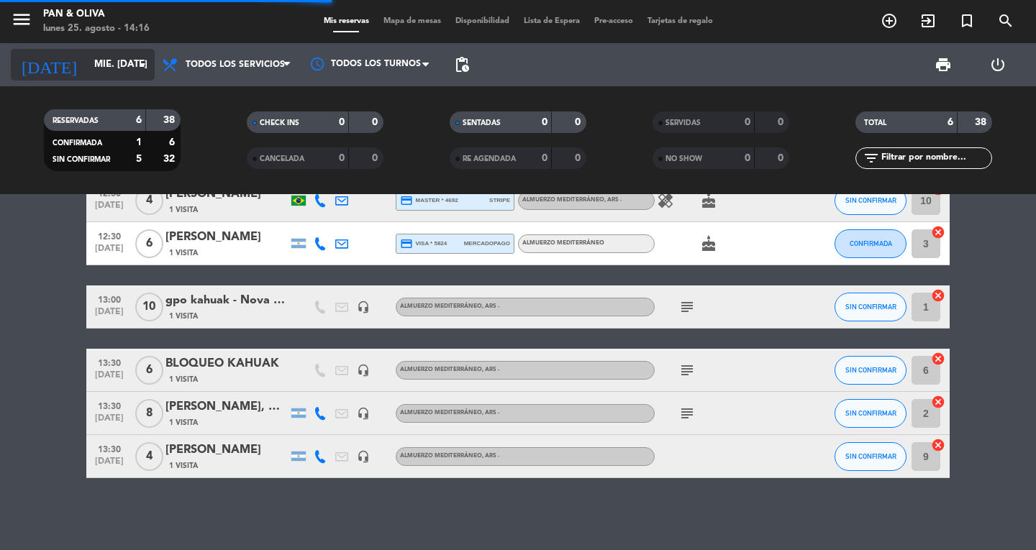
scroll to position [0, 0]
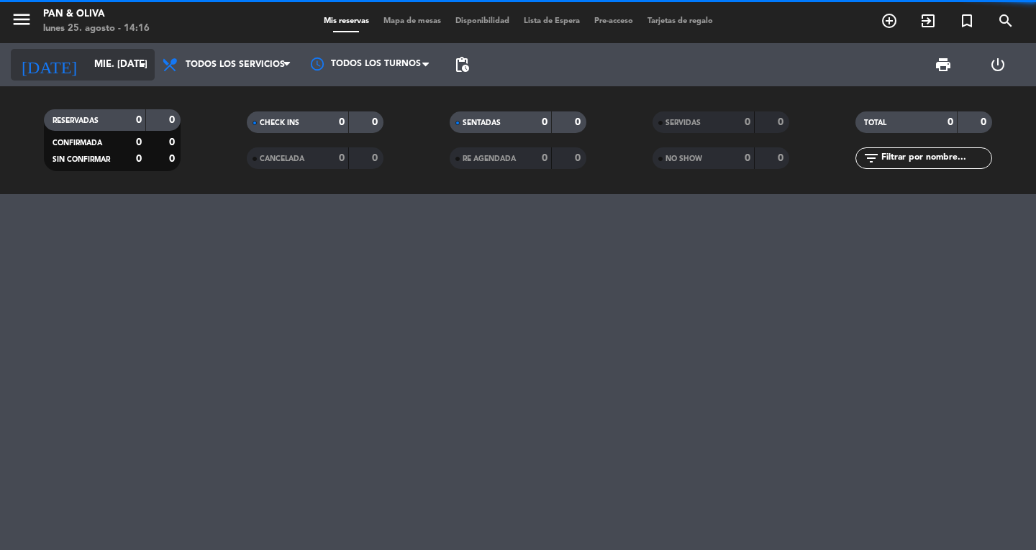
click at [94, 76] on input "mié. [DATE]" at bounding box center [150, 65] width 127 height 26
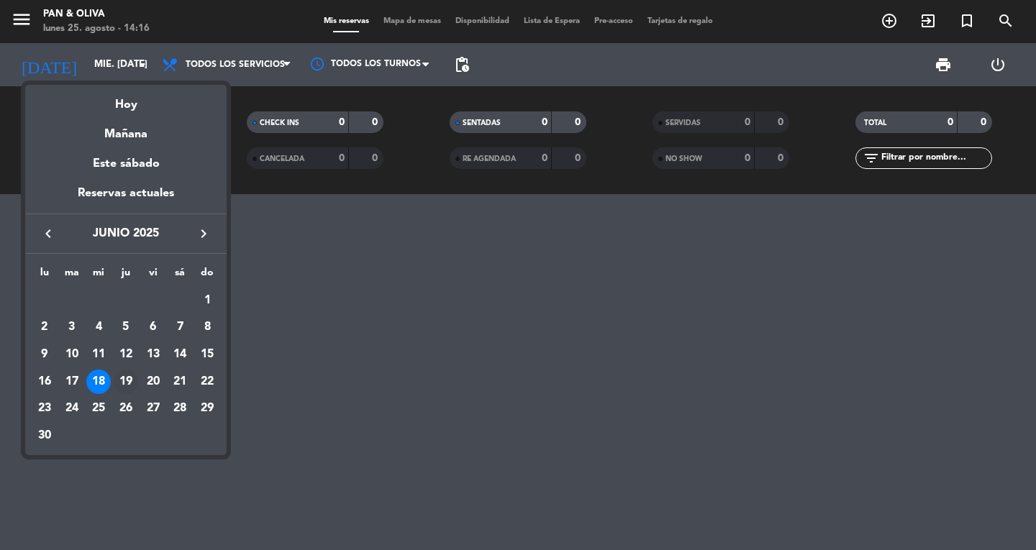
click at [136, 379] on div "19" at bounding box center [126, 382] width 24 height 24
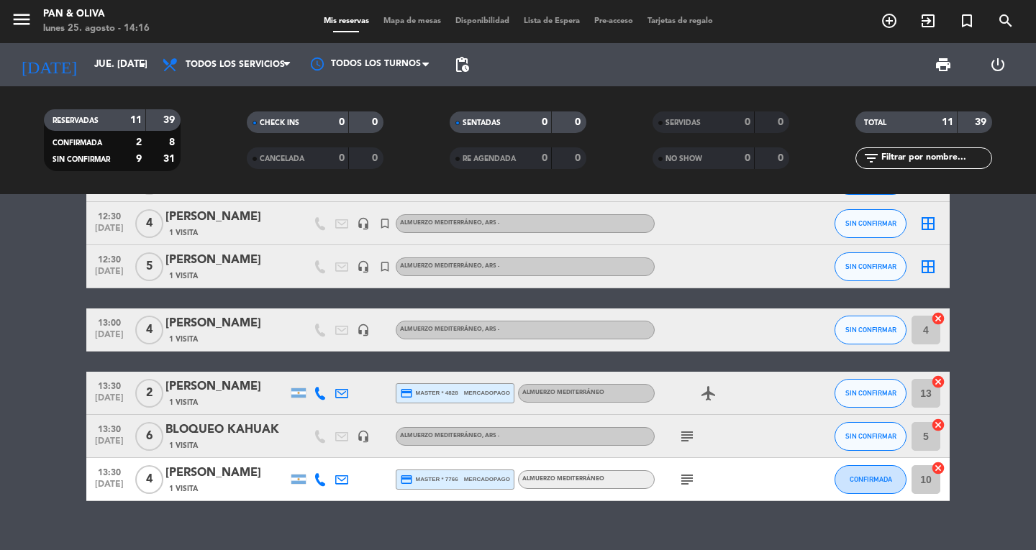
scroll to position [281, 0]
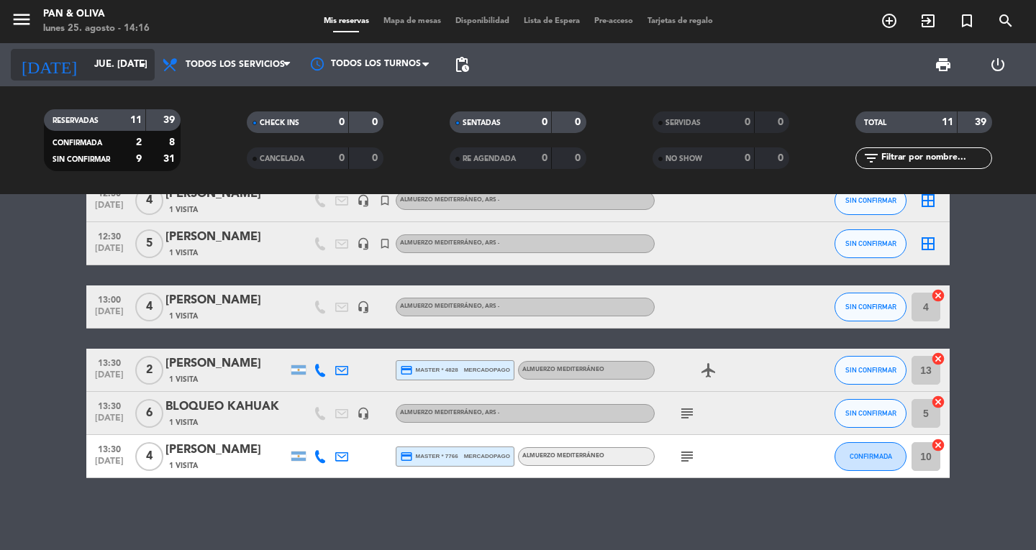
click at [97, 62] on input "jue. [DATE]" at bounding box center [150, 65] width 127 height 26
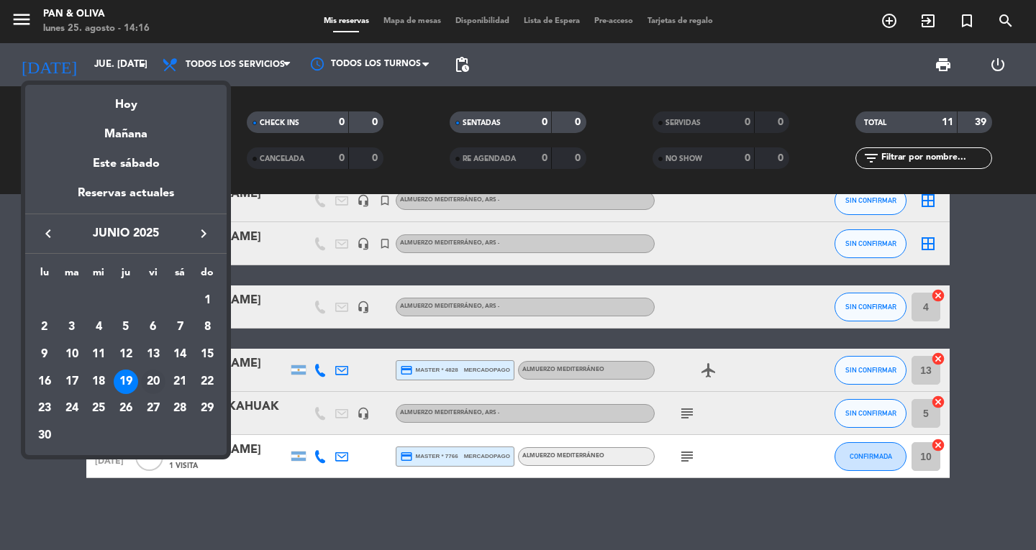
click at [151, 378] on div "20" at bounding box center [153, 382] width 24 height 24
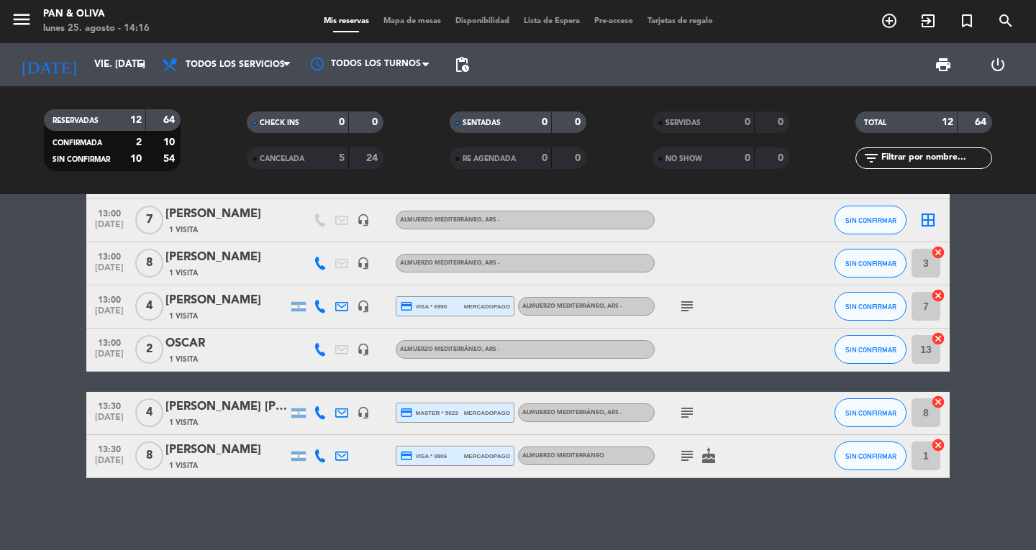
scroll to position [165, 0]
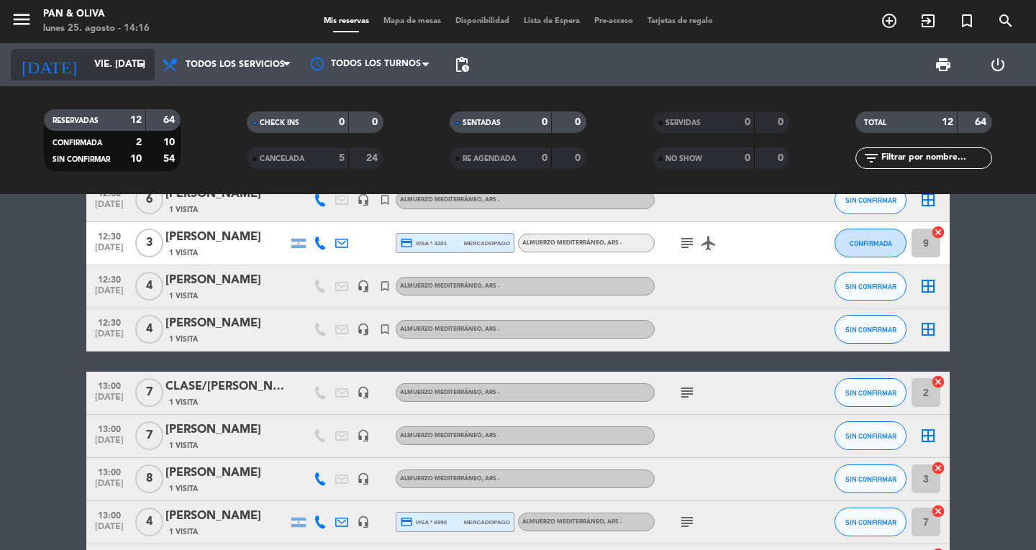
click at [87, 55] on input "vie. [DATE]" at bounding box center [150, 65] width 127 height 26
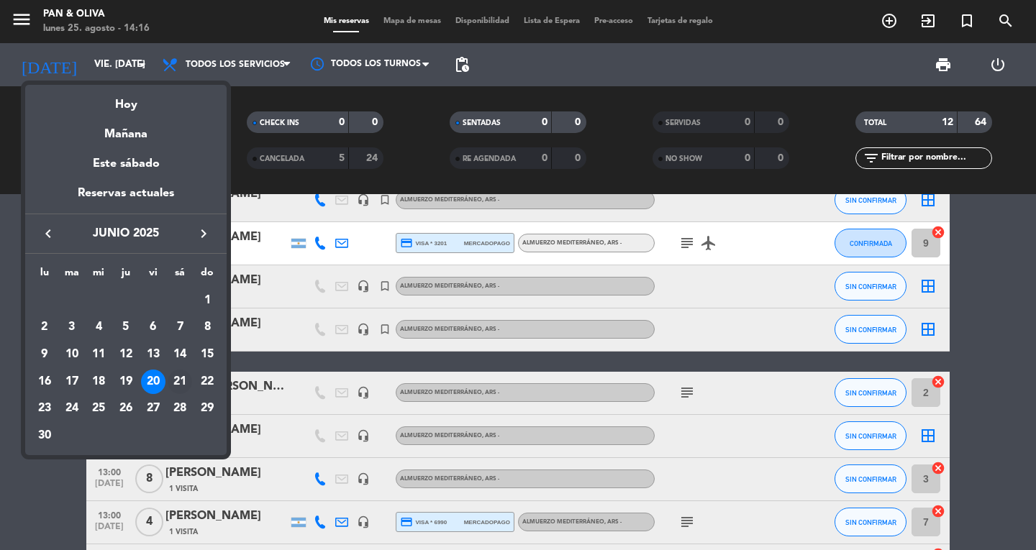
click at [184, 378] on div "21" at bounding box center [180, 382] width 24 height 24
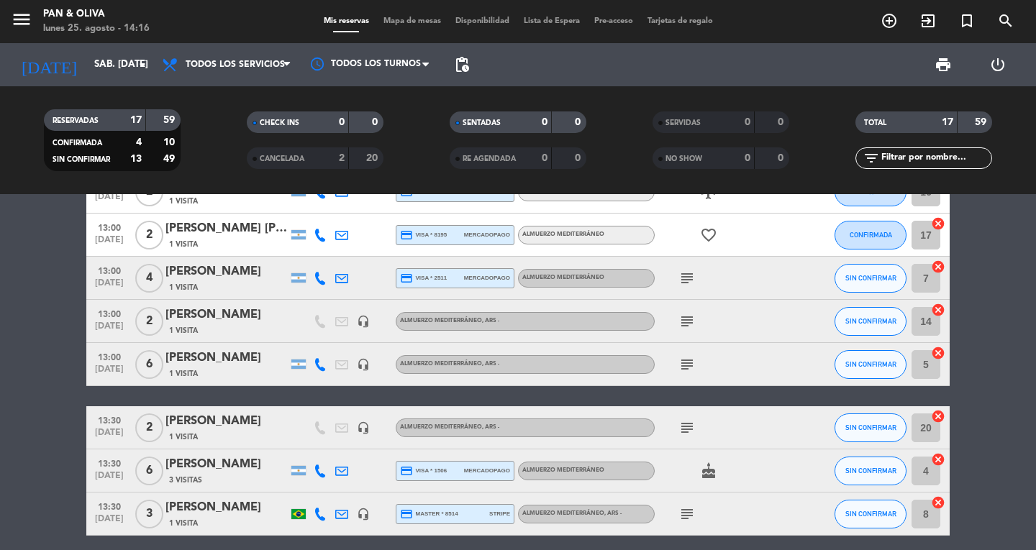
scroll to position [540, 0]
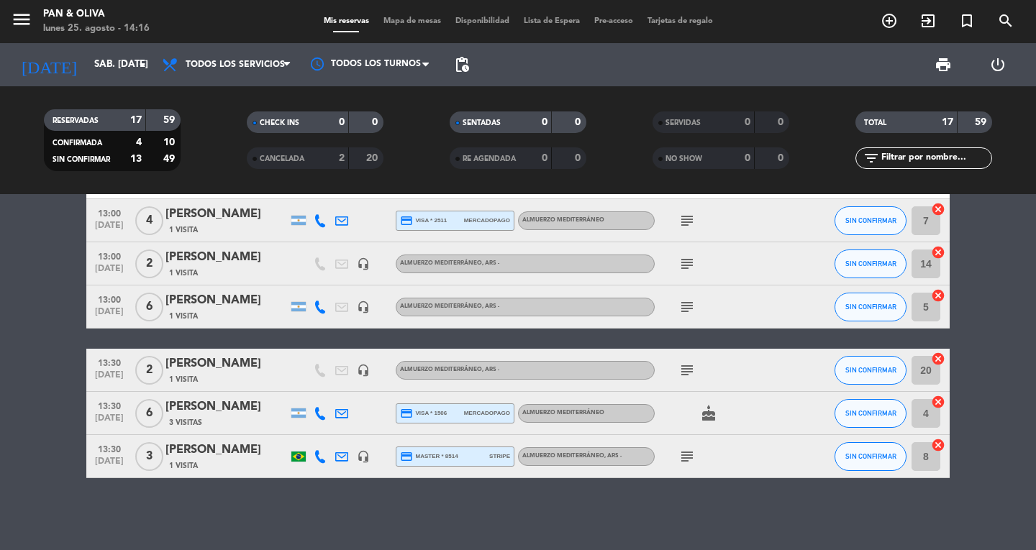
click at [684, 457] on icon "subject" at bounding box center [686, 456] width 17 height 17
click at [684, 456] on icon "subject" at bounding box center [686, 456] width 17 height 17
click at [106, 68] on input "sáb. [DATE]" at bounding box center [150, 65] width 127 height 26
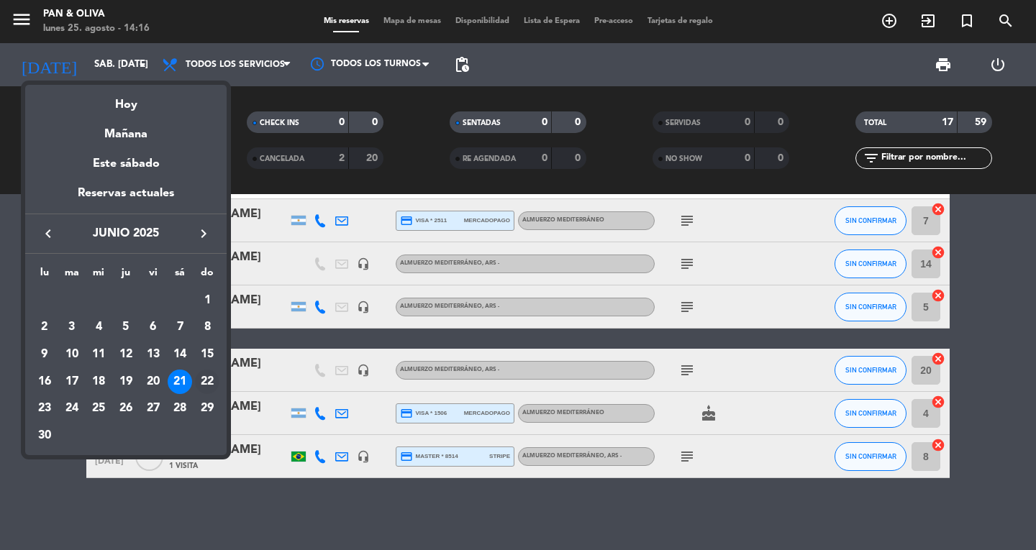
click at [210, 386] on div "22" at bounding box center [207, 382] width 24 height 24
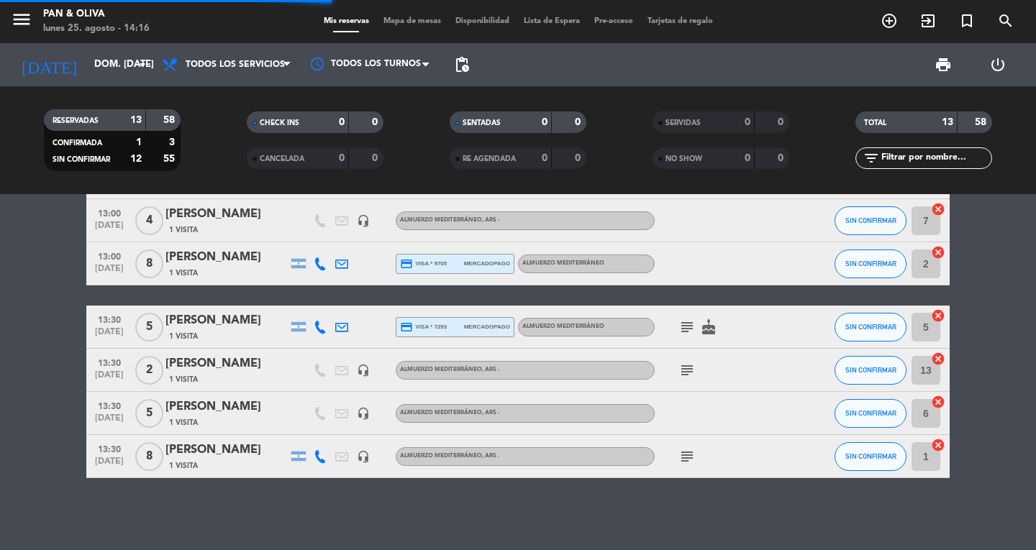
scroll to position [347, 0]
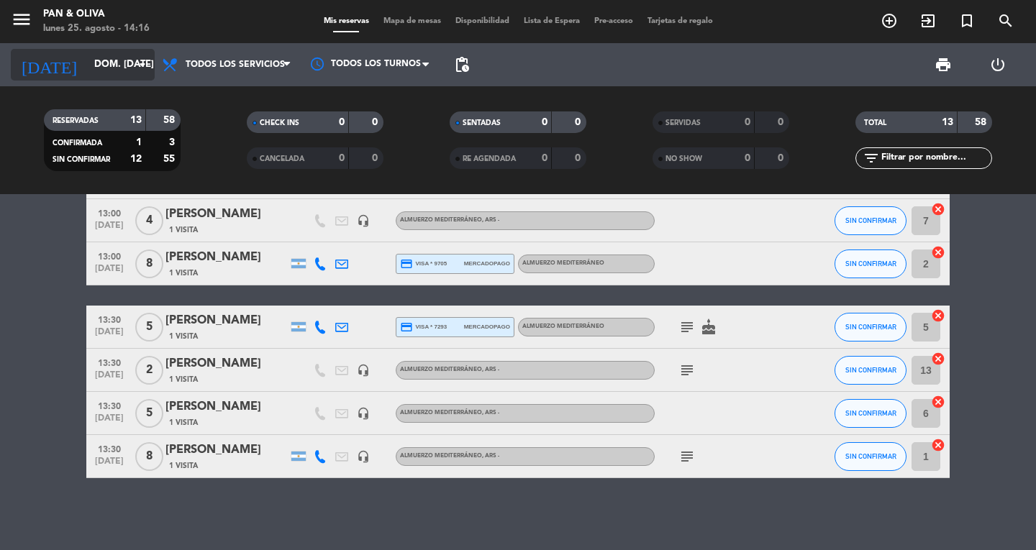
click at [87, 74] on input "dom. [DATE]" at bounding box center [150, 65] width 127 height 26
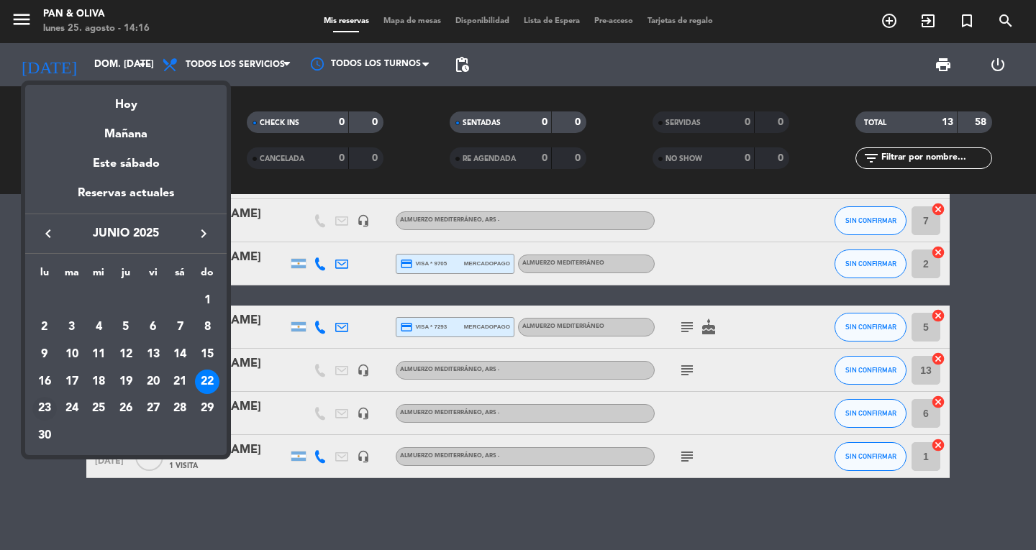
click at [42, 408] on div "23" at bounding box center [44, 409] width 24 height 24
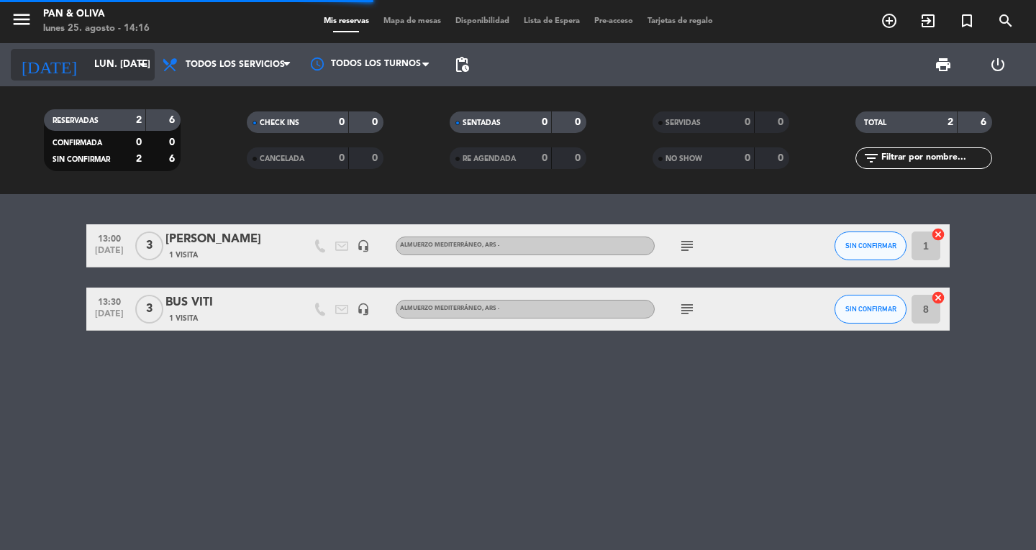
scroll to position [0, 0]
click at [87, 67] on input "lun. [DATE]" at bounding box center [150, 65] width 127 height 26
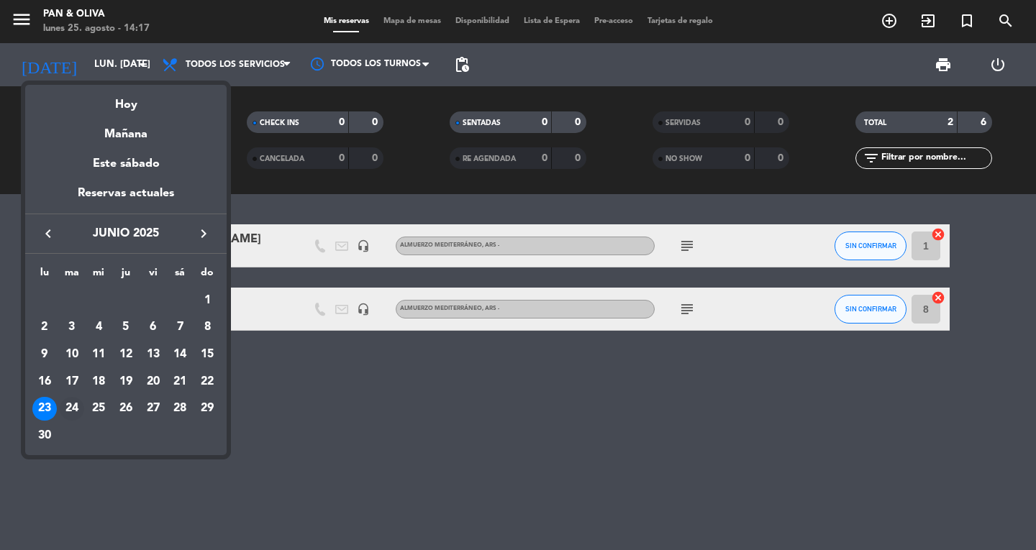
click at [83, 411] on div "24" at bounding box center [72, 409] width 24 height 24
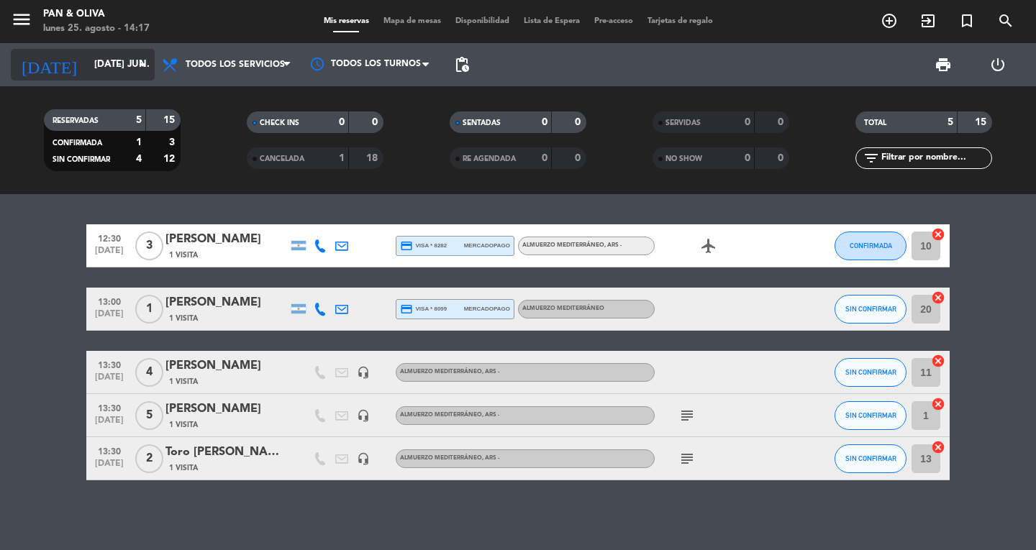
click at [87, 68] on input "[DATE] jun." at bounding box center [150, 65] width 127 height 26
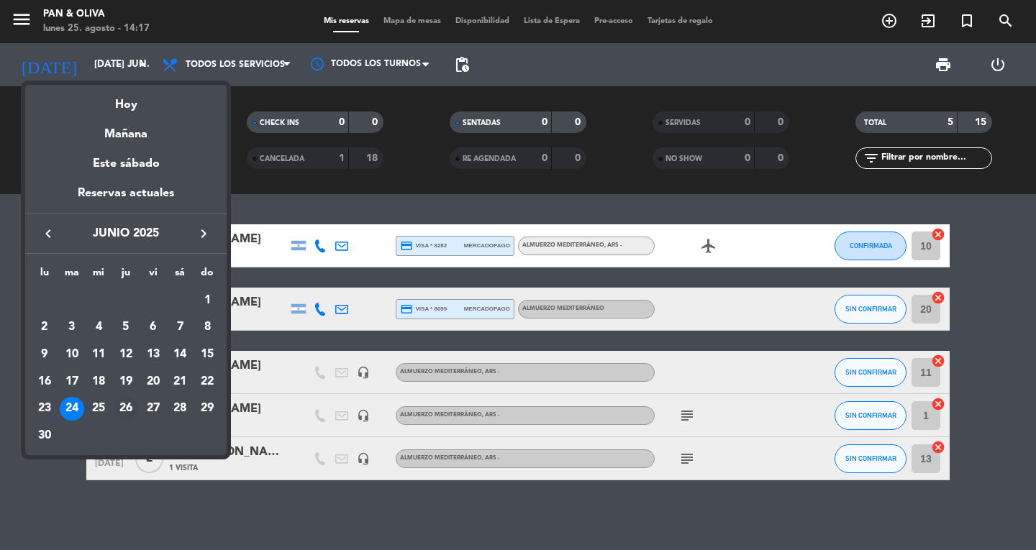
click at [126, 409] on div "26" at bounding box center [126, 409] width 24 height 24
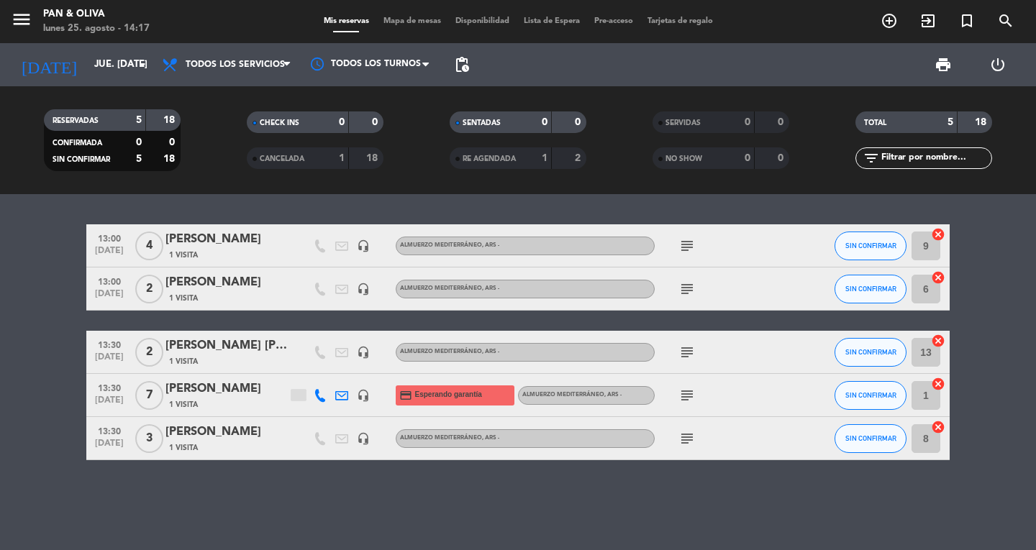
click at [688, 395] on icon "subject" at bounding box center [686, 395] width 17 height 17
click at [87, 65] on input "jue. [DATE]" at bounding box center [150, 65] width 127 height 26
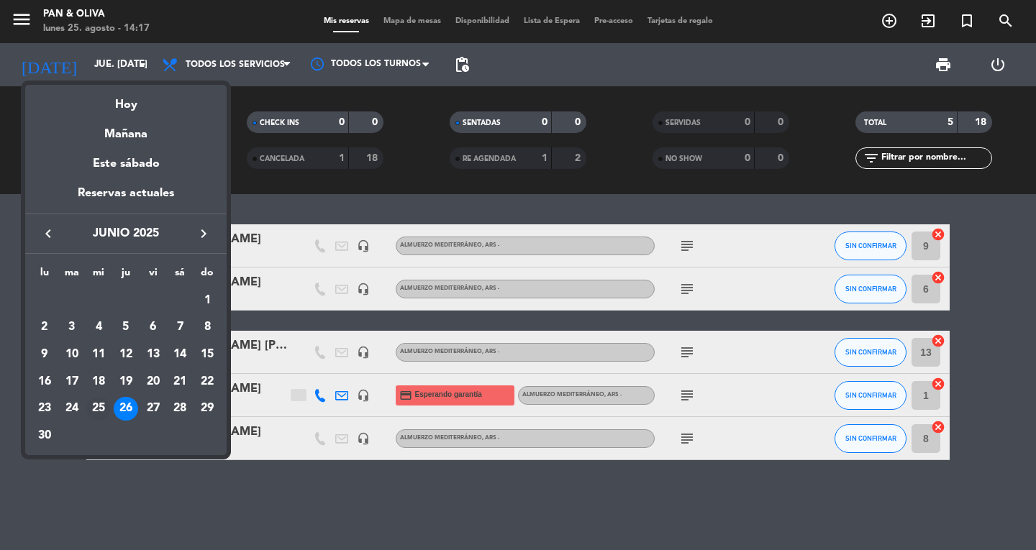
click at [96, 406] on div "25" at bounding box center [98, 409] width 24 height 24
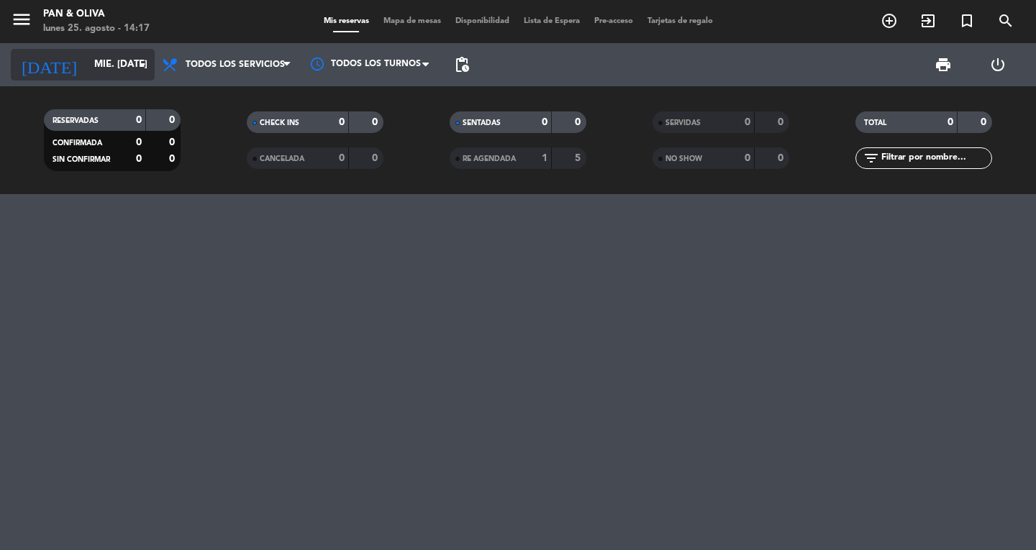
click at [87, 68] on input "mié. [DATE]" at bounding box center [150, 65] width 127 height 26
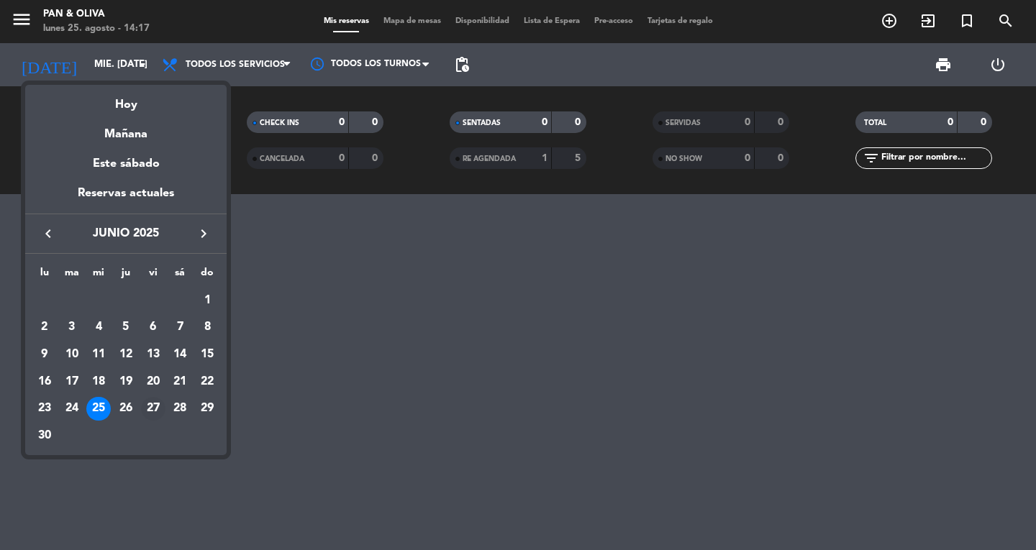
click at [153, 409] on div "27" at bounding box center [153, 409] width 24 height 24
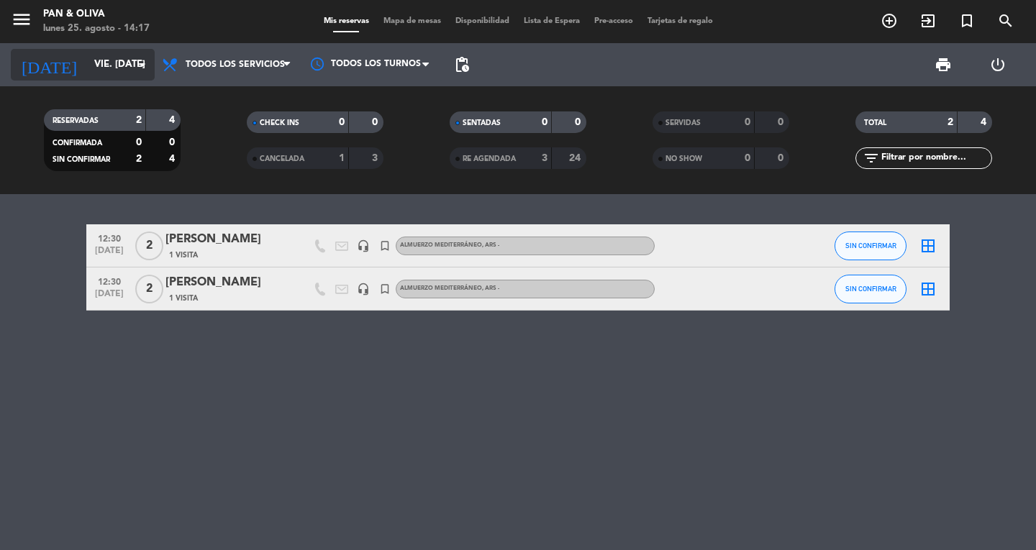
click at [87, 53] on input "vie. [DATE]" at bounding box center [150, 65] width 127 height 26
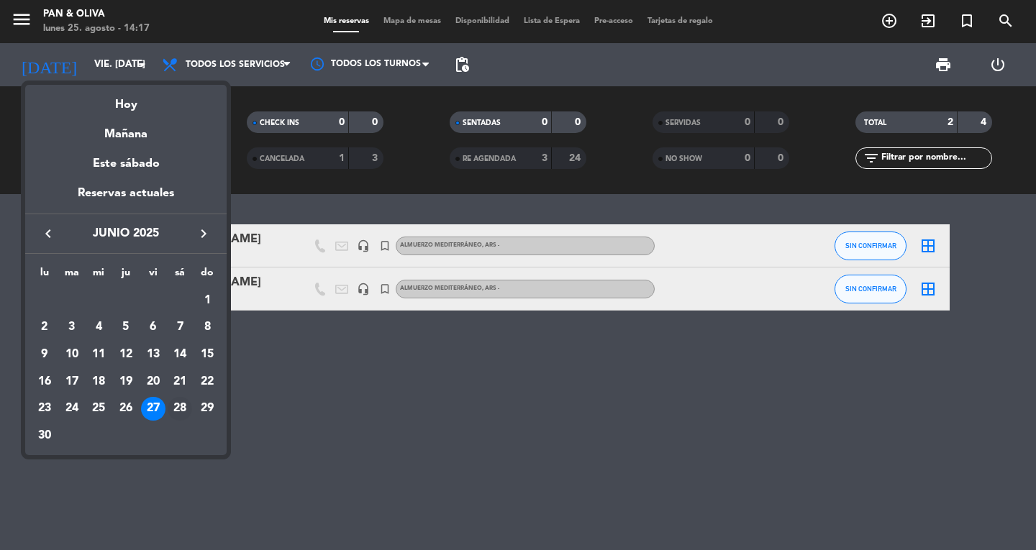
click at [182, 408] on div "28" at bounding box center [180, 409] width 24 height 24
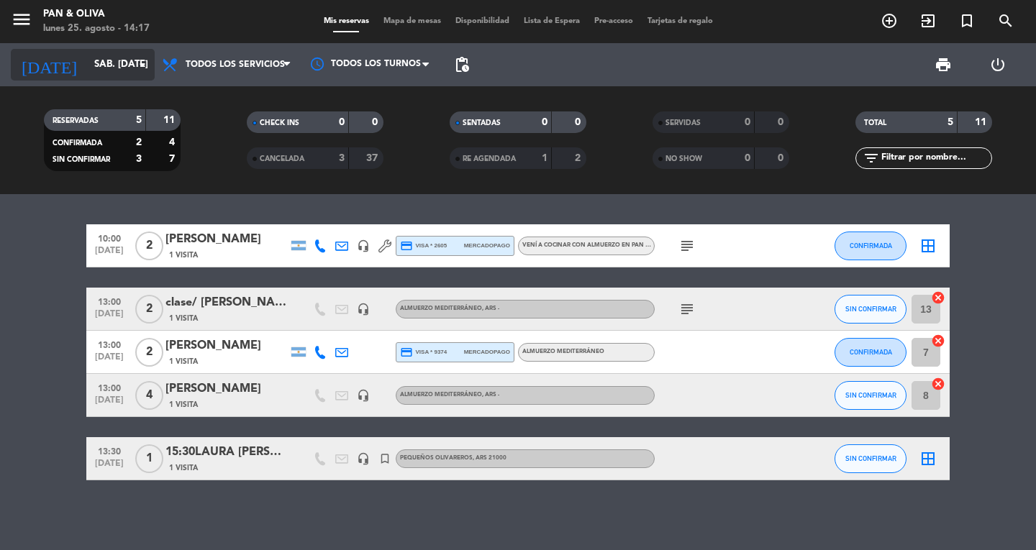
click at [87, 69] on input "sáb. [DATE]" at bounding box center [150, 65] width 127 height 26
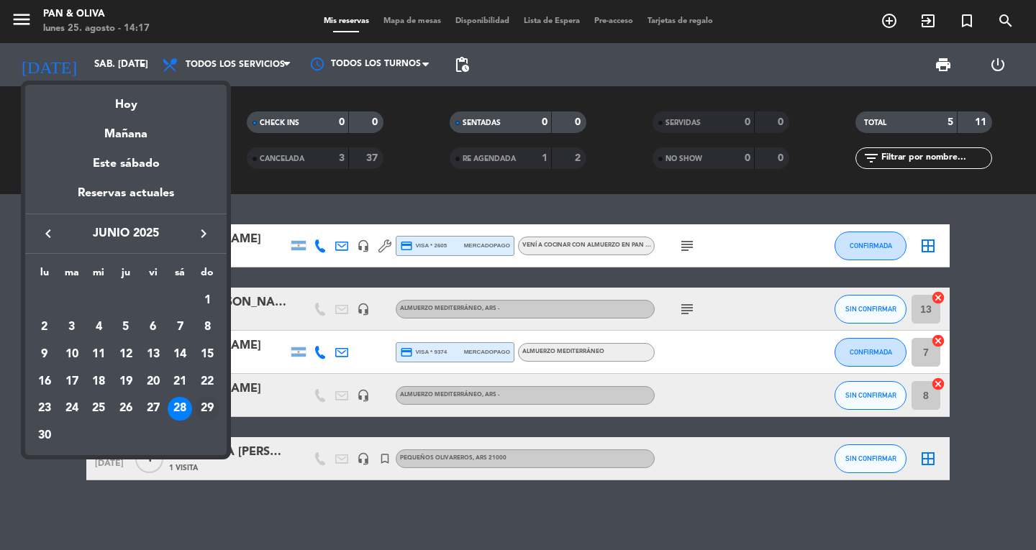
click at [213, 411] on div "29" at bounding box center [207, 409] width 24 height 24
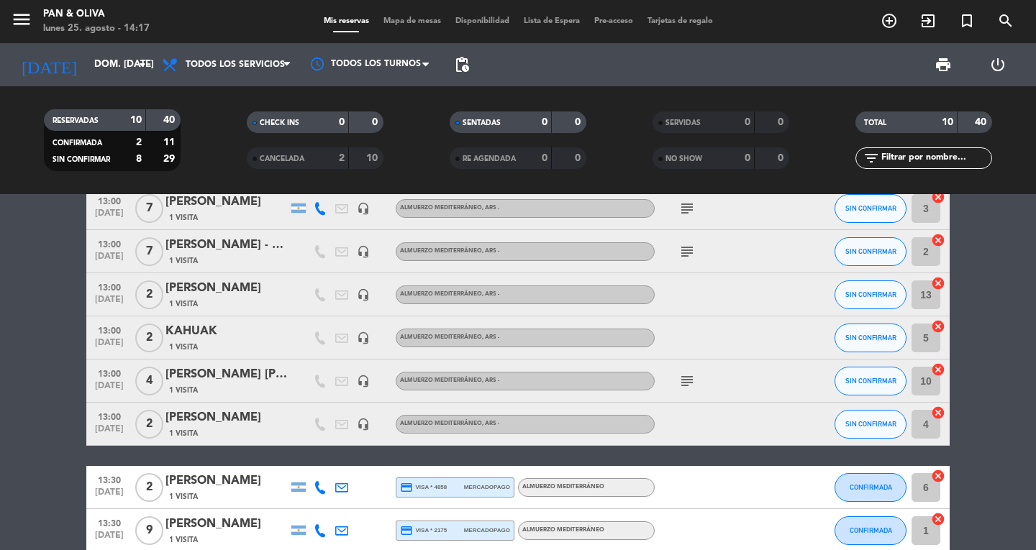
scroll to position [218, 0]
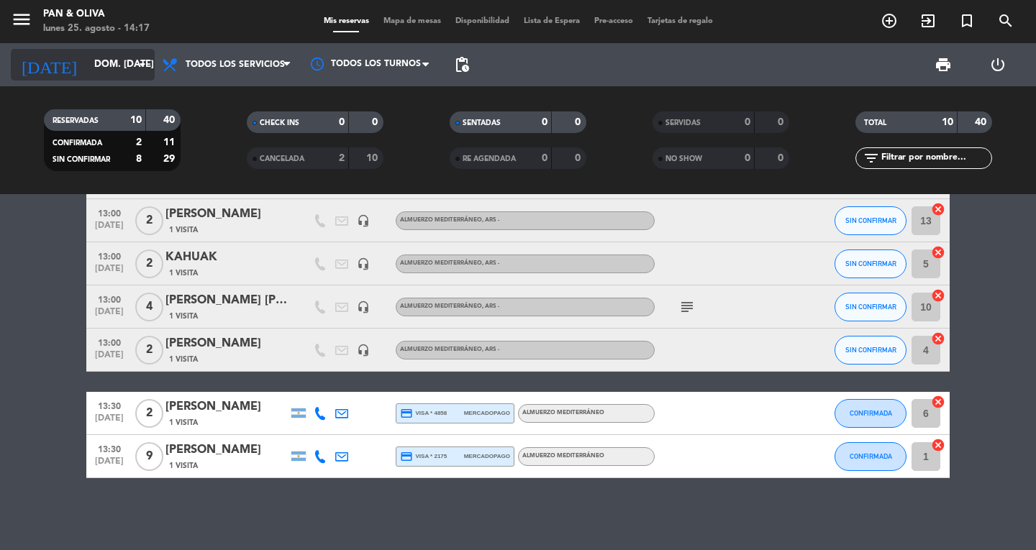
click at [99, 59] on input "dom. [DATE]" at bounding box center [150, 65] width 127 height 26
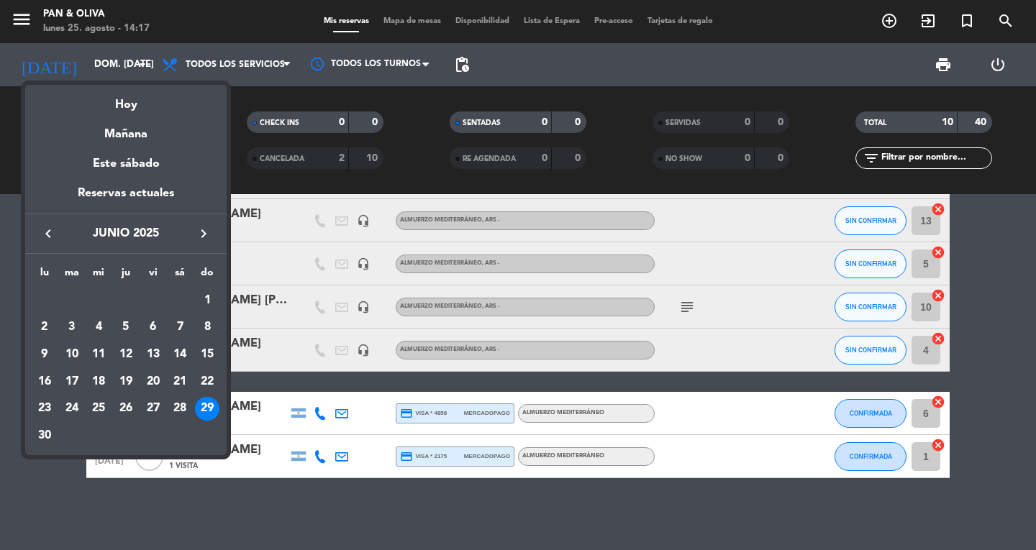
click at [42, 427] on div "30" at bounding box center [44, 436] width 24 height 24
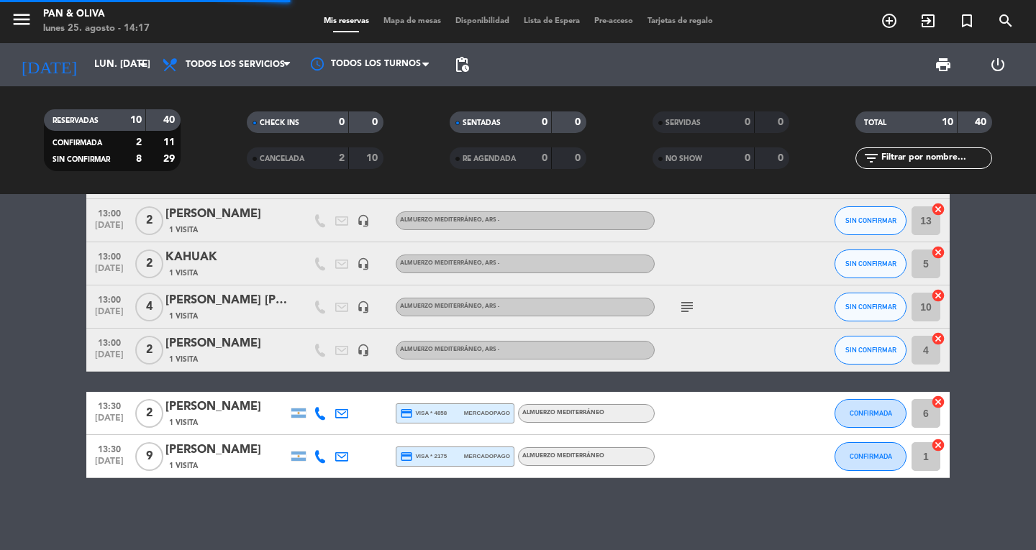
scroll to position [2, 0]
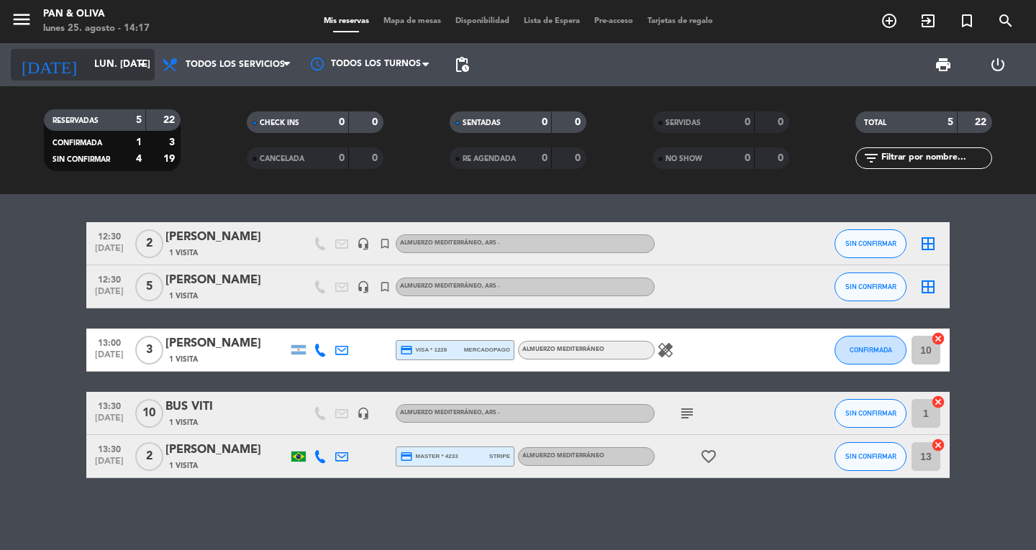
click at [104, 76] on input "lun. [DATE]" at bounding box center [150, 65] width 127 height 26
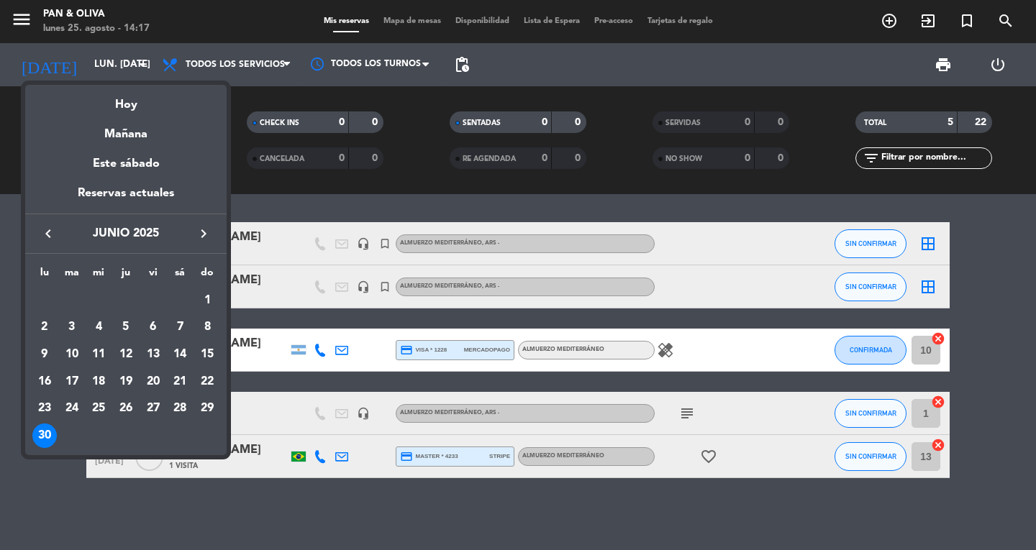
click at [207, 227] on icon "keyboard_arrow_right" at bounding box center [203, 233] width 17 height 17
click at [68, 337] on div "1" at bounding box center [72, 327] width 24 height 24
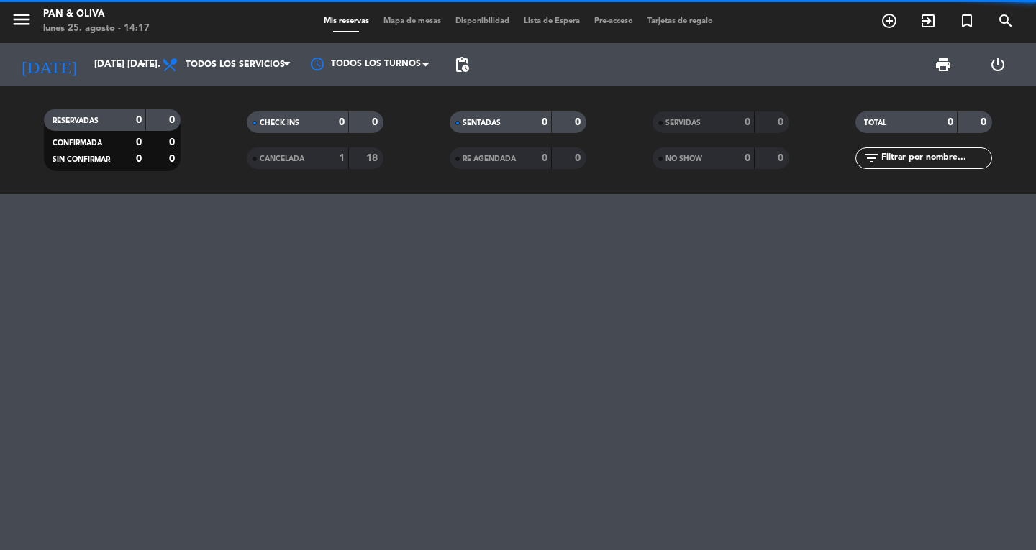
scroll to position [0, 0]
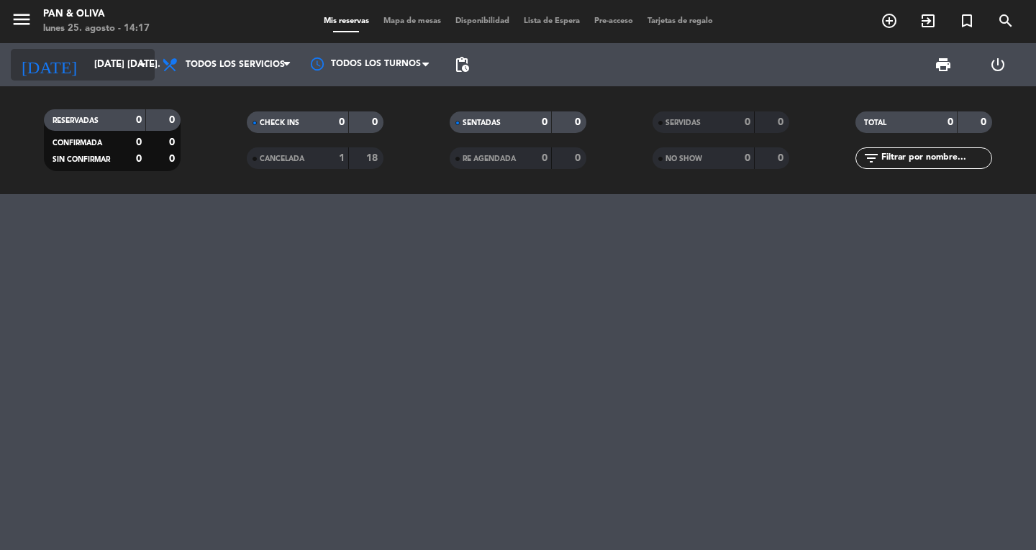
click at [87, 74] on input "[DATE] [DATE]." at bounding box center [150, 65] width 127 height 26
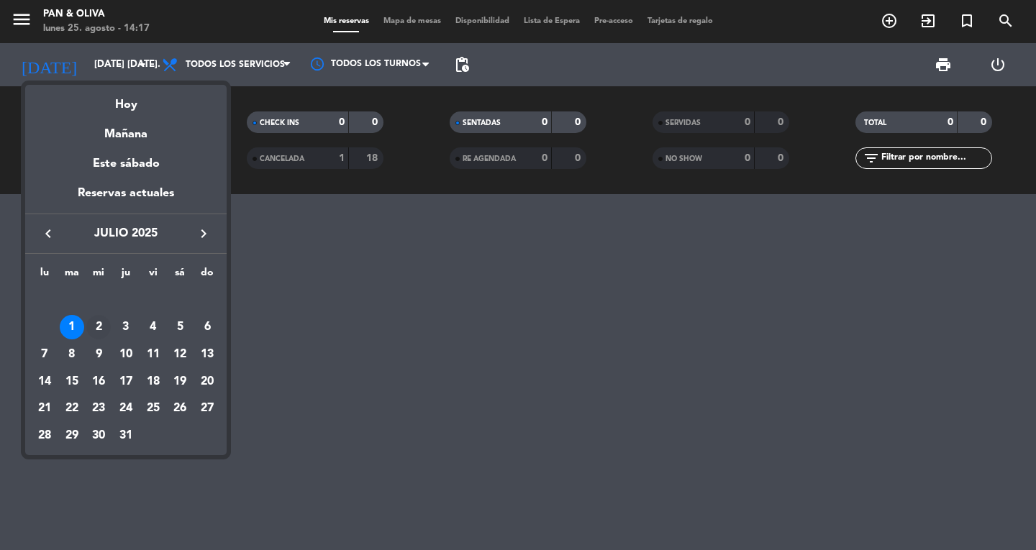
click at [96, 324] on div "2" at bounding box center [98, 327] width 24 height 24
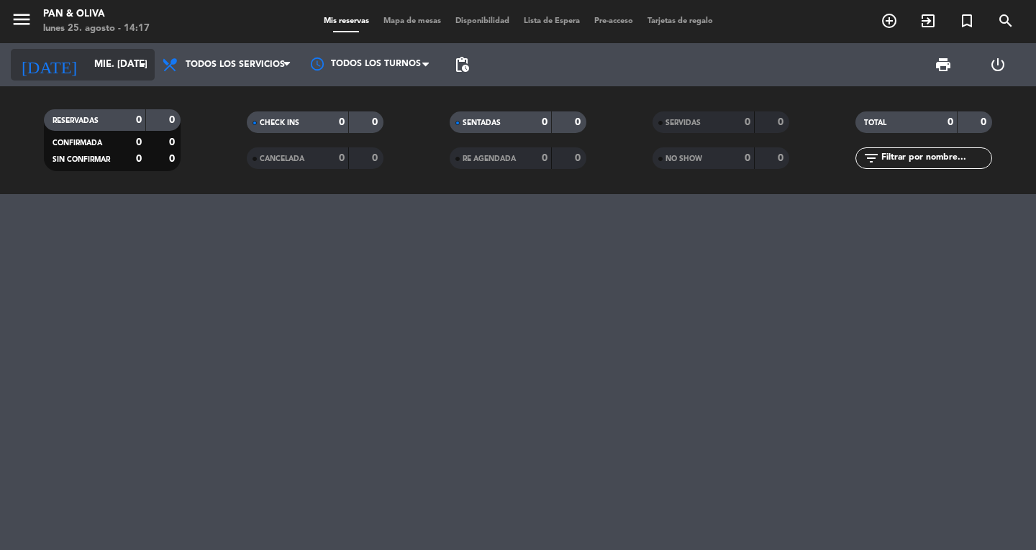
click at [109, 68] on input "mié. [DATE]" at bounding box center [150, 65] width 127 height 26
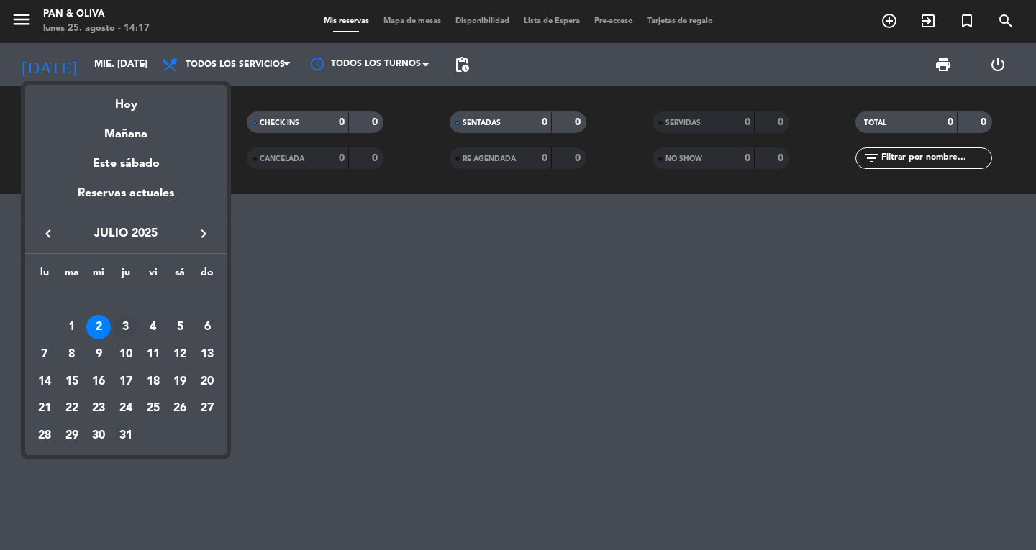
click at [131, 327] on div "3" at bounding box center [126, 327] width 24 height 24
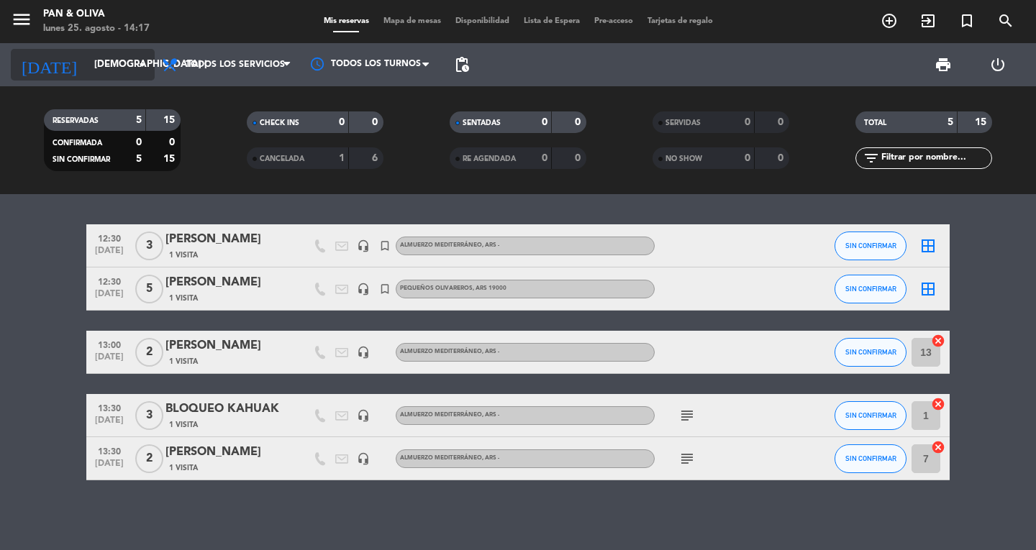
click at [94, 70] on input "[DEMOGRAPHIC_DATA] [DATE]" at bounding box center [150, 65] width 127 height 26
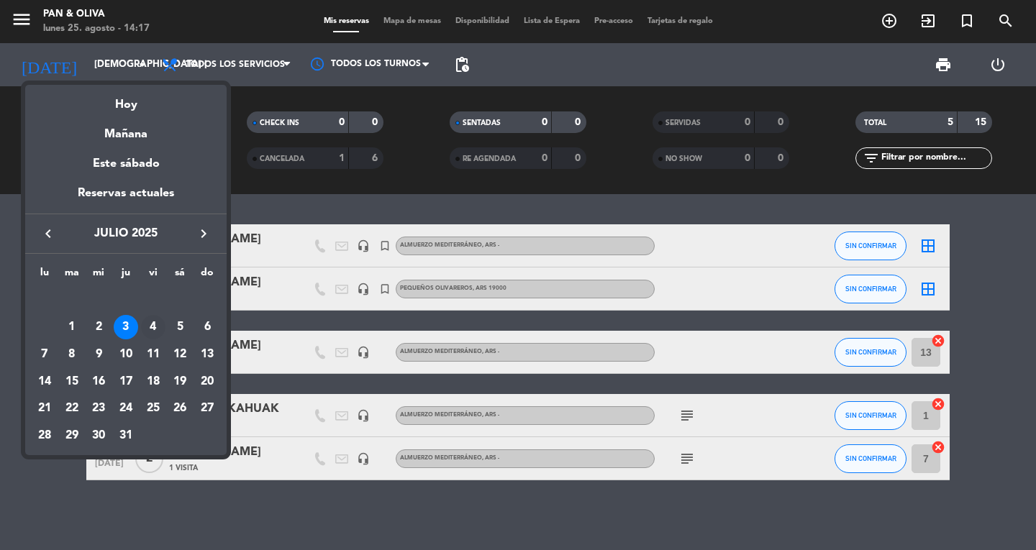
click at [159, 322] on div "4" at bounding box center [153, 327] width 24 height 24
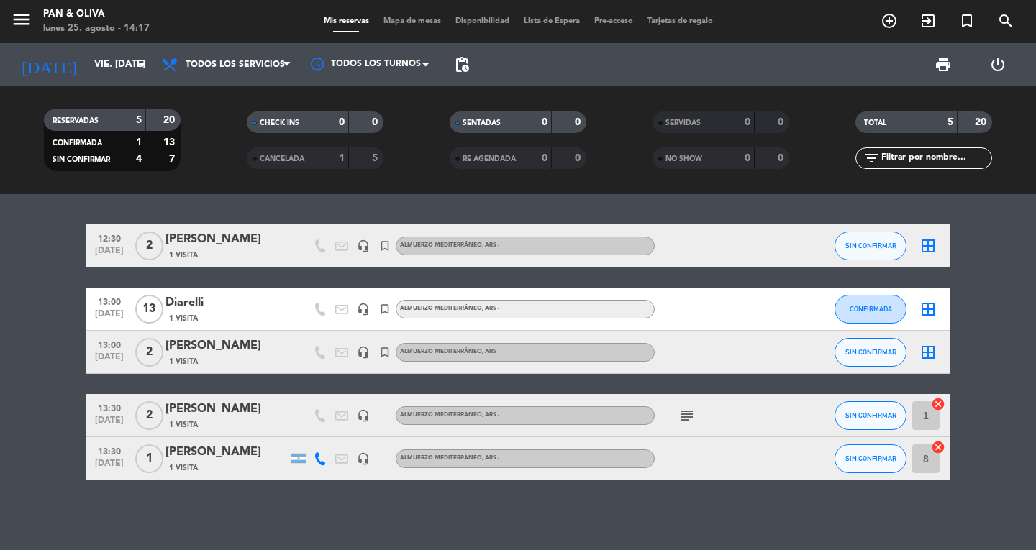
click at [88, 48] on div "[DATE] vie. [DATE] arrow_drop_down" at bounding box center [83, 64] width 144 height 43
click at [87, 68] on input "vie. [DATE]" at bounding box center [150, 65] width 127 height 26
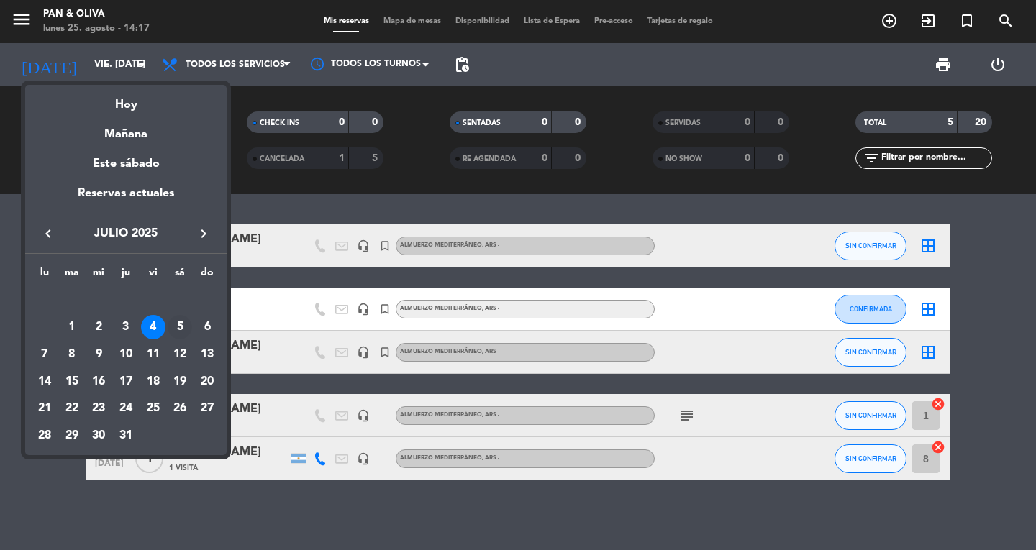
click at [181, 333] on div "5" at bounding box center [180, 327] width 24 height 24
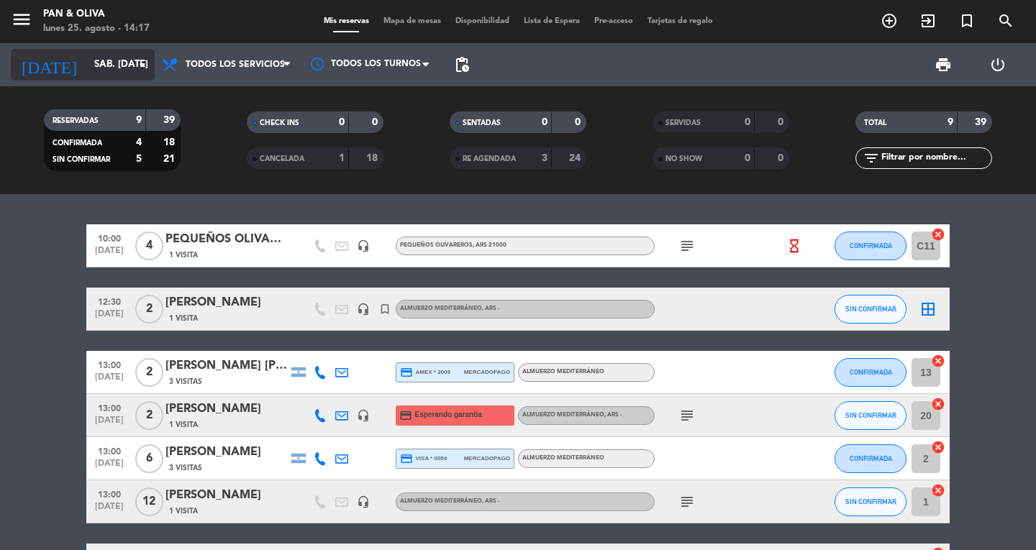
click at [91, 76] on input "sáb. [DATE]" at bounding box center [150, 65] width 127 height 26
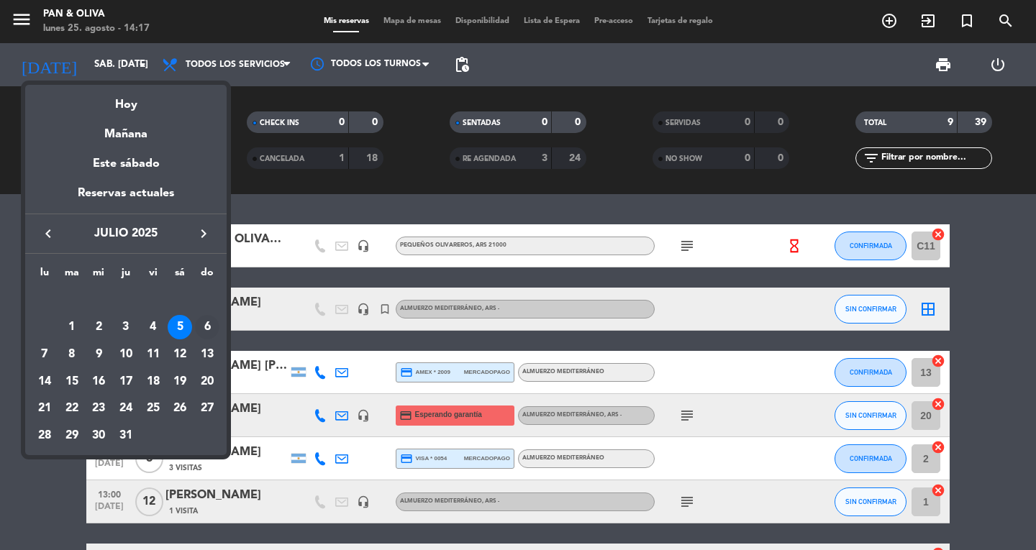
click at [206, 326] on div "6" at bounding box center [207, 327] width 24 height 24
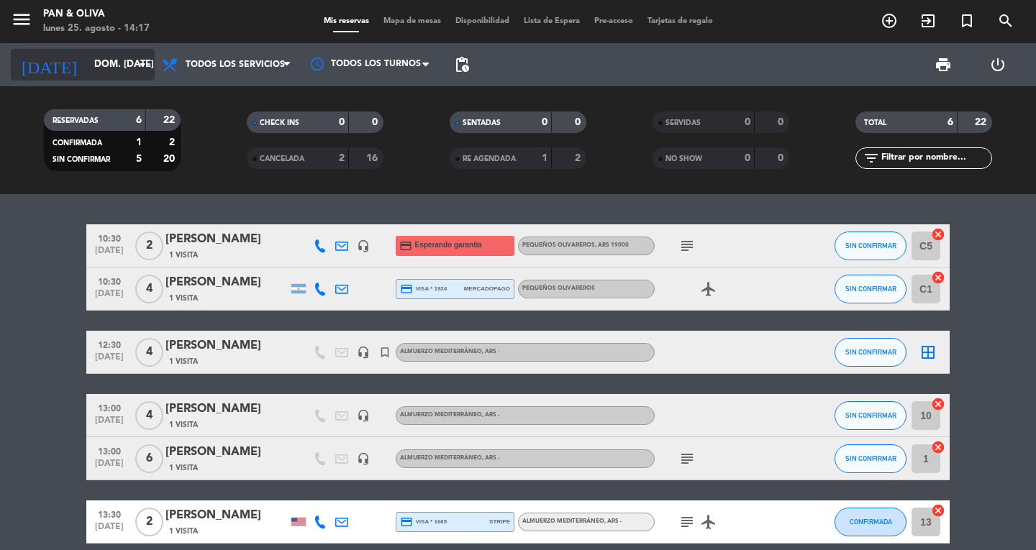
click at [88, 71] on input "dom. [DATE]" at bounding box center [150, 65] width 127 height 26
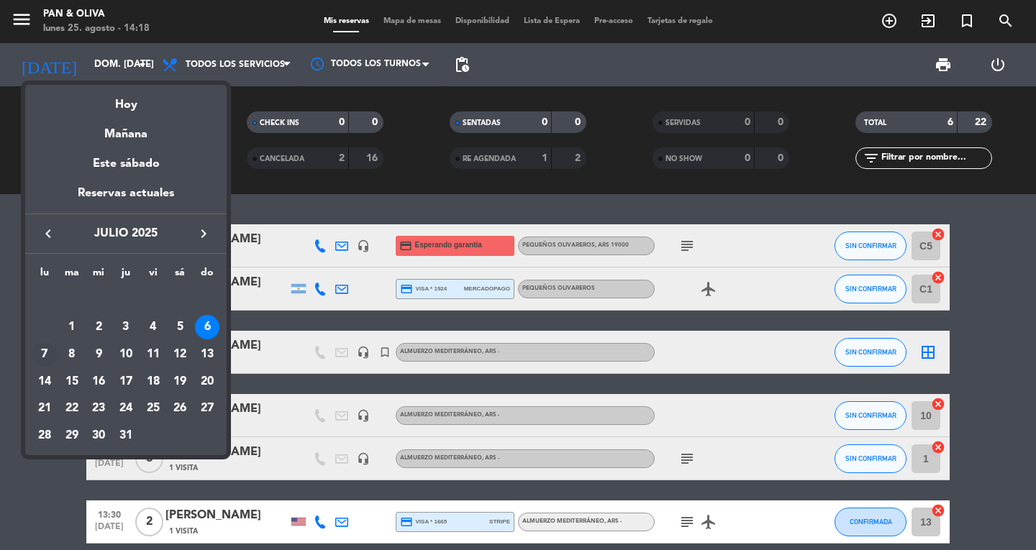
click at [50, 351] on div "7" at bounding box center [44, 354] width 24 height 24
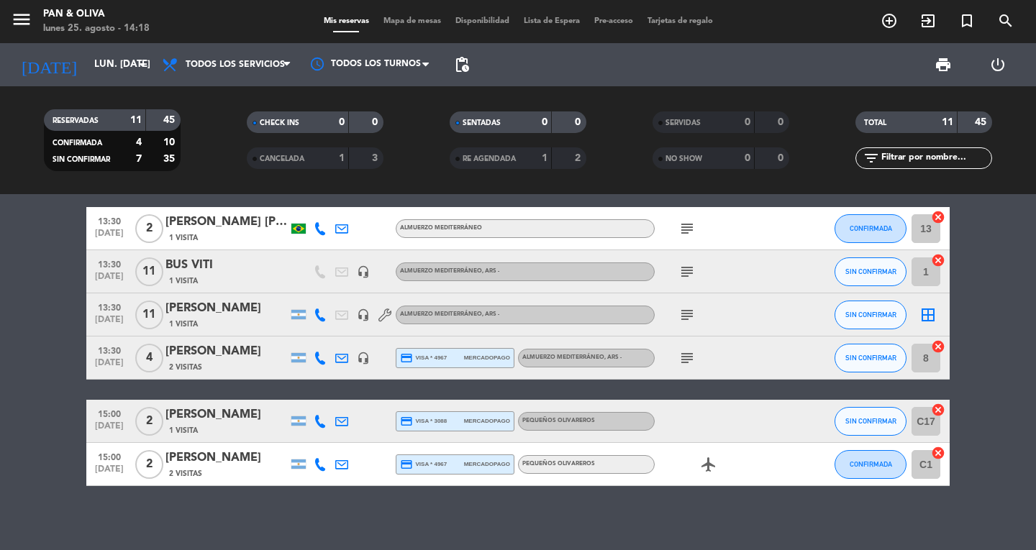
scroll to position [281, 0]
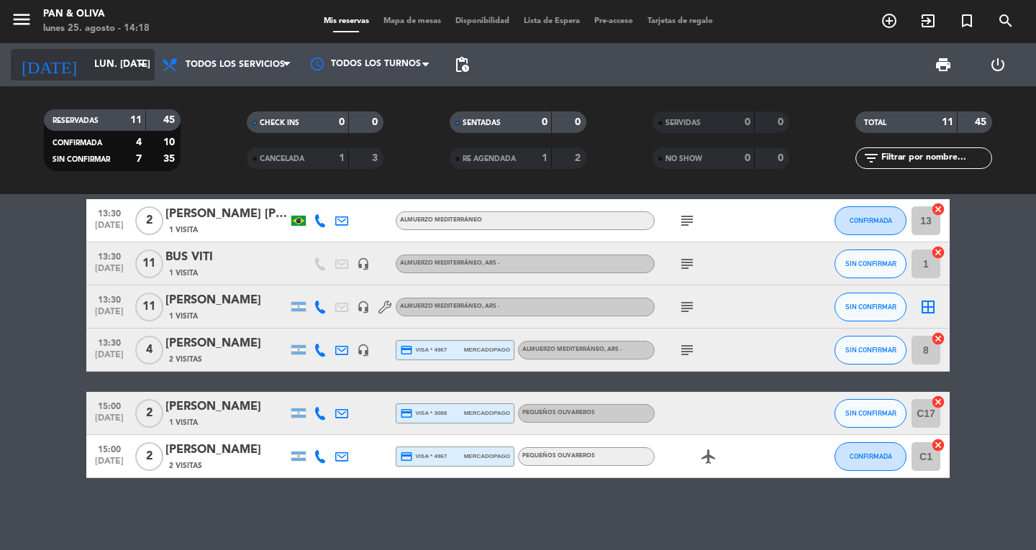
click at [88, 55] on input "lun. [DATE]" at bounding box center [150, 65] width 127 height 26
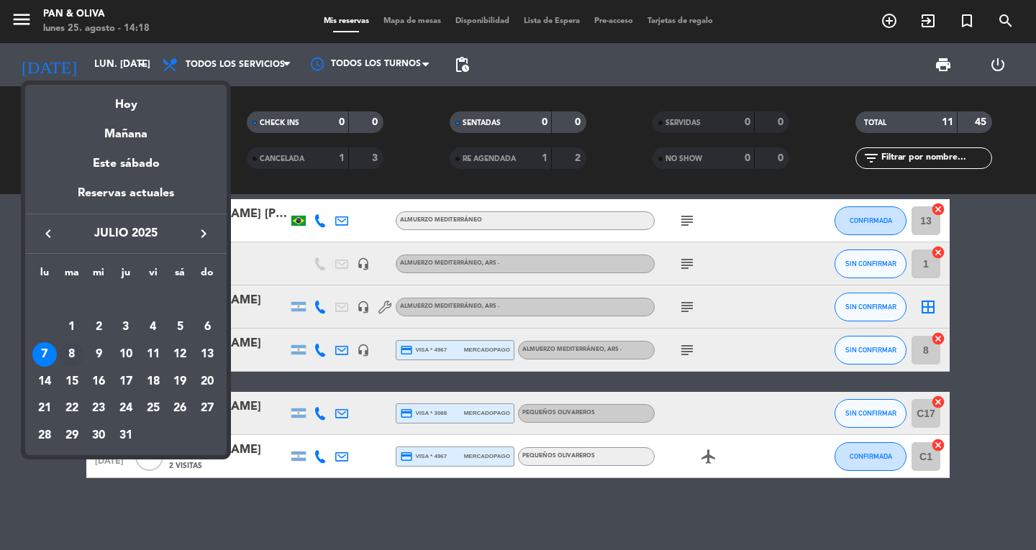
click at [71, 357] on div "8" at bounding box center [72, 354] width 24 height 24
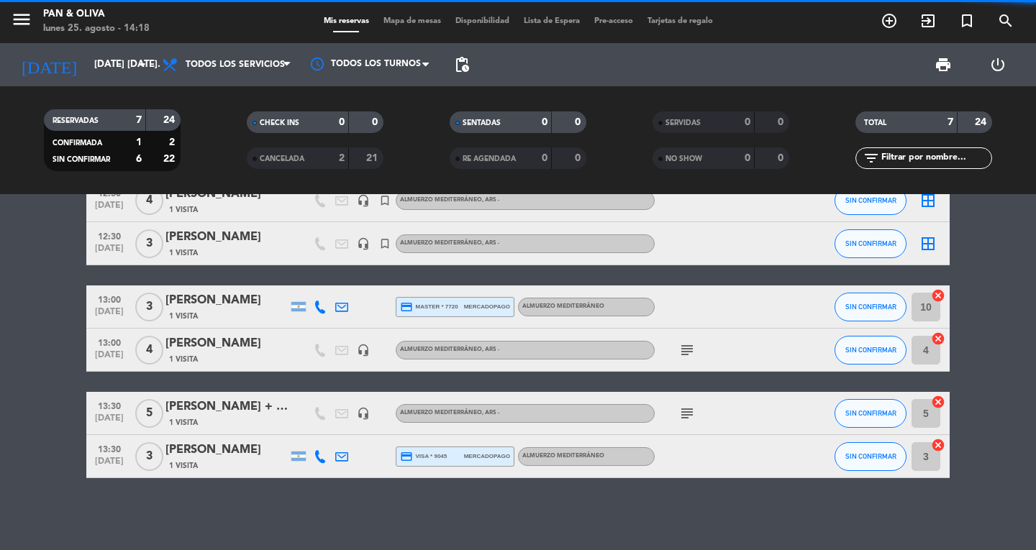
scroll to position [109, 0]
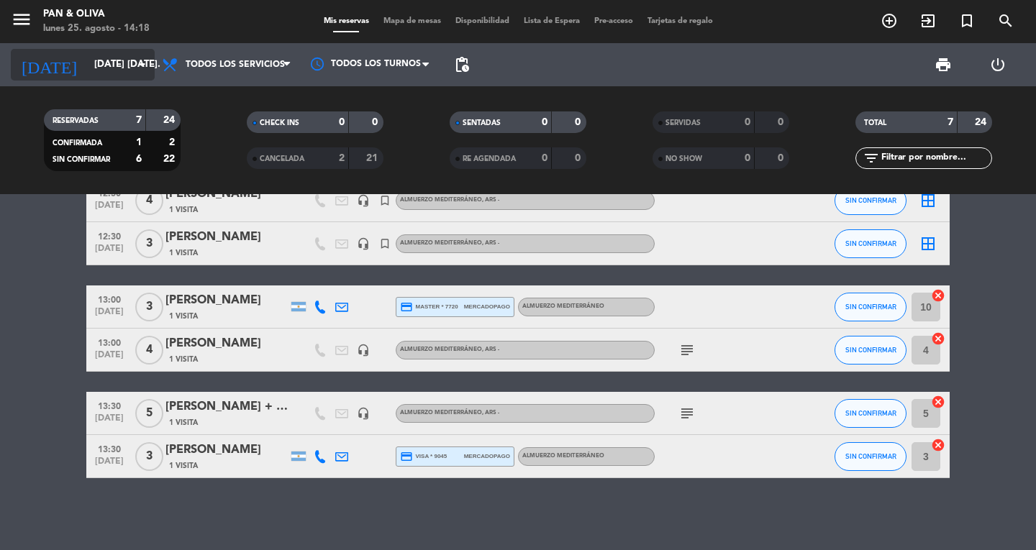
click at [87, 71] on input "[DATE] [DATE]." at bounding box center [150, 65] width 127 height 26
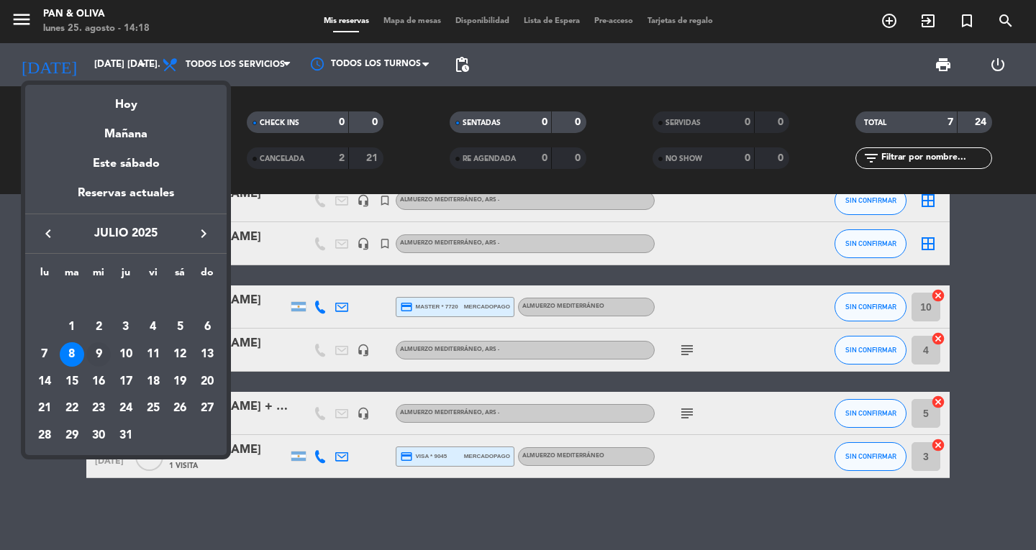
click at [98, 360] on div "9" at bounding box center [98, 354] width 24 height 24
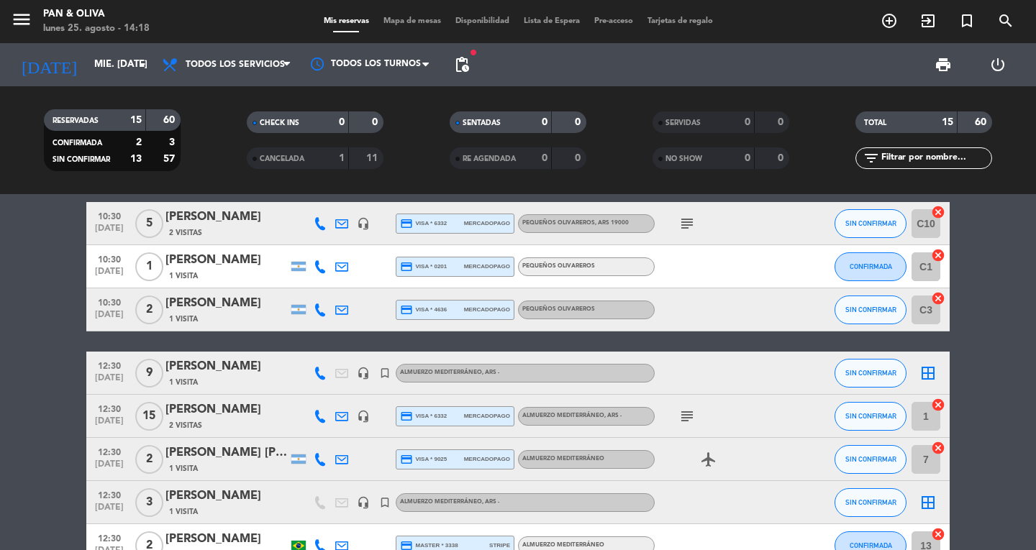
scroll to position [0, 0]
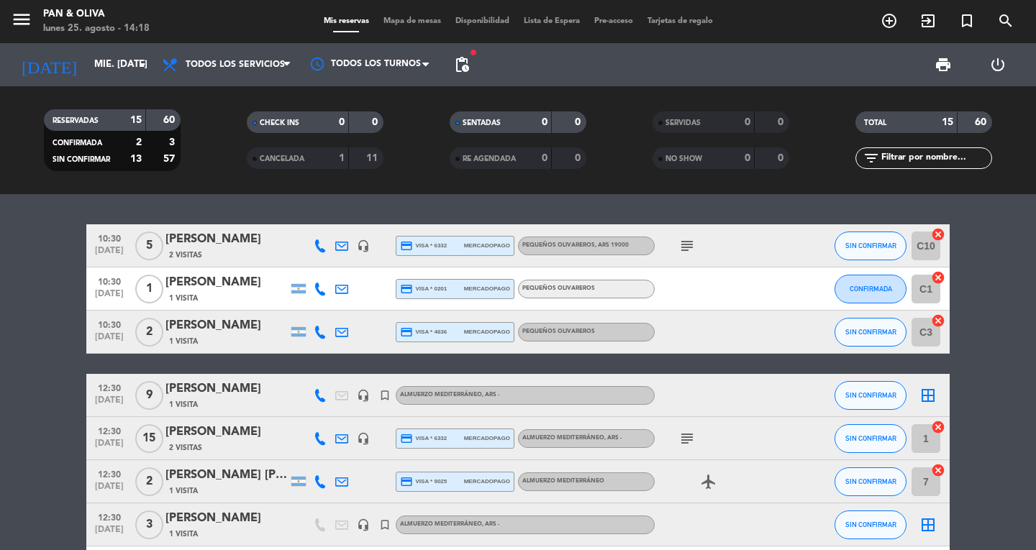
click at [83, 46] on div "[DATE] mié. [DATE] arrow_drop_down" at bounding box center [83, 64] width 144 height 43
click at [87, 65] on input "mié. [DATE]" at bounding box center [150, 65] width 127 height 26
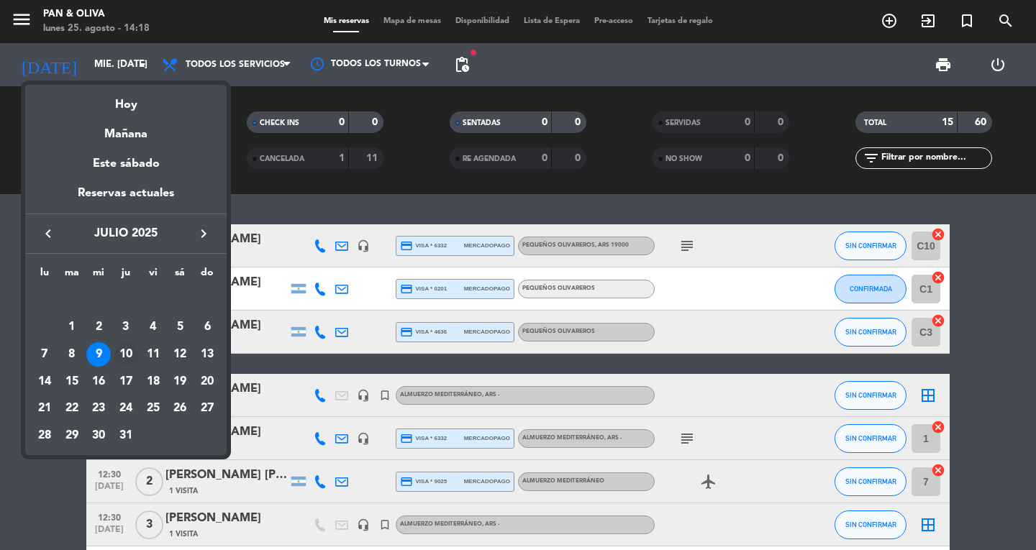
click at [127, 356] on div "10" at bounding box center [126, 354] width 24 height 24
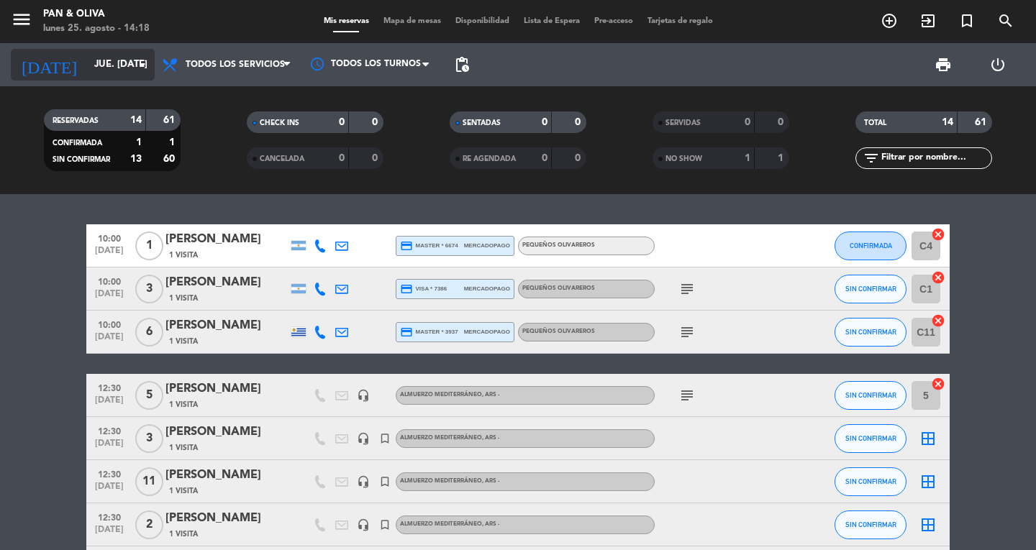
click at [87, 66] on input "jue. [DATE]" at bounding box center [150, 65] width 127 height 26
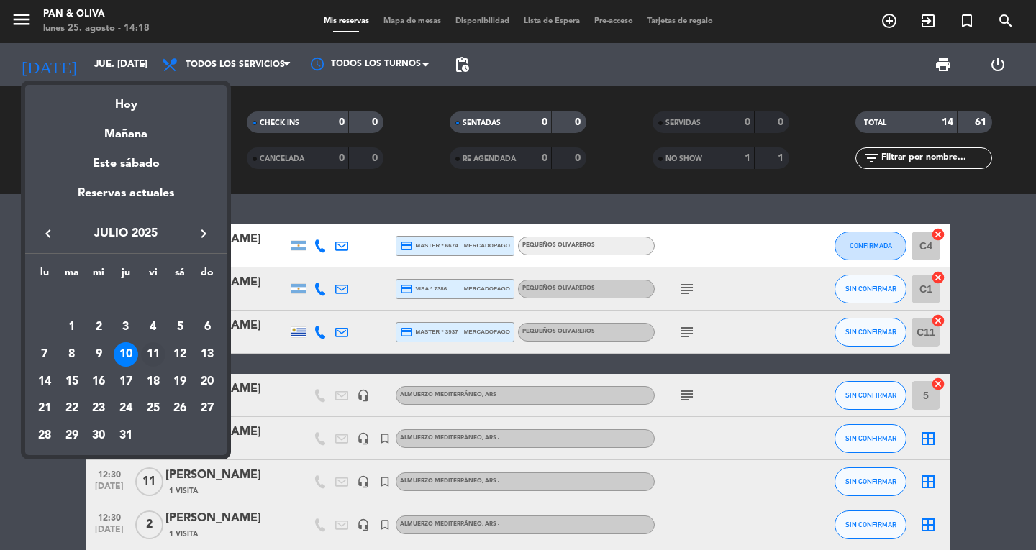
click at [145, 352] on div "11" at bounding box center [153, 354] width 24 height 24
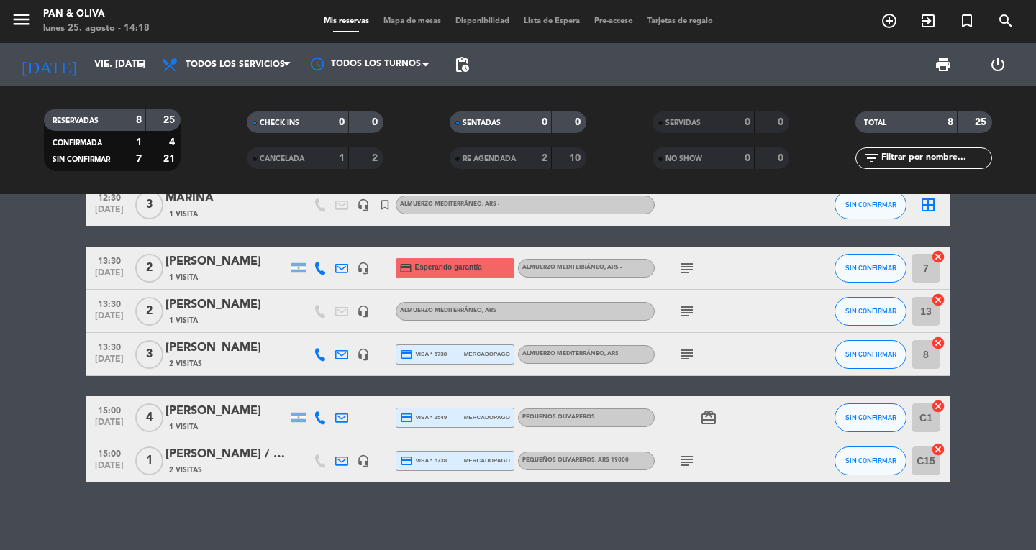
scroll to position [152, 0]
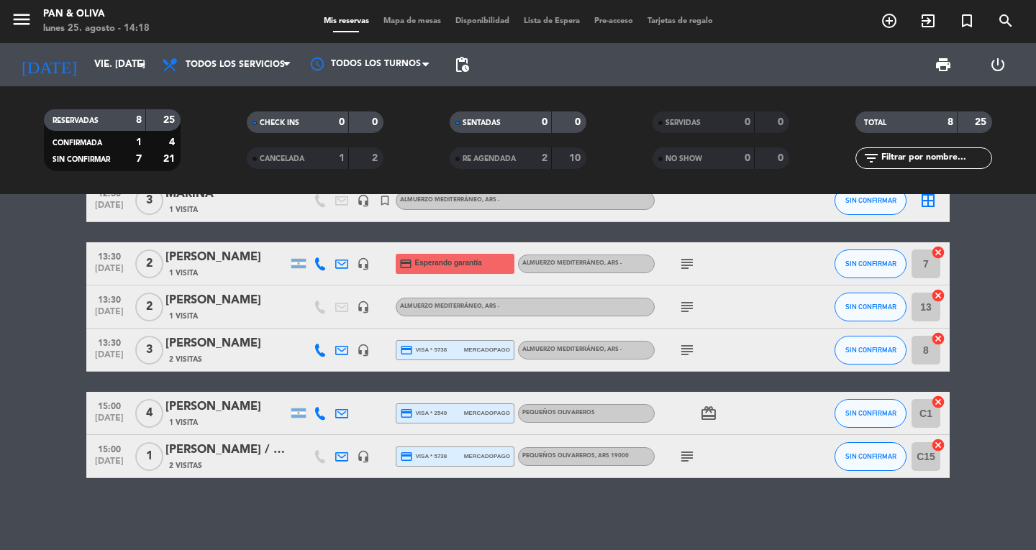
click at [222, 462] on div "2 Visitas" at bounding box center [226, 466] width 122 height 12
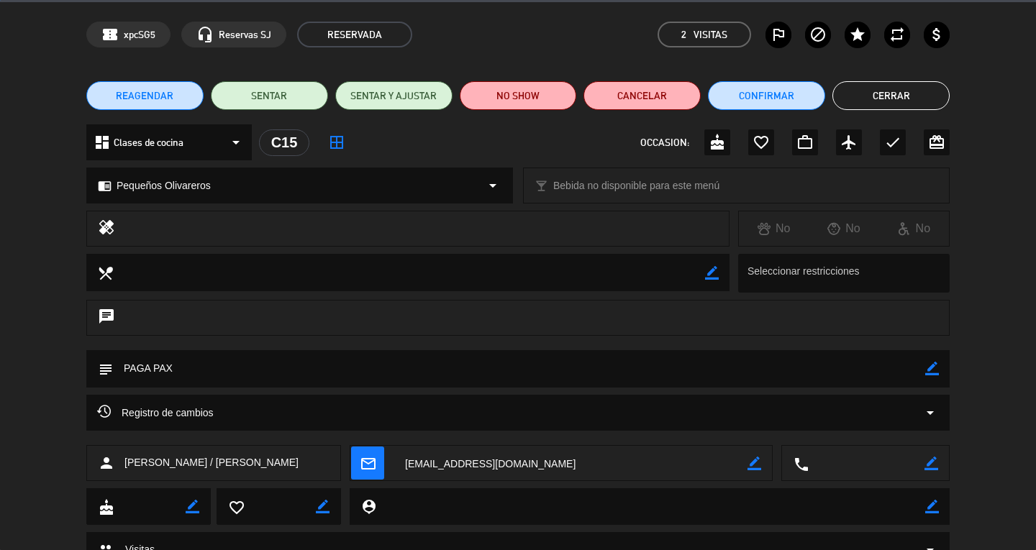
scroll to position [72, 0]
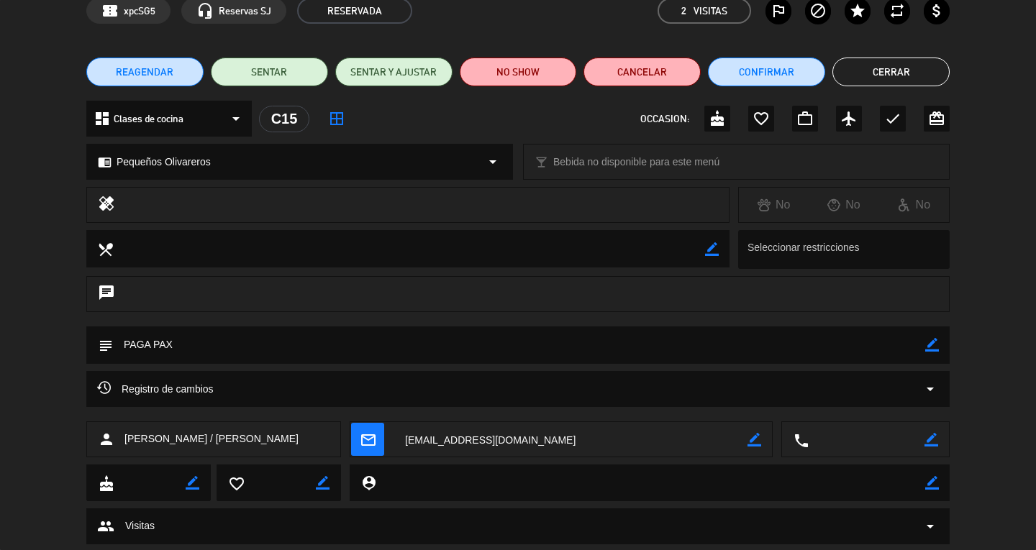
click at [893, 63] on button "Cerrar" at bounding box center [890, 72] width 117 height 29
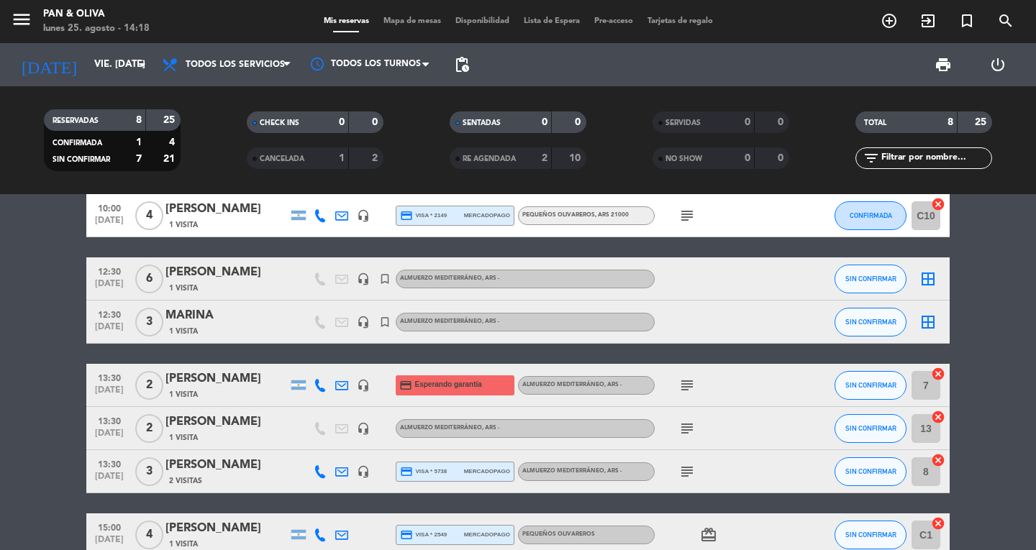
scroll to position [8, 0]
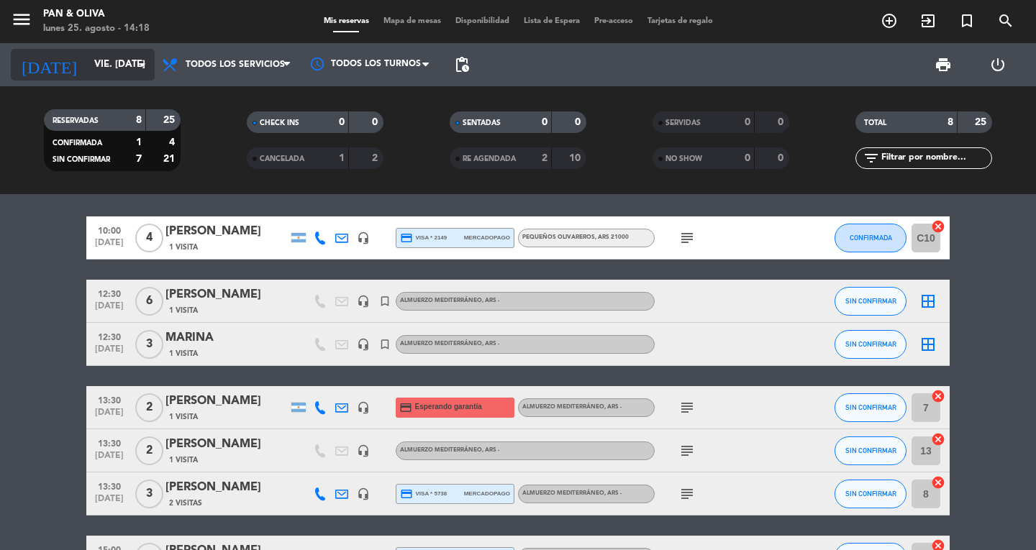
click at [61, 51] on div "[DATE] vie. [DATE] arrow_drop_down" at bounding box center [83, 65] width 144 height 32
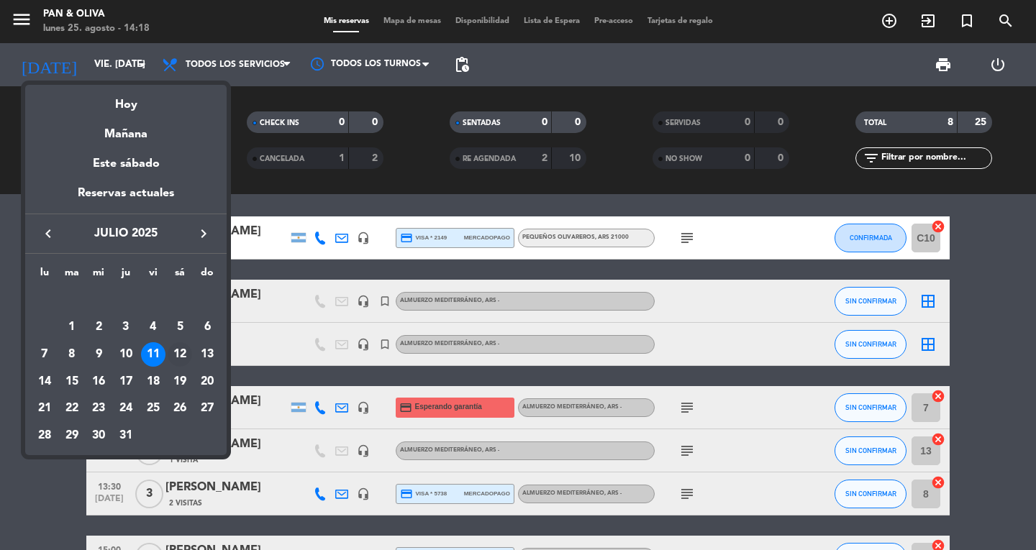
click at [181, 356] on div "12" at bounding box center [180, 354] width 24 height 24
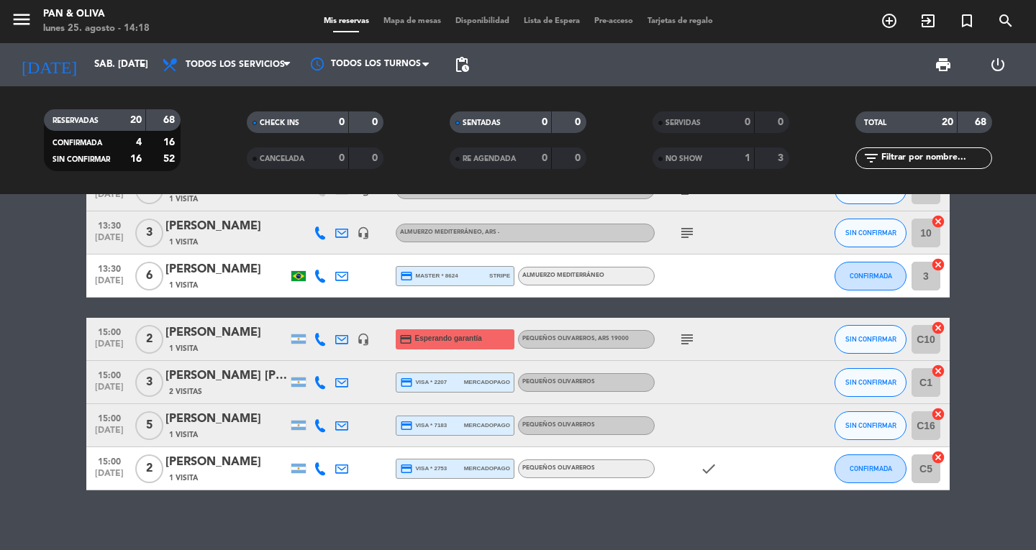
scroll to position [690, 0]
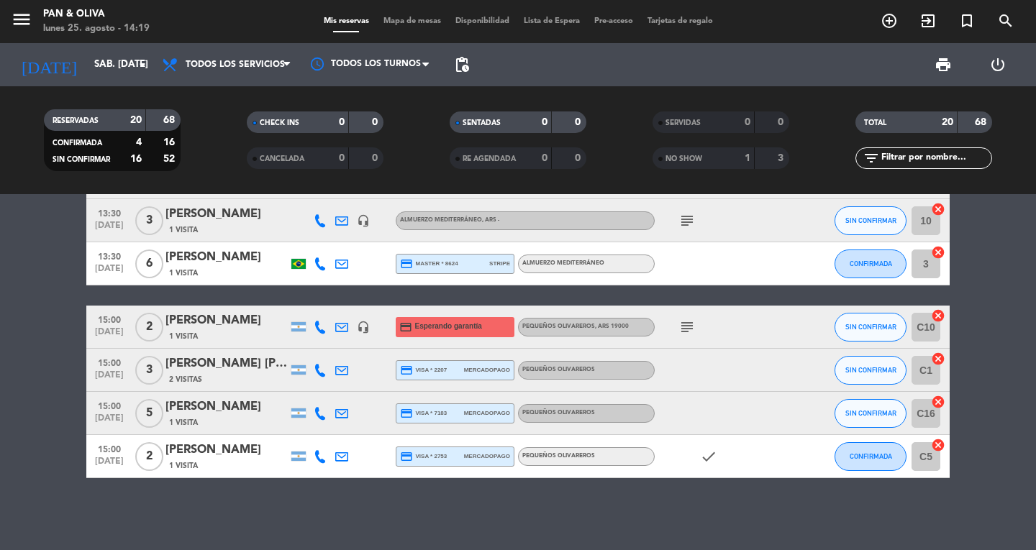
click at [122, 454] on span "15:00" at bounding box center [109, 448] width 36 height 17
click at [219, 453] on div "[PERSON_NAME]" at bounding box center [226, 450] width 122 height 19
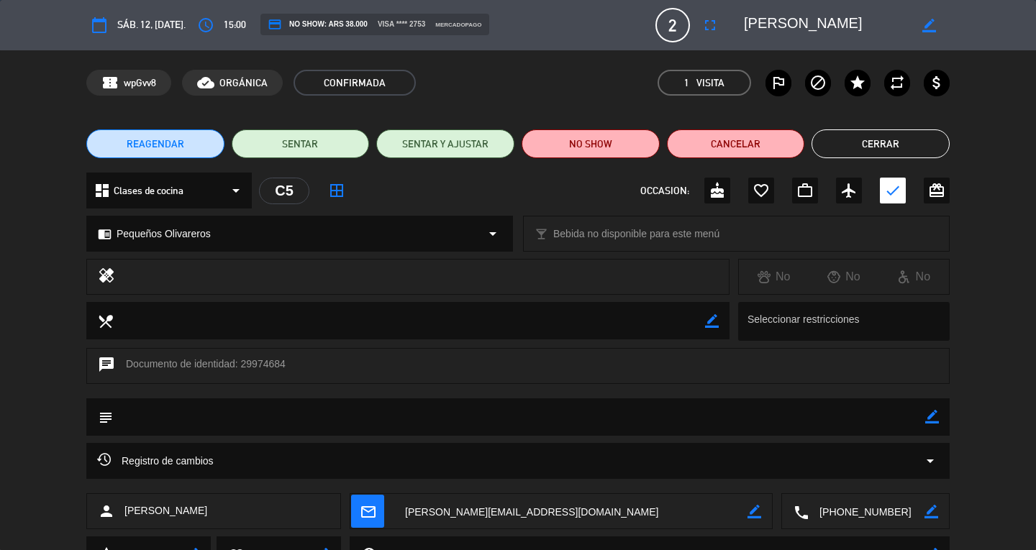
click at [858, 137] on button "Cerrar" at bounding box center [880, 143] width 138 height 29
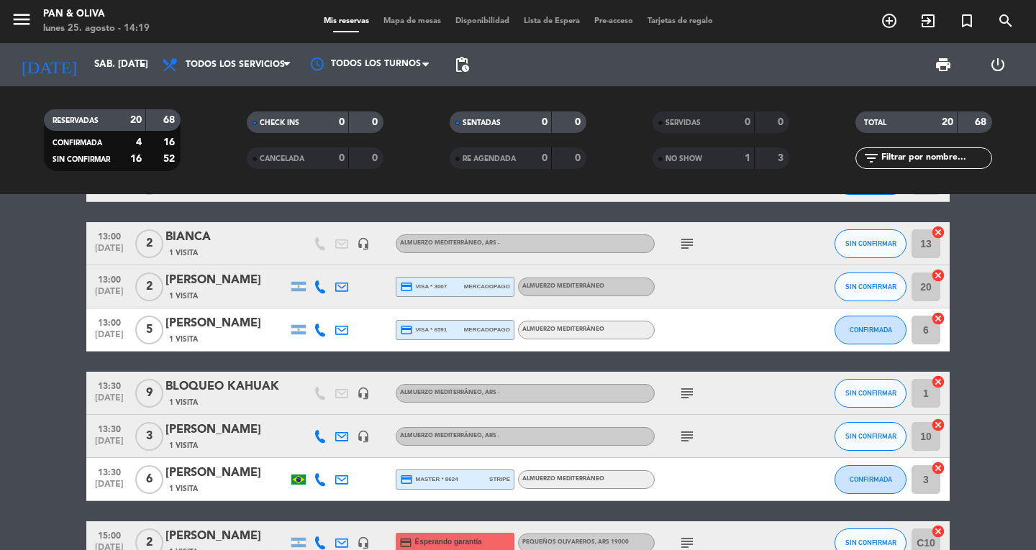
scroll to position [402, 0]
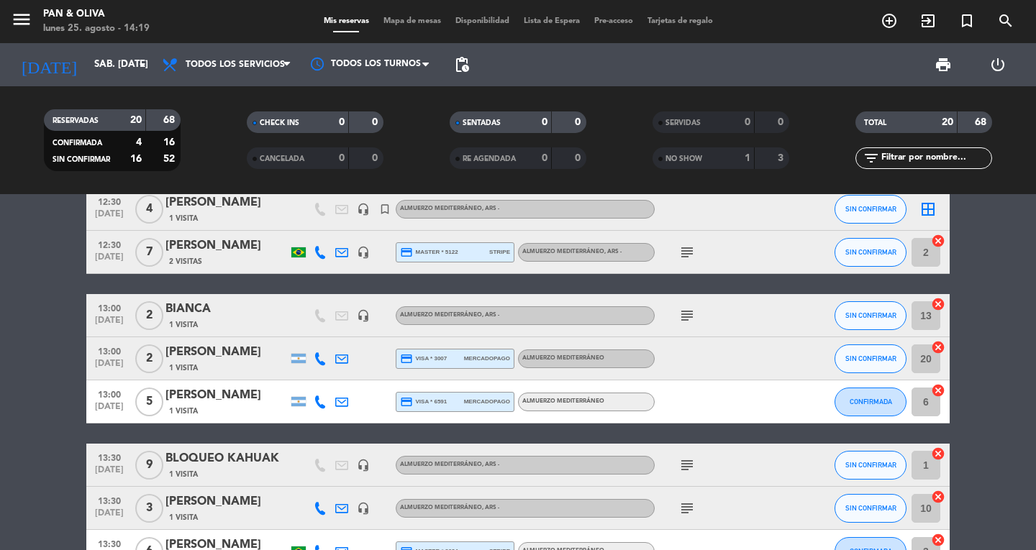
click at [63, 47] on div "[DATE] sáb. [DATE] arrow_drop_down" at bounding box center [83, 64] width 144 height 43
click at [87, 60] on input "sáb. [DATE]" at bounding box center [150, 65] width 127 height 26
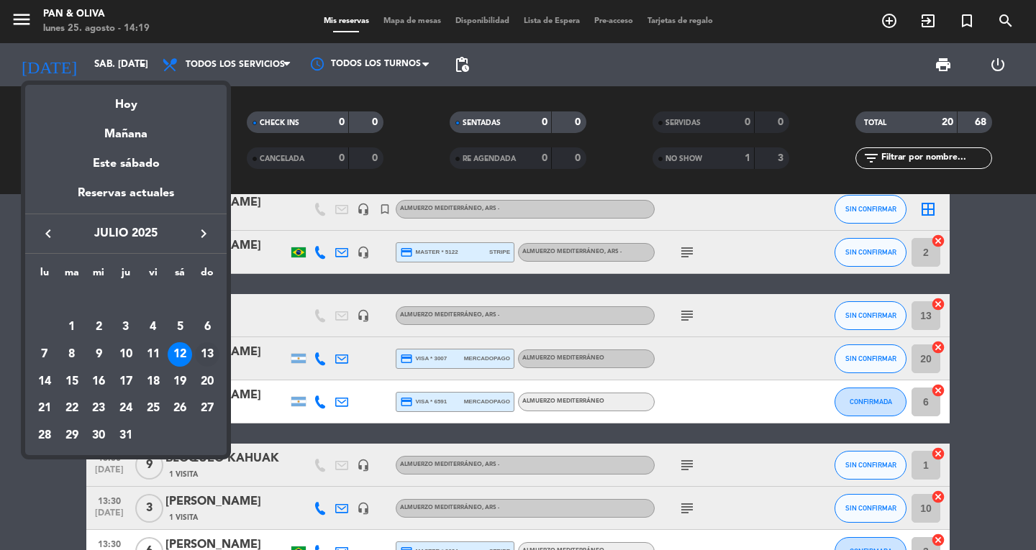
click at [205, 352] on div "13" at bounding box center [207, 354] width 24 height 24
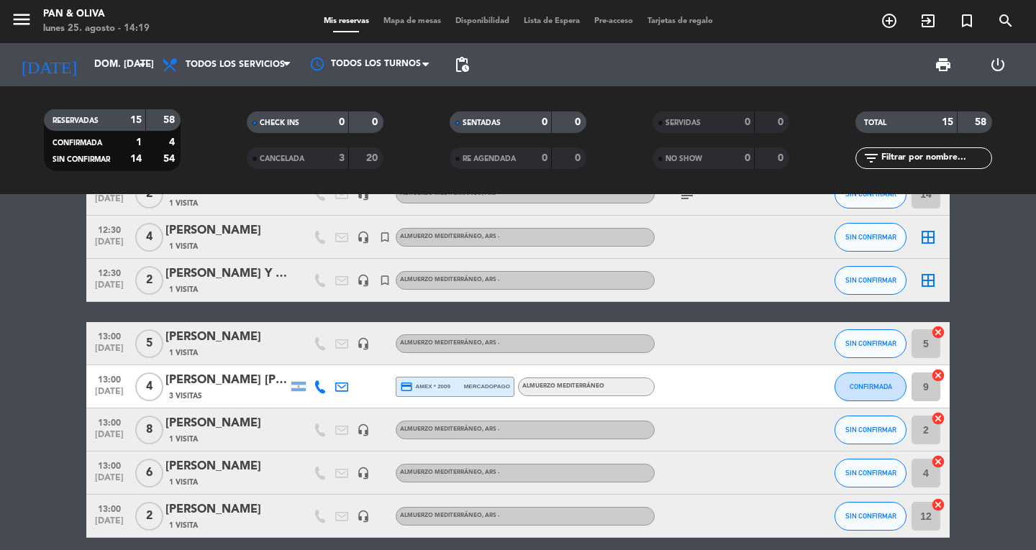
scroll to position [166, 0]
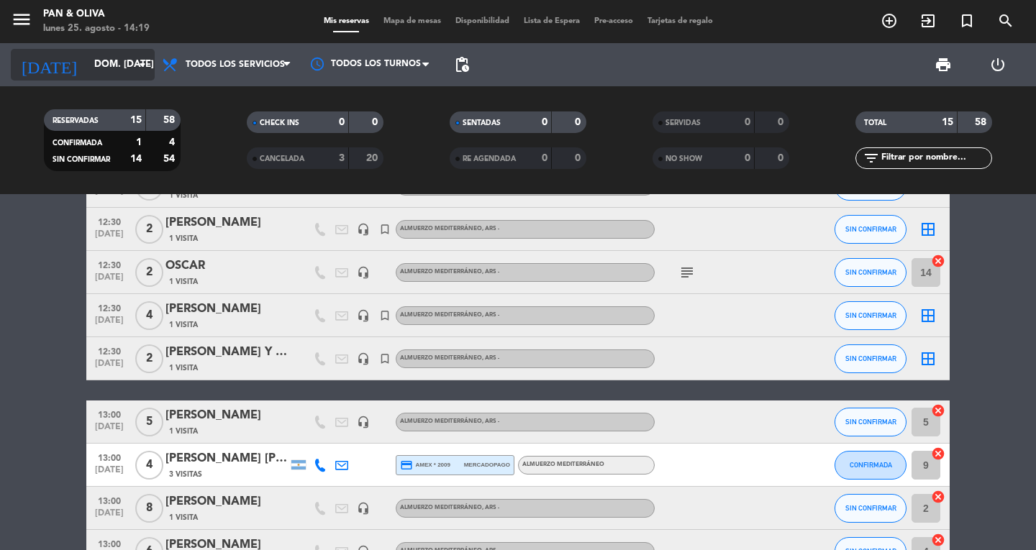
click at [59, 50] on div "[DATE] dom. [DATE] arrow_drop_down" at bounding box center [83, 65] width 144 height 32
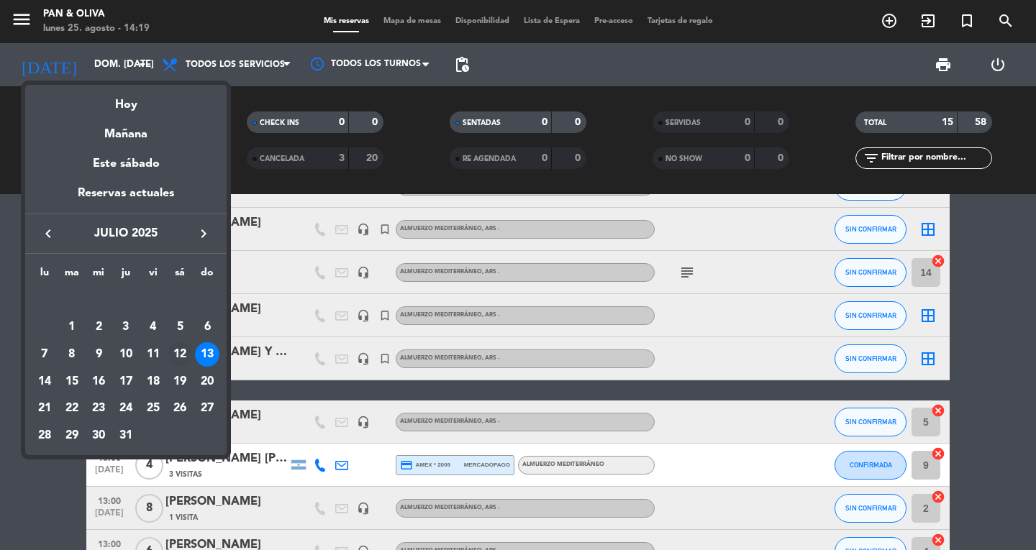
click at [172, 349] on div "12" at bounding box center [180, 354] width 24 height 24
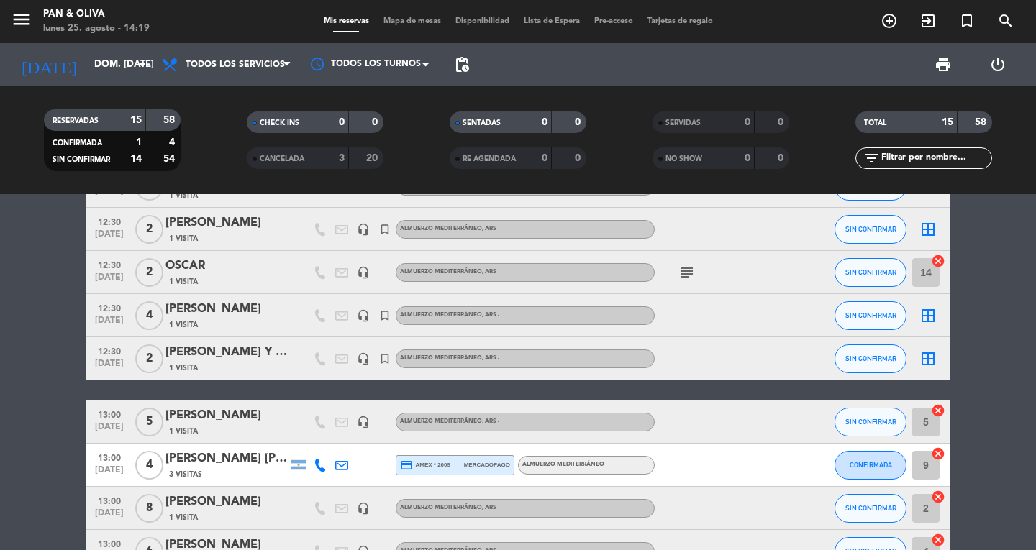
type input "sáb. [DATE]"
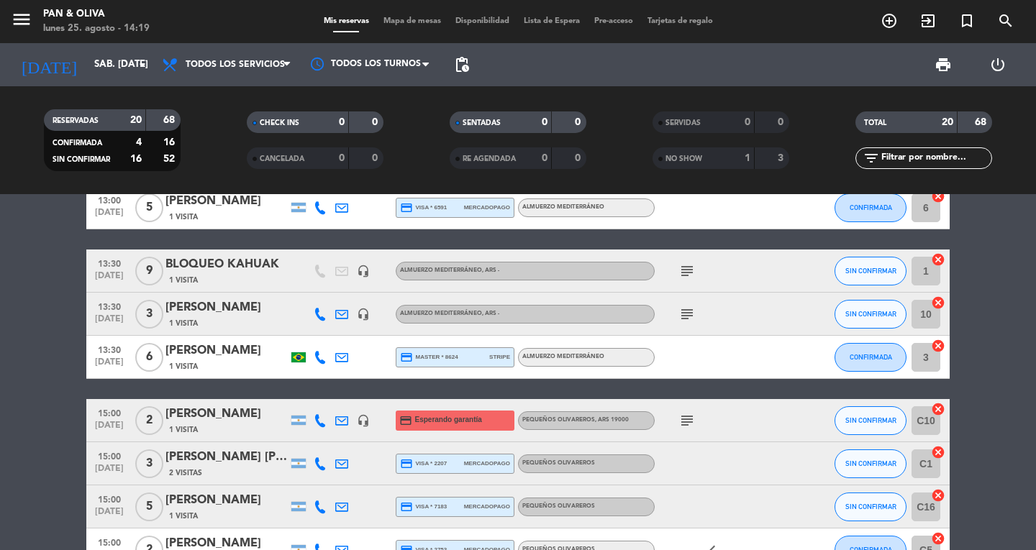
scroll to position [690, 0]
